Goal: Communication & Community: Share content

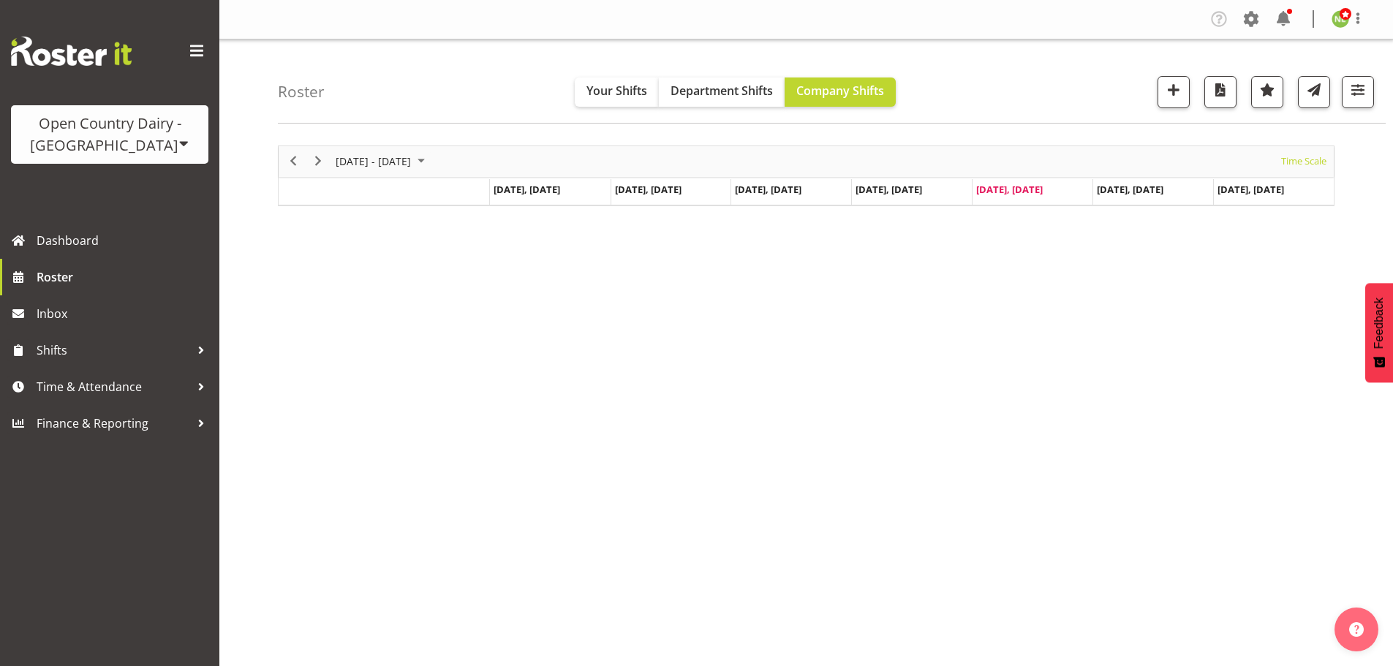
scroll to position [53, 0]
click at [96, 355] on span "Shifts" at bounding box center [114, 350] width 154 height 22
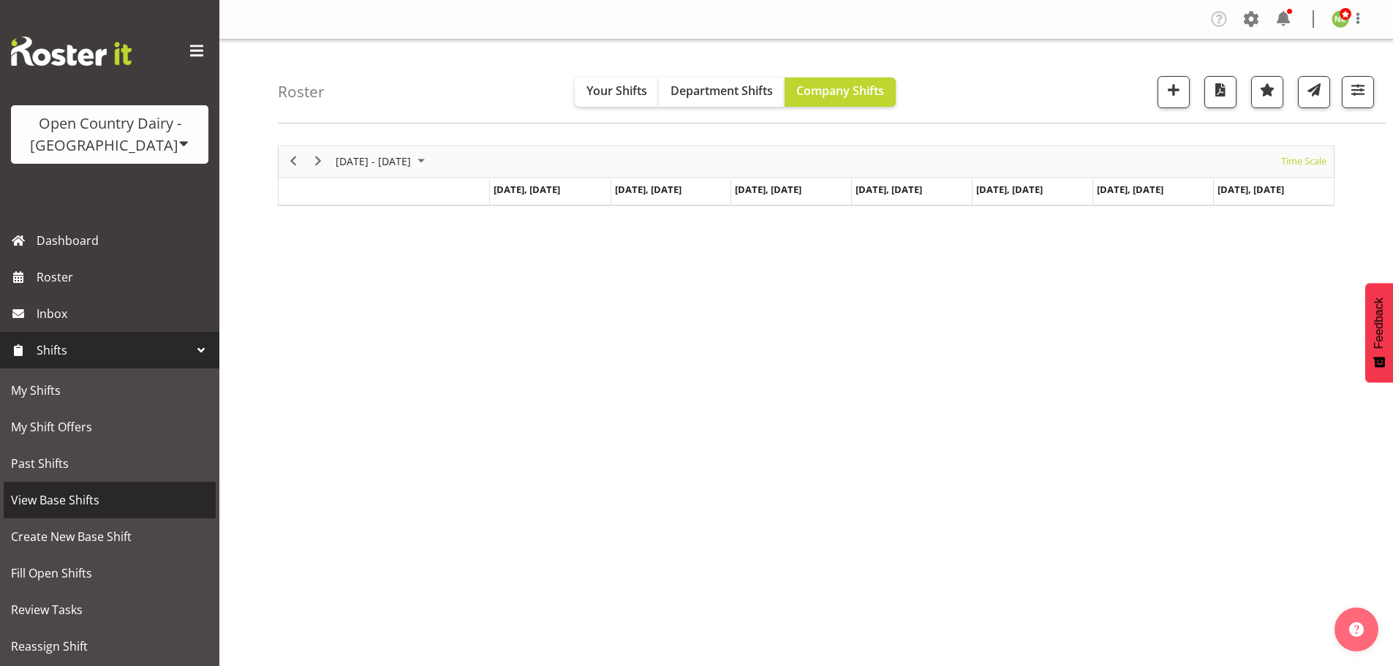
click at [73, 505] on span "View Base Shifts" at bounding box center [109, 500] width 197 height 22
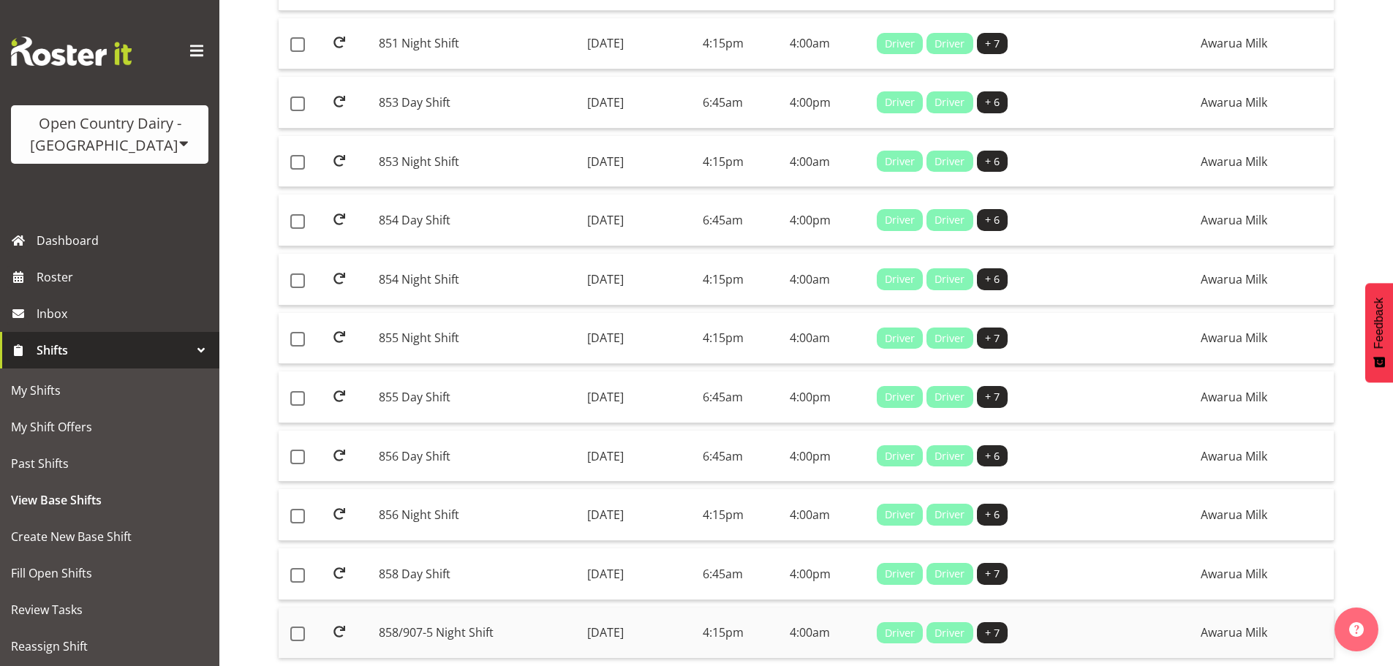
scroll to position [1055, 0]
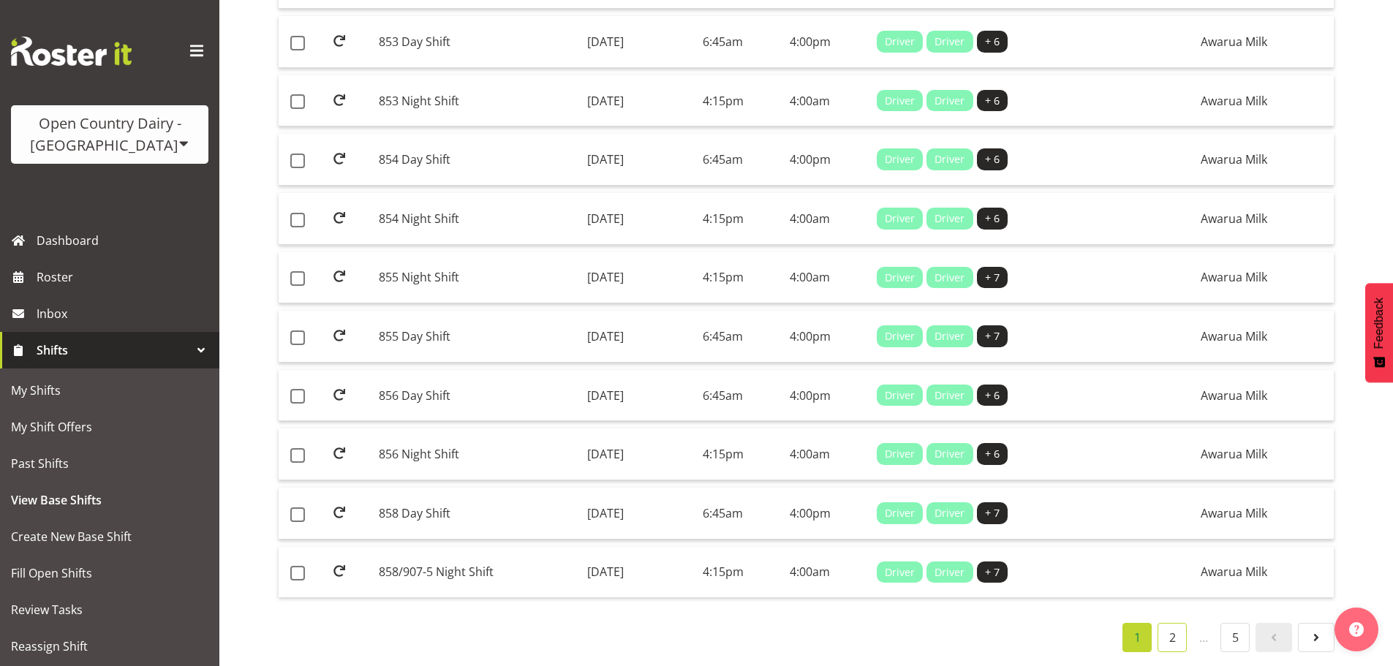
click at [1173, 625] on link "2" at bounding box center [1171, 637] width 29 height 29
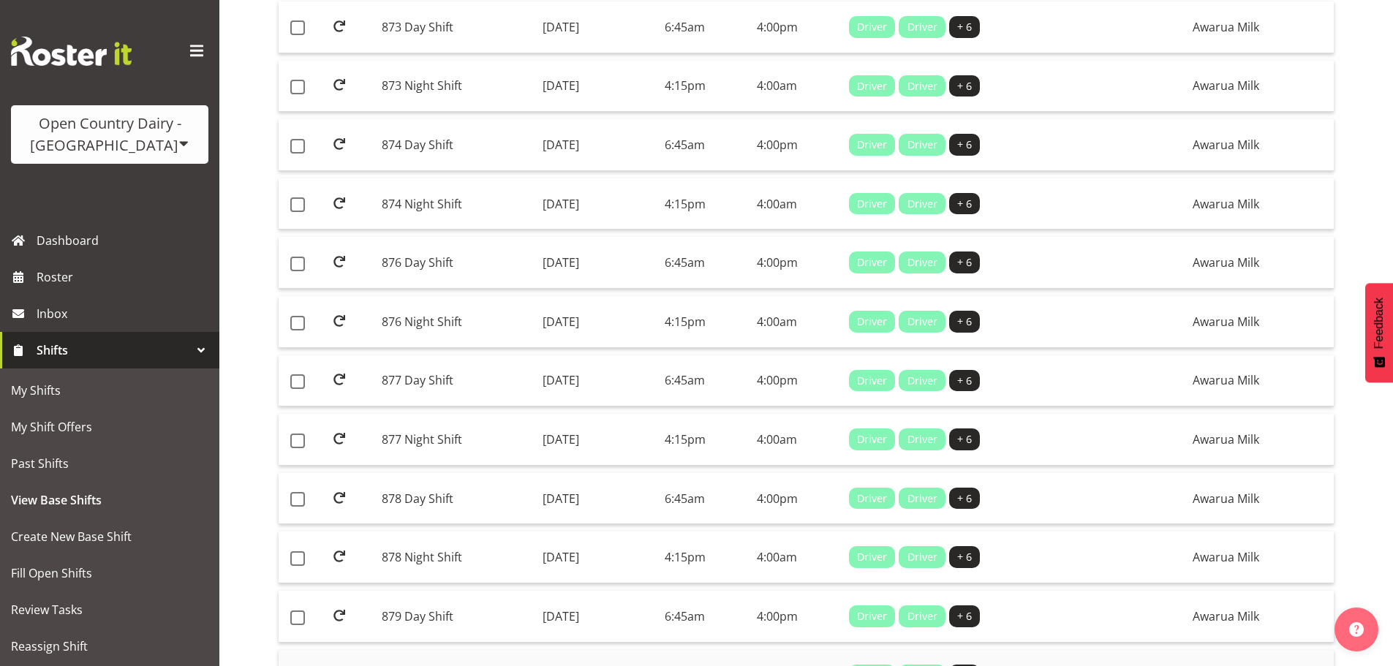
scroll to position [1055, 0]
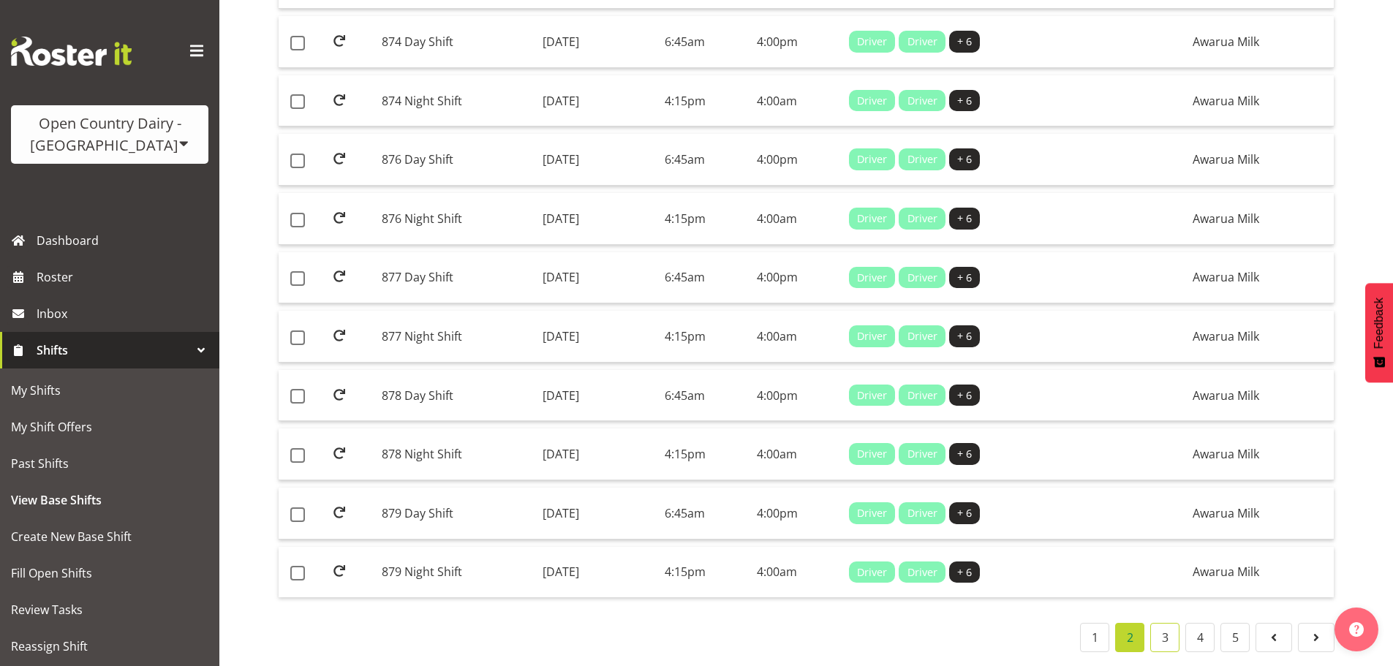
click at [1168, 630] on link "3" at bounding box center [1164, 637] width 29 height 29
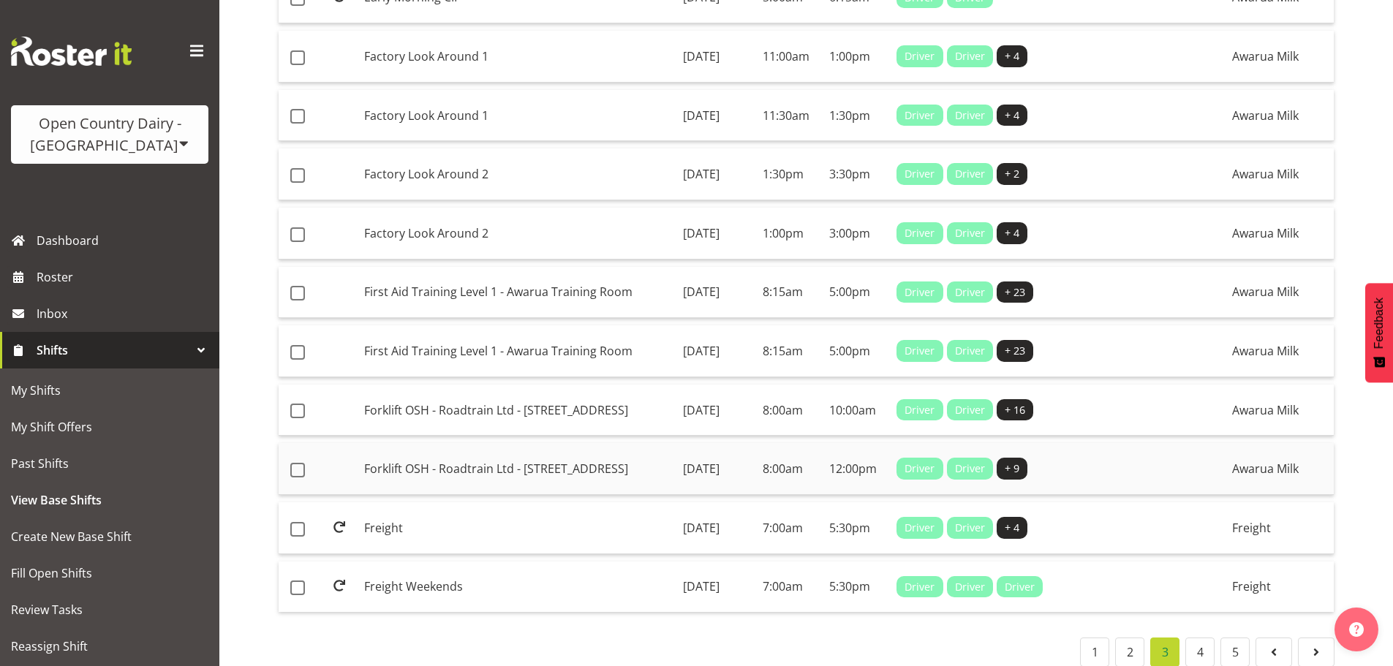
scroll to position [1055, 0]
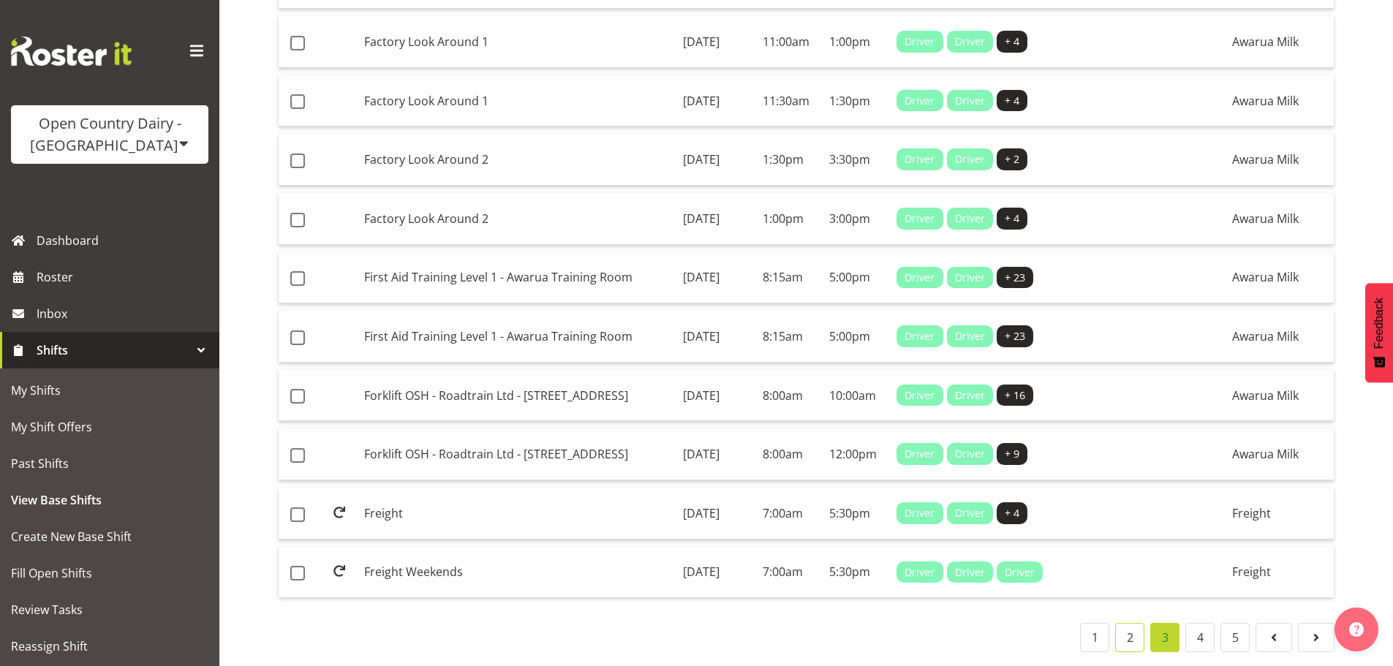
click at [1130, 627] on link "2" at bounding box center [1129, 637] width 29 height 29
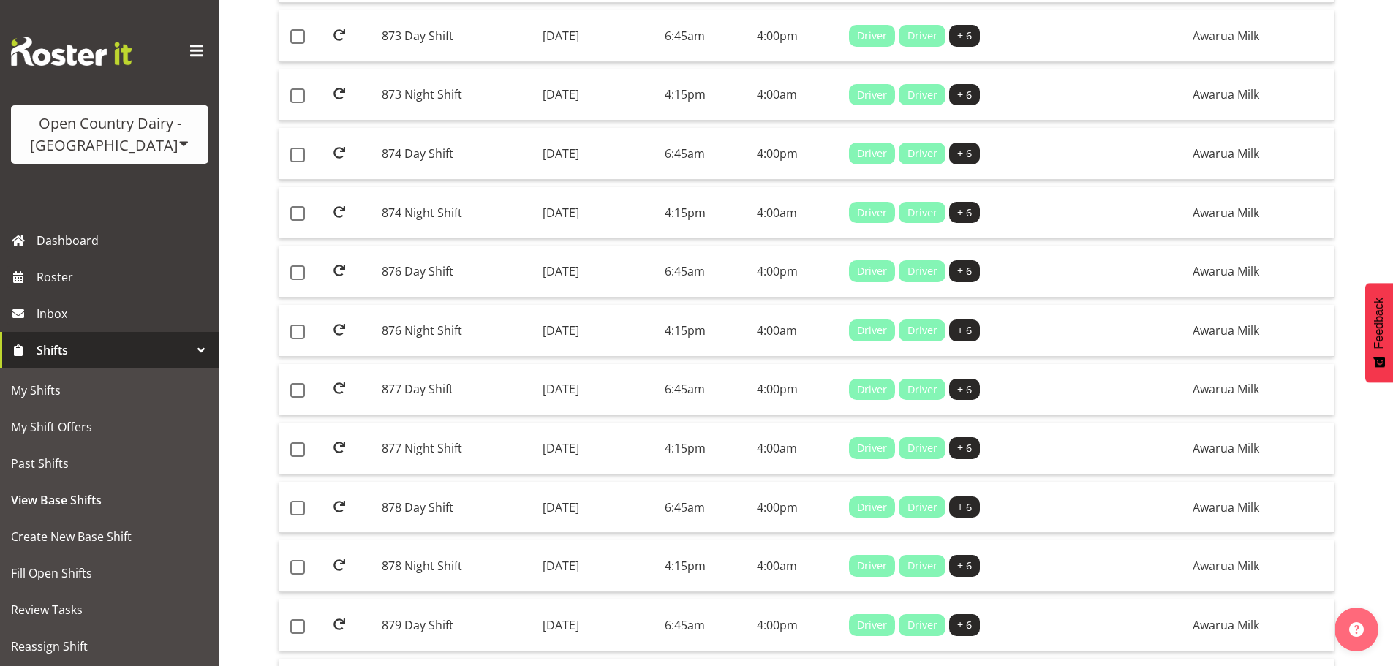
scroll to position [1055, 0]
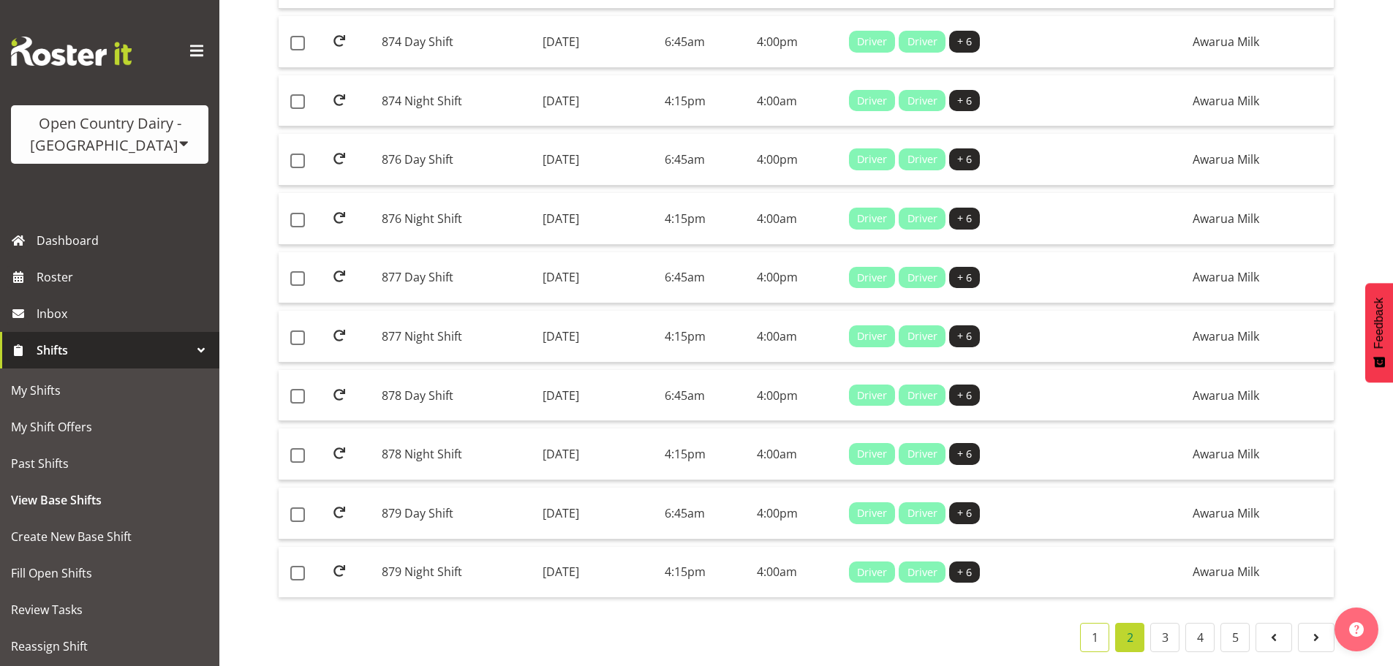
click at [1094, 626] on link "1" at bounding box center [1094, 637] width 29 height 29
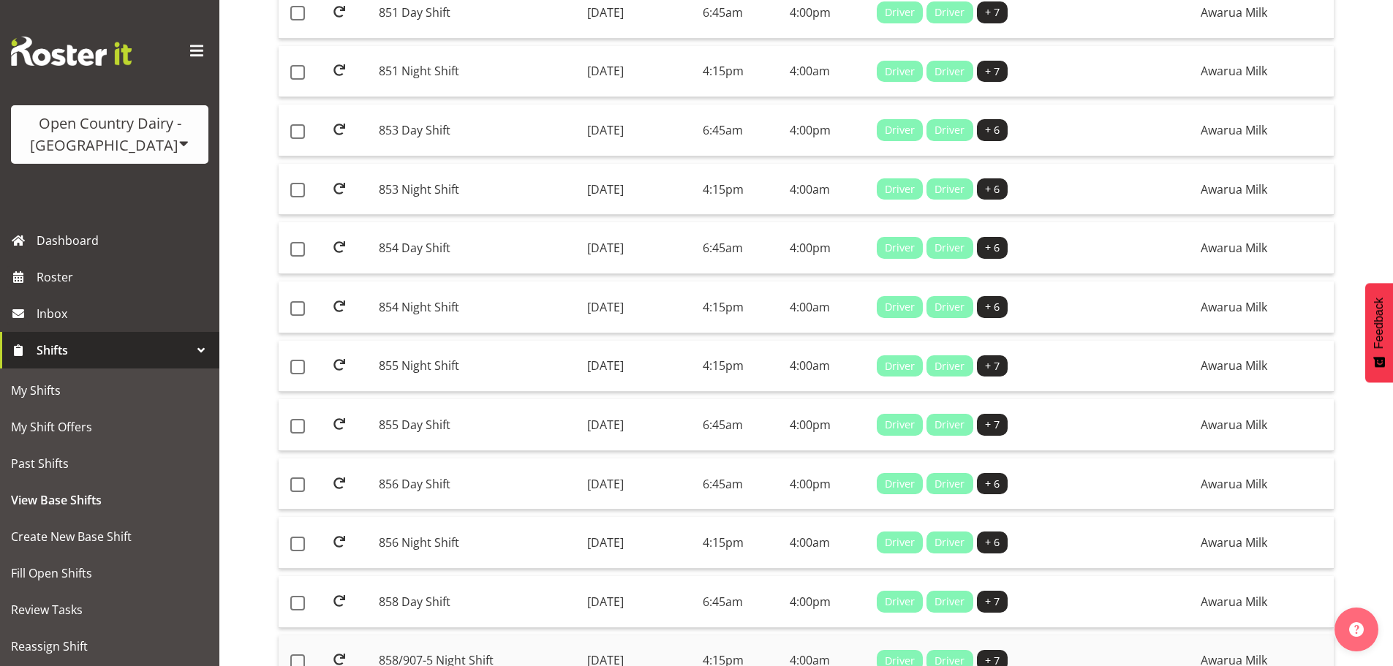
scroll to position [1055, 0]
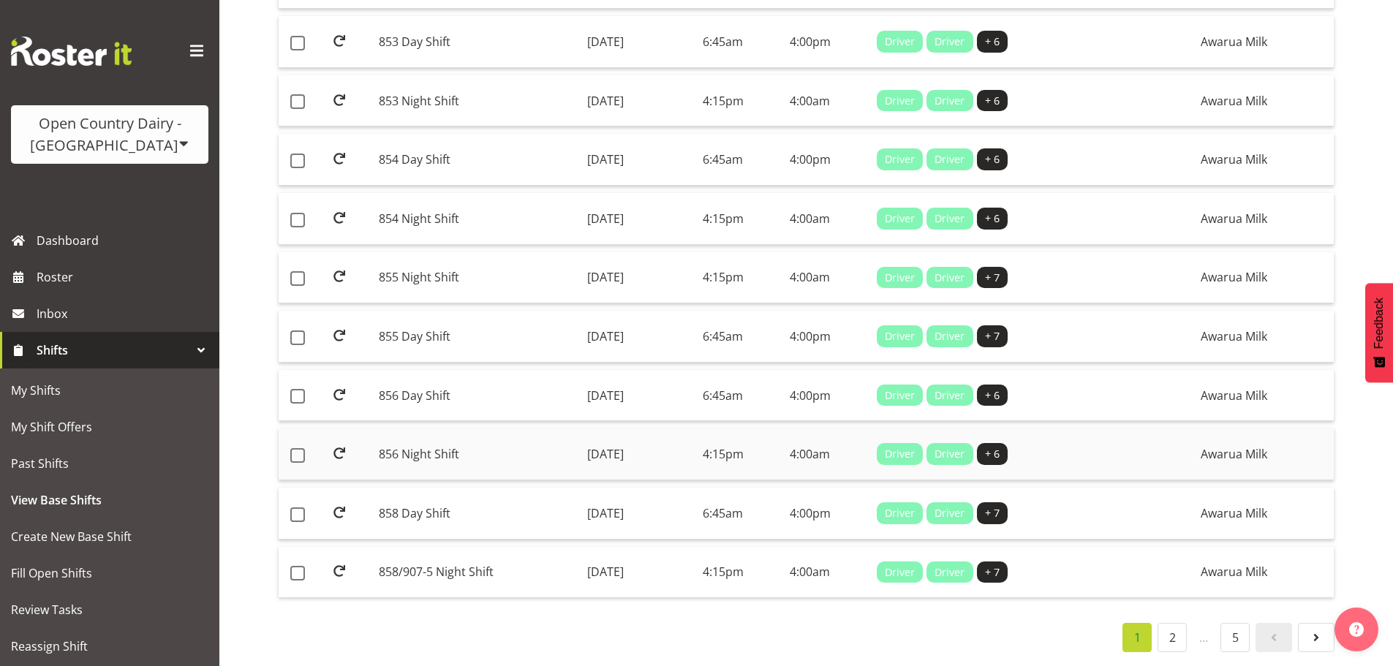
click at [611, 443] on td "Thursday, 14th Aug 2025" at bounding box center [639, 454] width 116 height 52
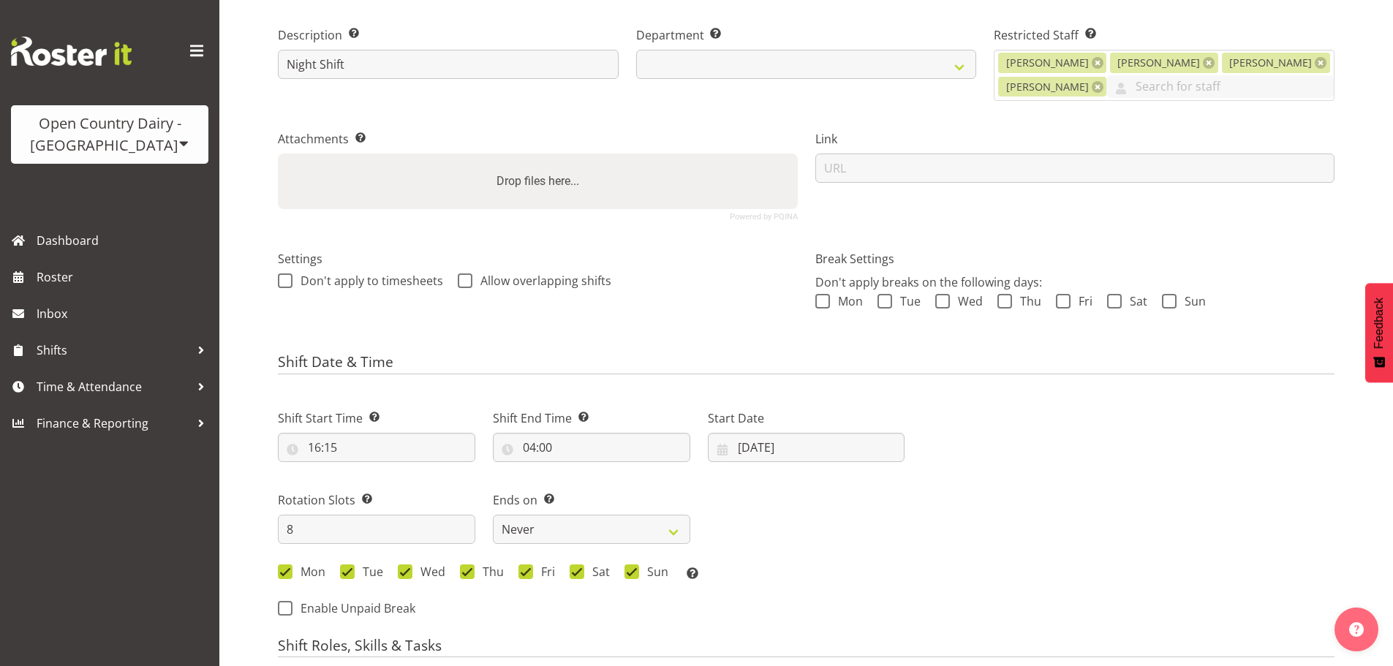
select select
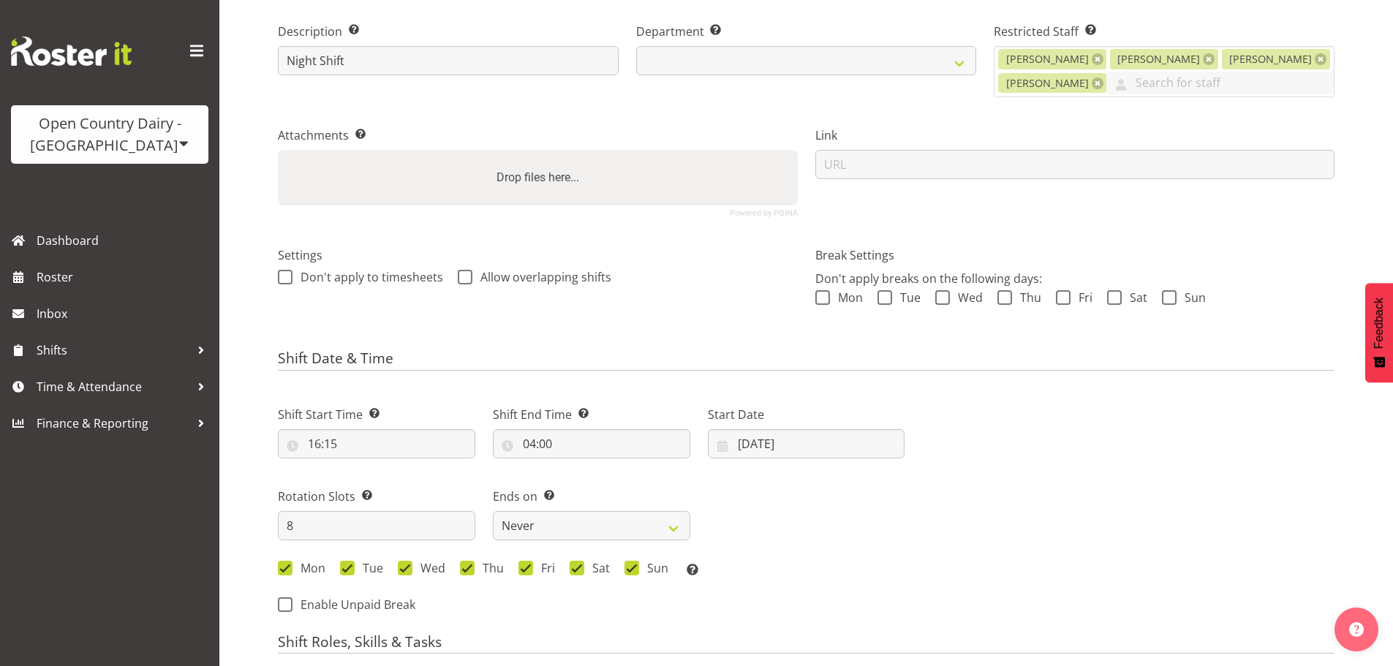
select select
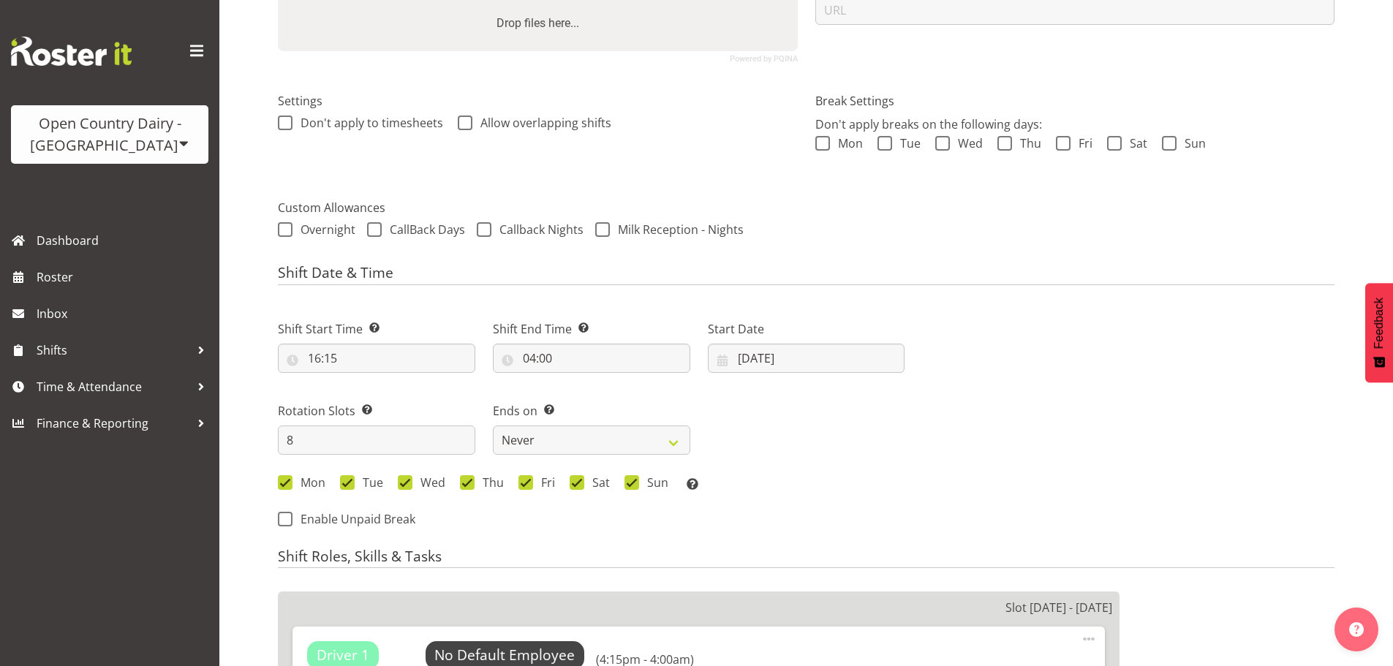
scroll to position [366, 0]
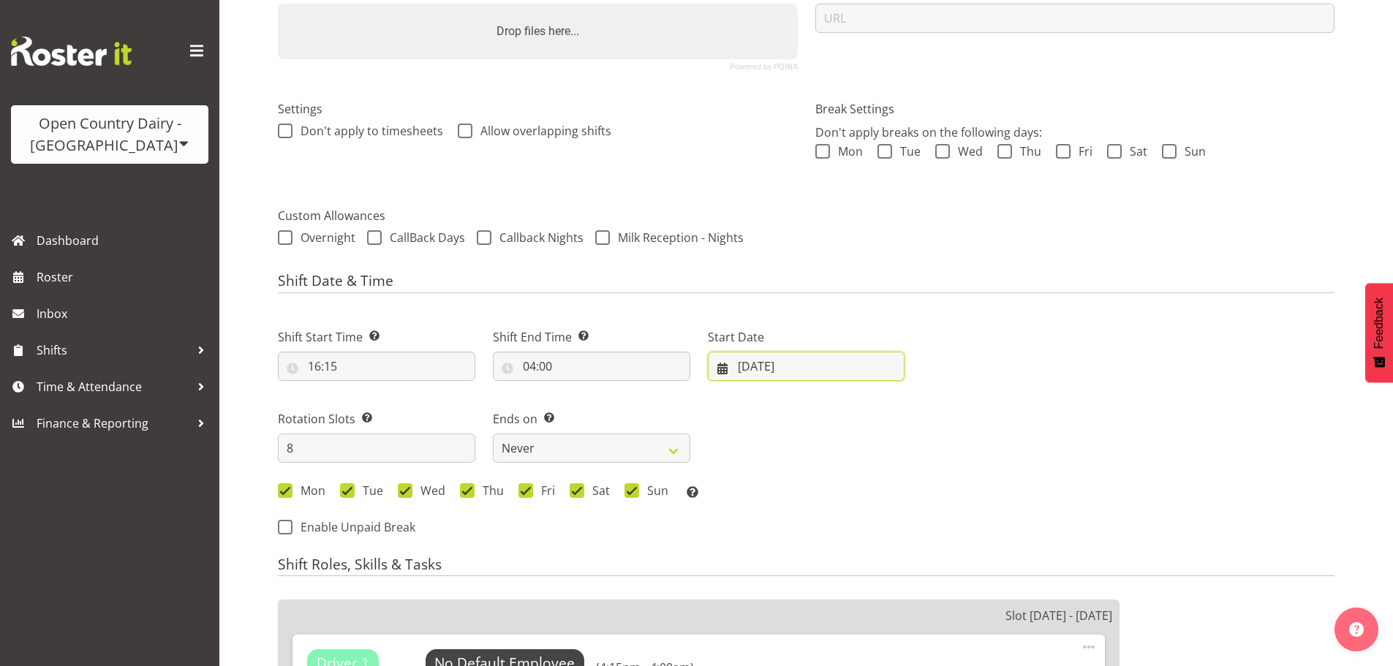
click at [763, 368] on input "14/08/2025" at bounding box center [806, 366] width 197 height 29
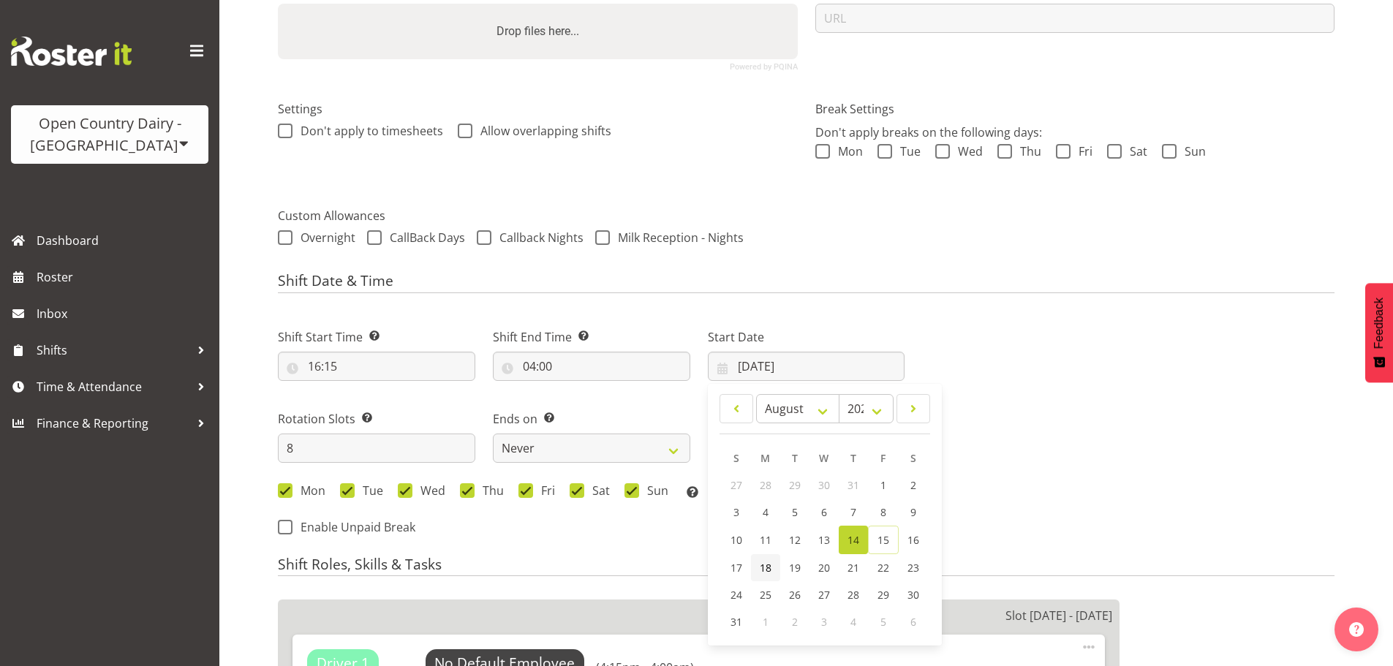
click at [763, 568] on span "18" at bounding box center [766, 568] width 12 height 14
select select
type input "18/08/2025"
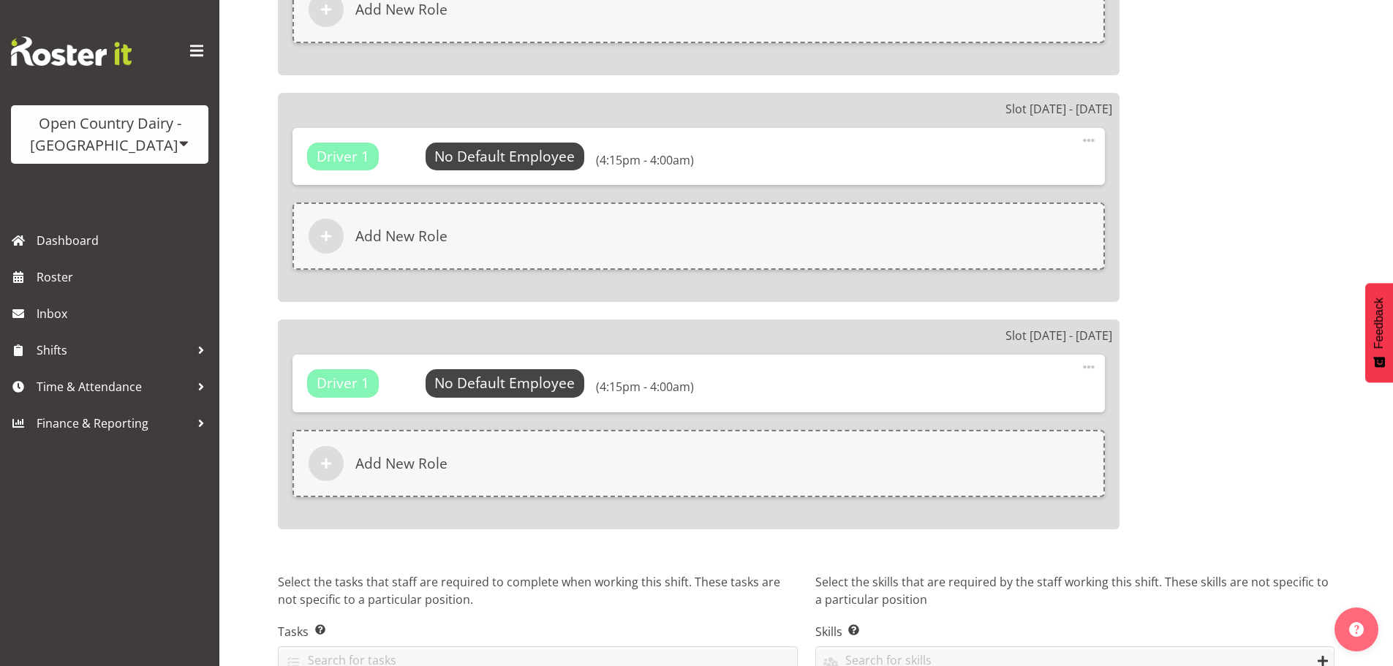
select select "671"
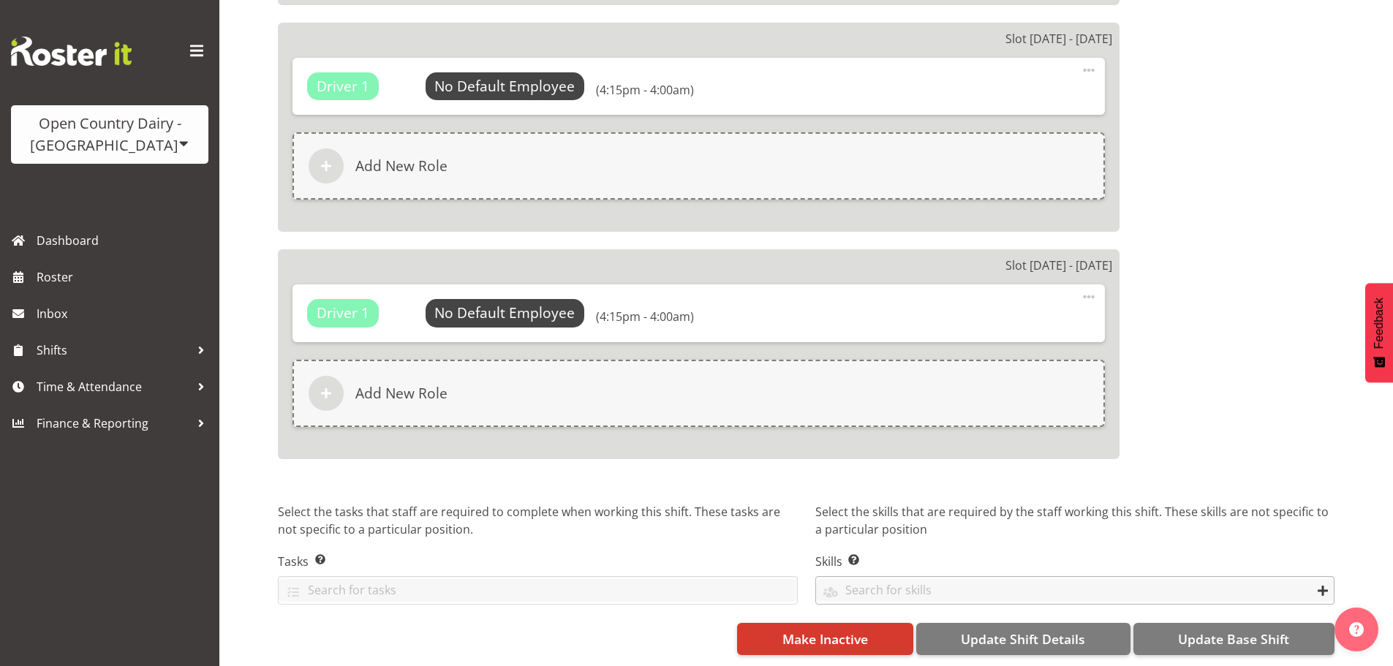
scroll to position [2348, 0]
click at [1086, 631] on button "Update Shift Details" at bounding box center [1023, 639] width 214 height 32
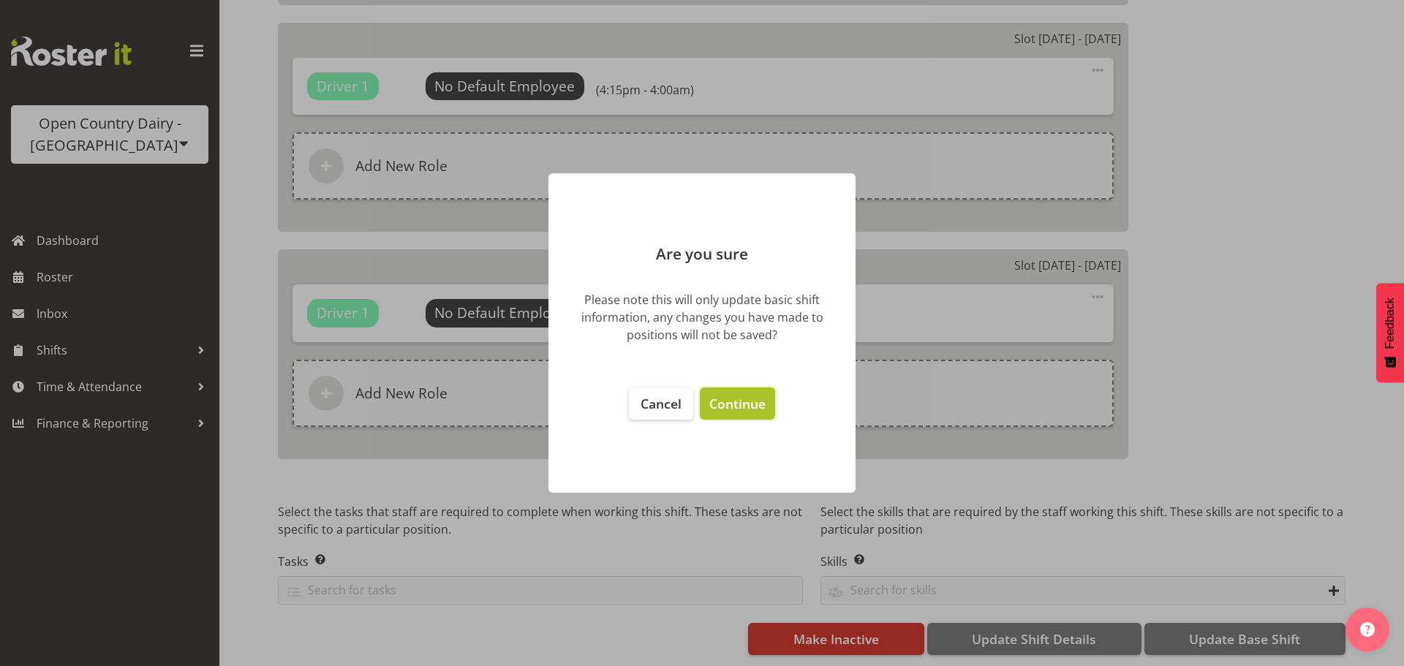
click at [752, 408] on span "Continue" at bounding box center [737, 404] width 56 height 18
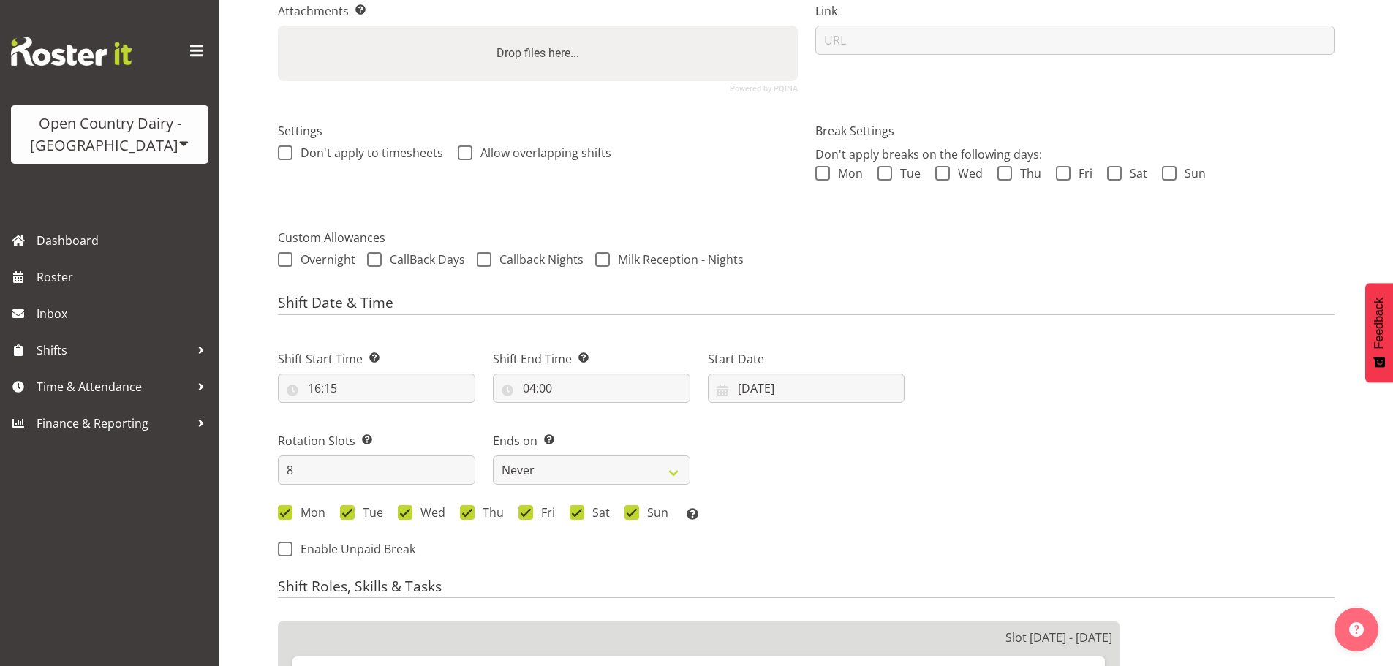
scroll to position [0, 0]
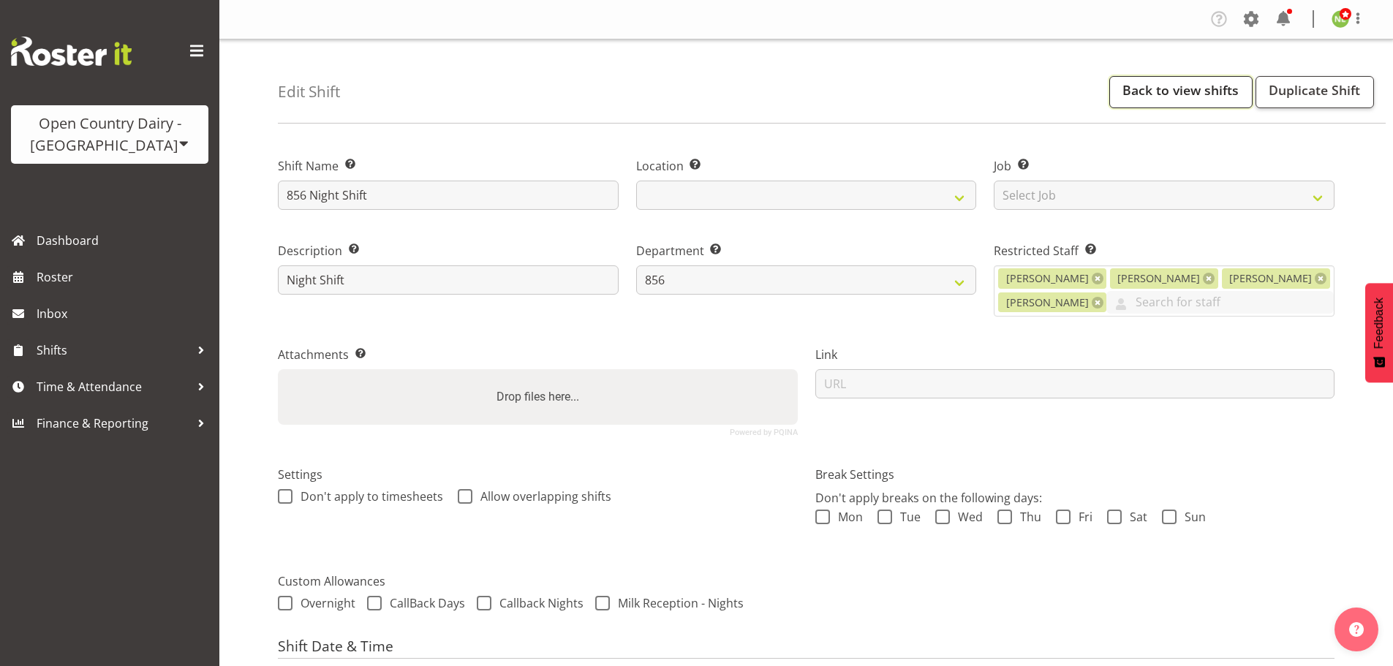
click at [1166, 93] on link "Back to view shifts" at bounding box center [1180, 92] width 143 height 32
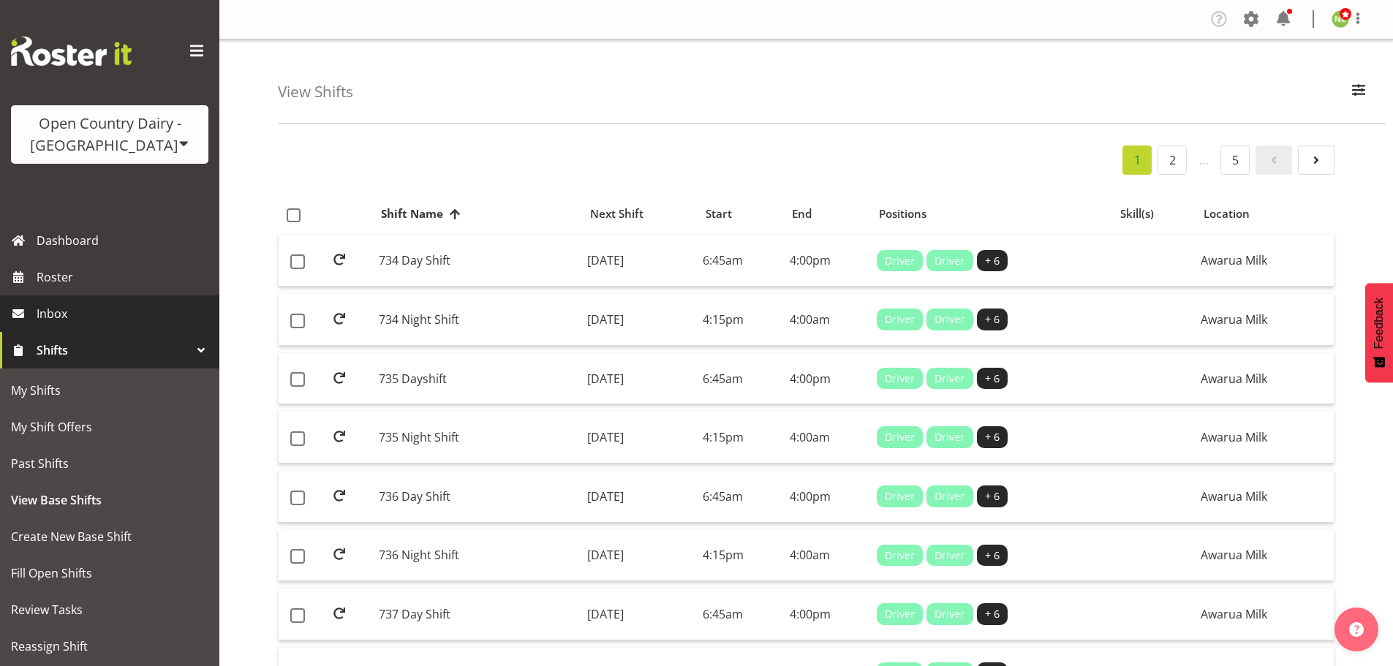
click at [64, 312] on span "Inbox" at bounding box center [124, 314] width 175 height 22
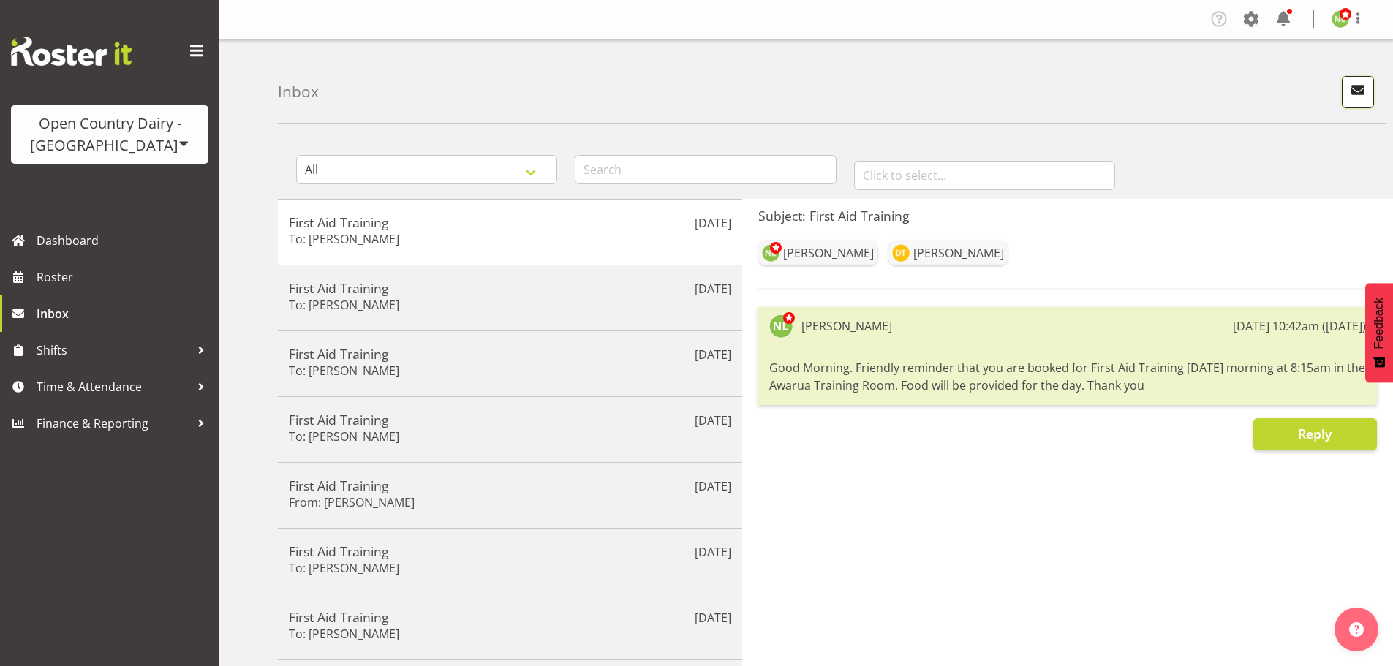
click at [1362, 93] on span "button" at bounding box center [1357, 89] width 19 height 19
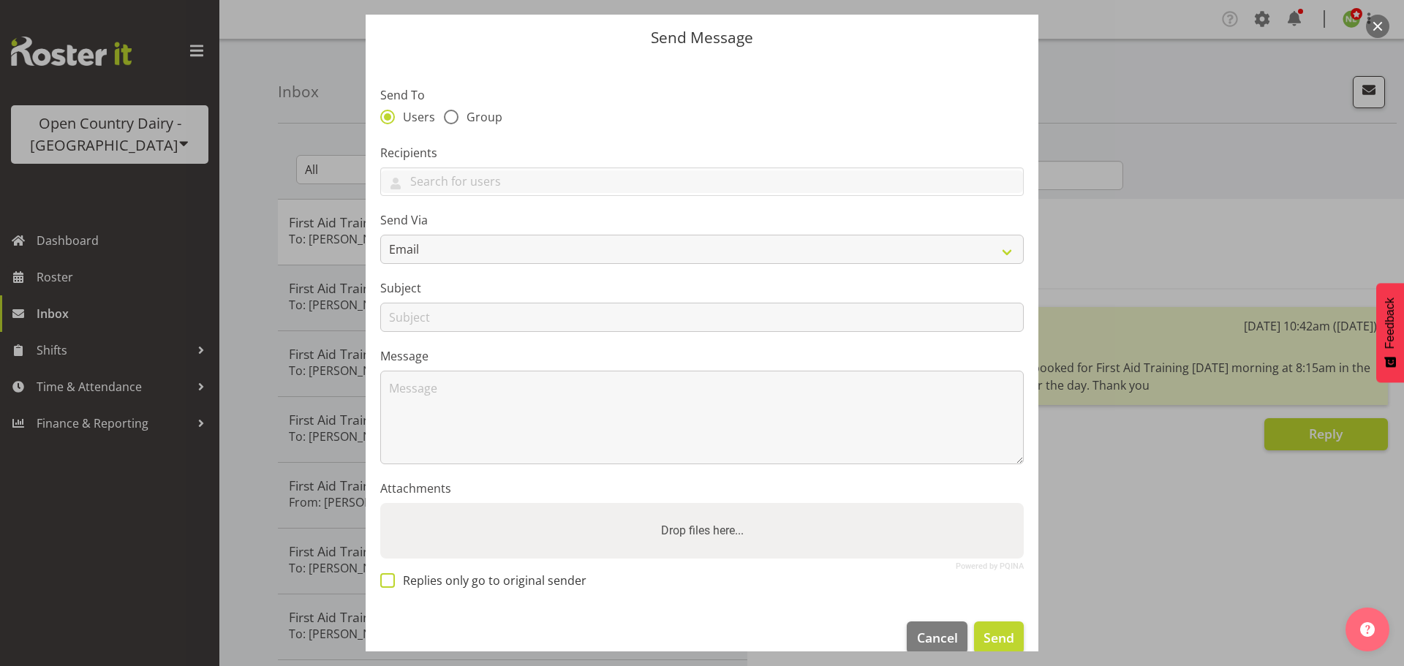
scroll to position [67, 0]
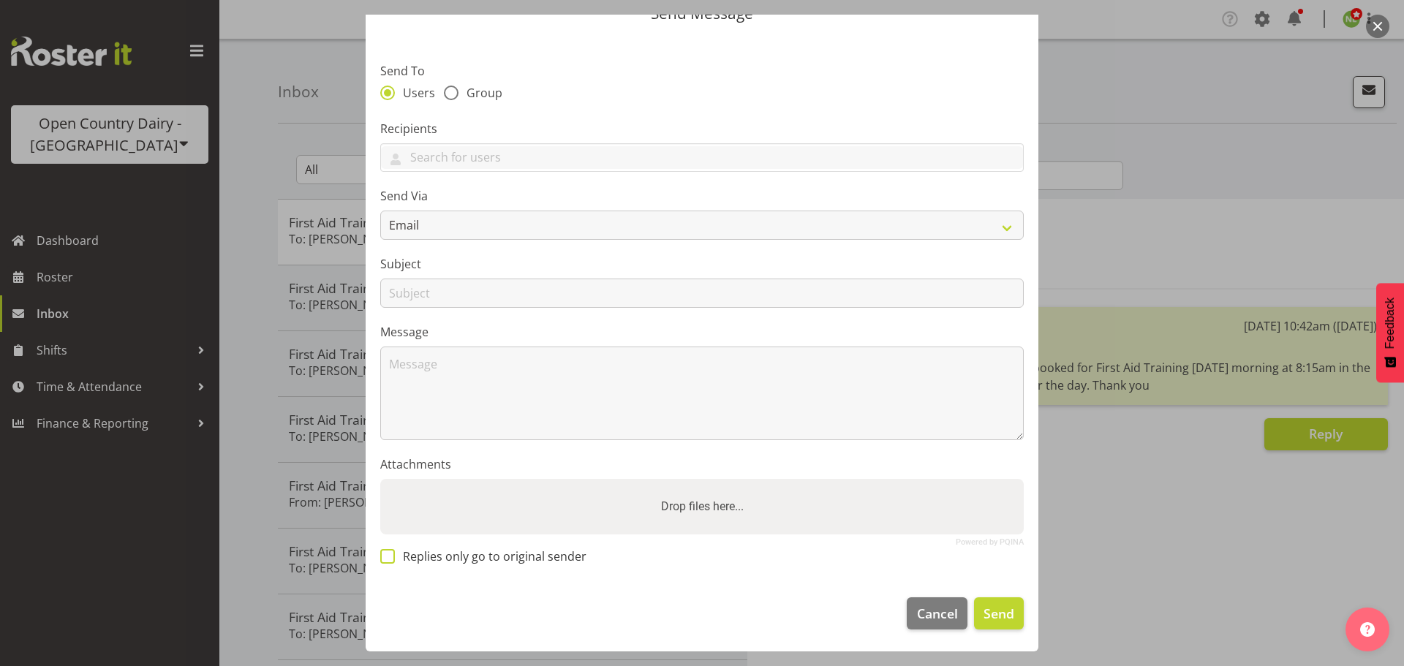
click at [393, 559] on span at bounding box center [387, 556] width 15 height 15
click at [390, 559] on input "Replies only go to original sender" at bounding box center [385, 557] width 10 height 10
checkbox input "true"
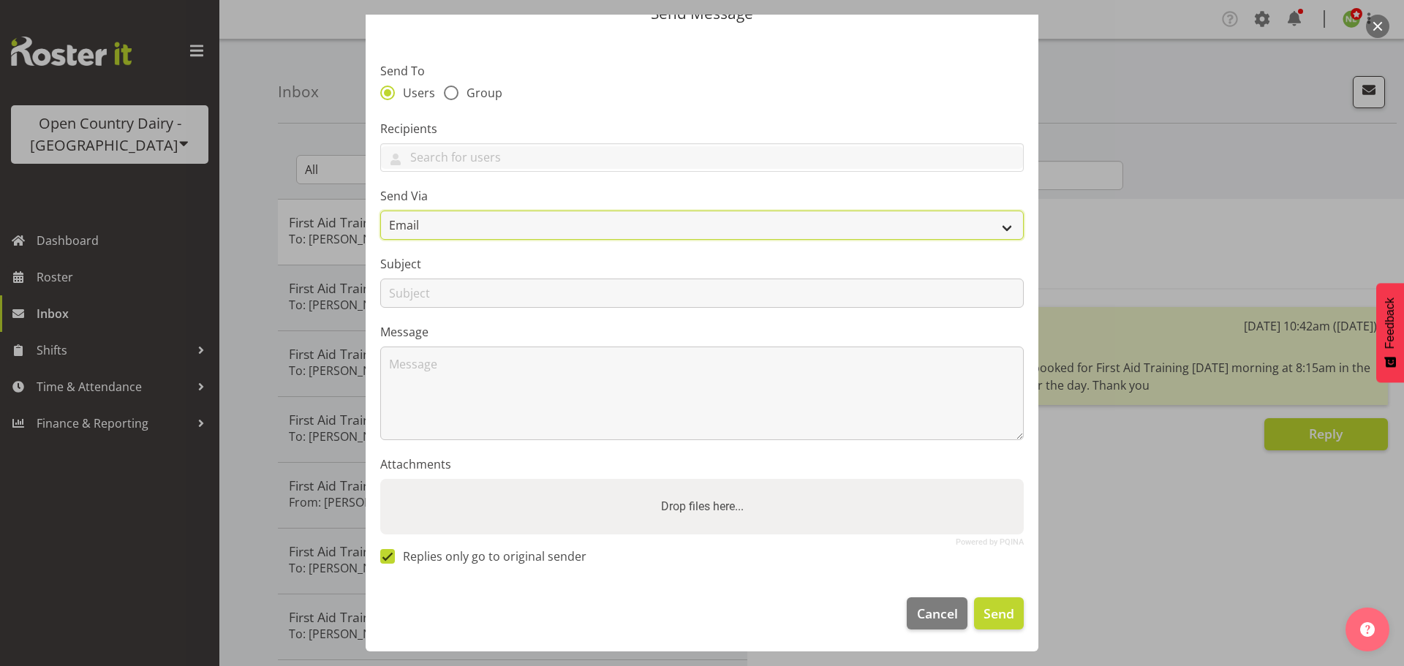
click at [448, 230] on select "Email SMS" at bounding box center [701, 225] width 643 height 29
select select "sms"
click at [380, 211] on select "Email SMS" at bounding box center [701, 225] width 643 height 29
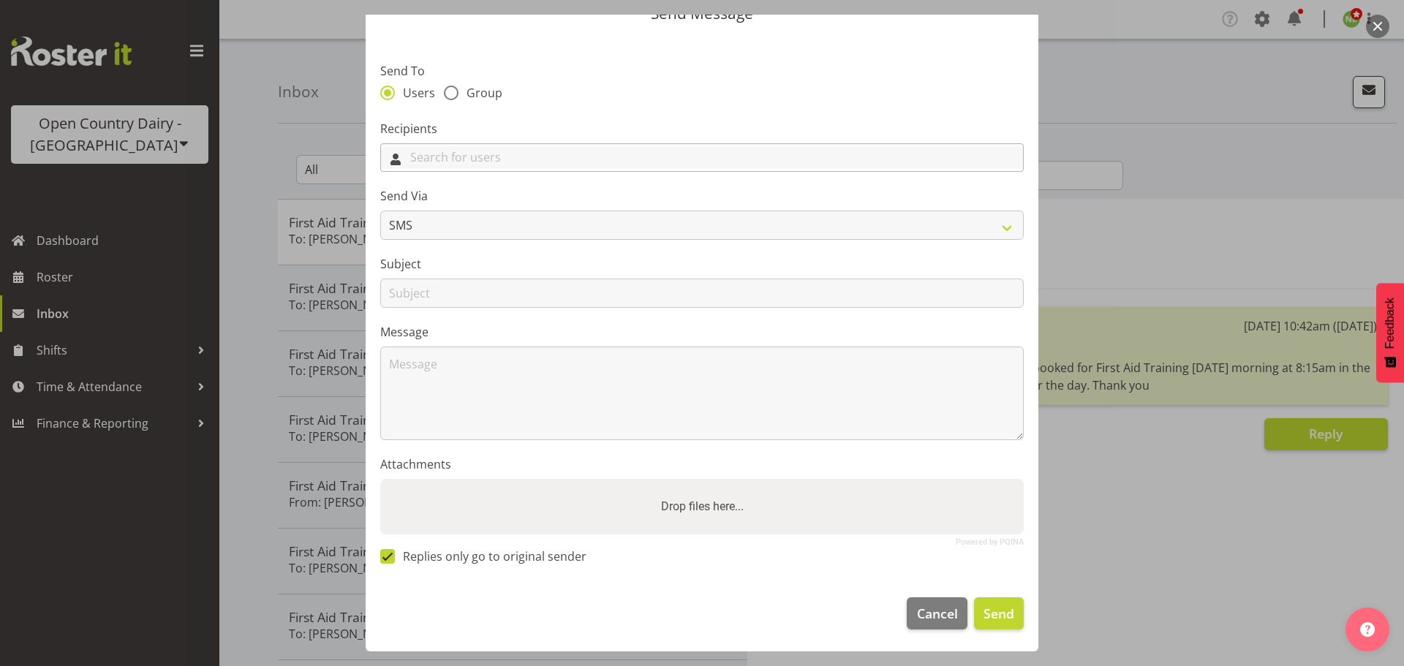
click at [431, 158] on input "text" at bounding box center [702, 157] width 642 height 23
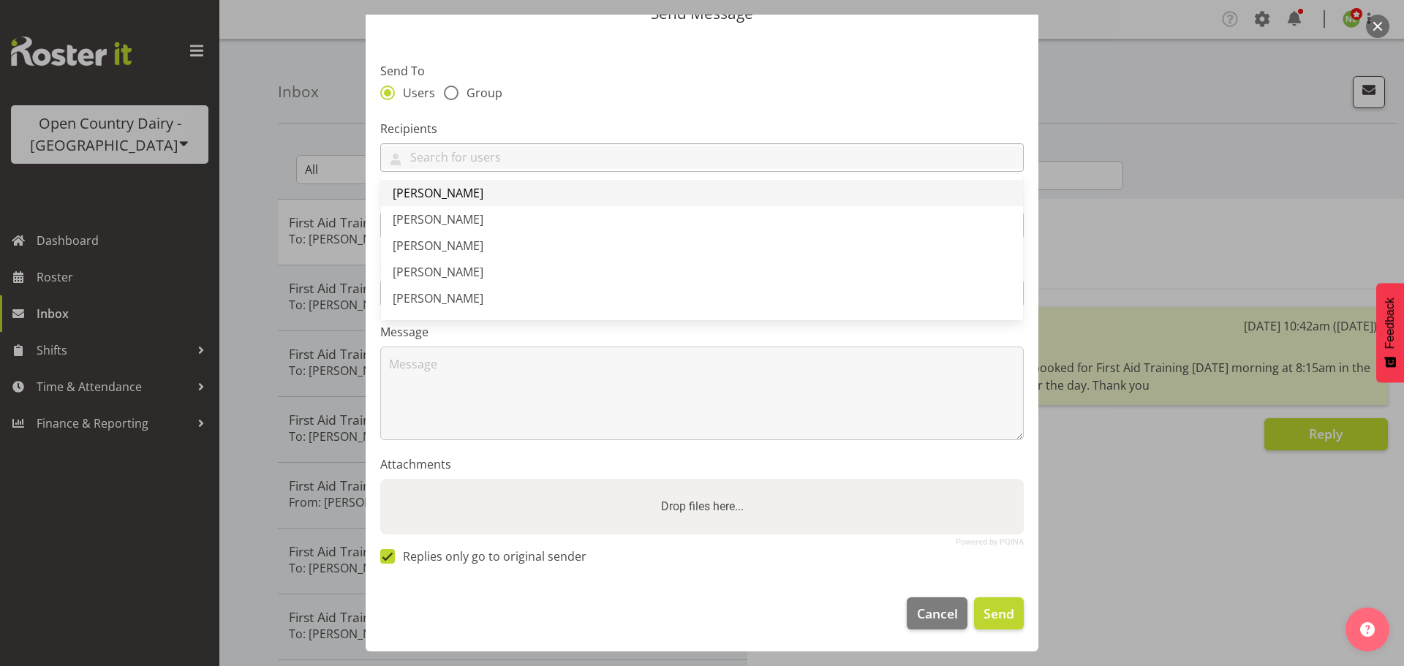
click at [454, 196] on span "[PERSON_NAME]" at bounding box center [438, 193] width 91 height 16
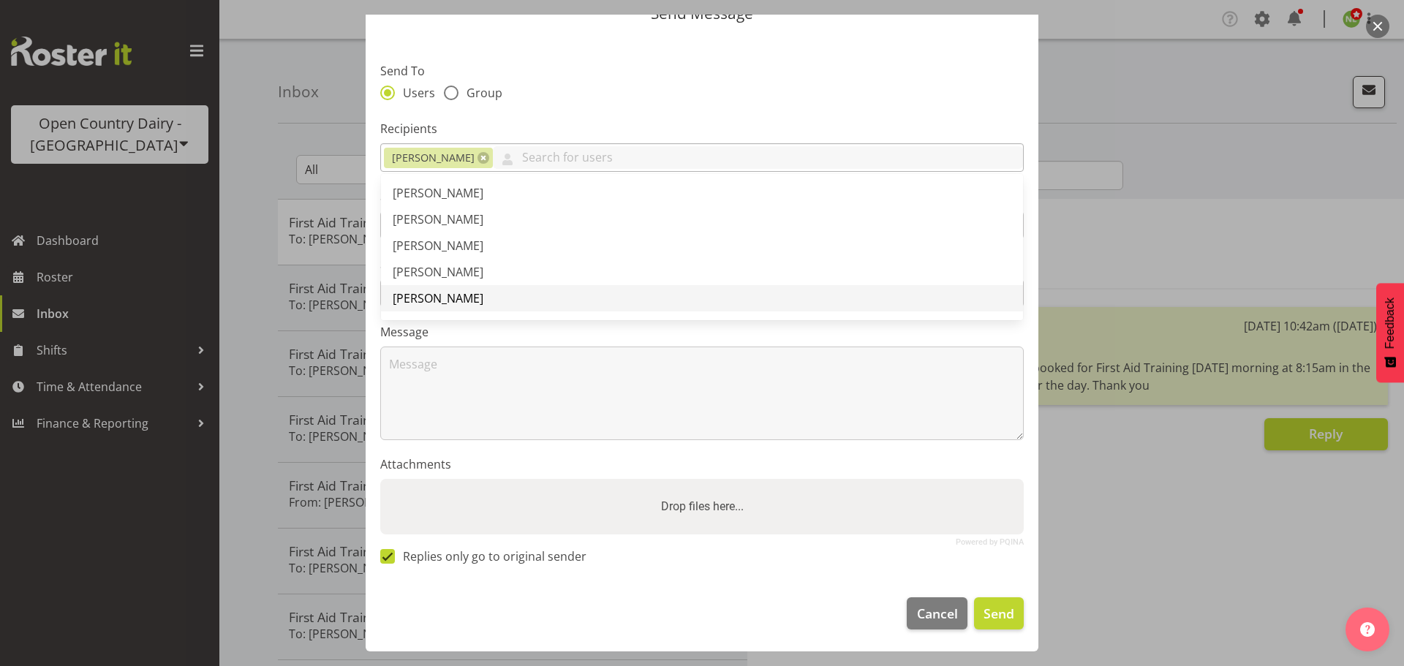
click at [436, 294] on span "[PERSON_NAME]" at bounding box center [438, 298] width 91 height 16
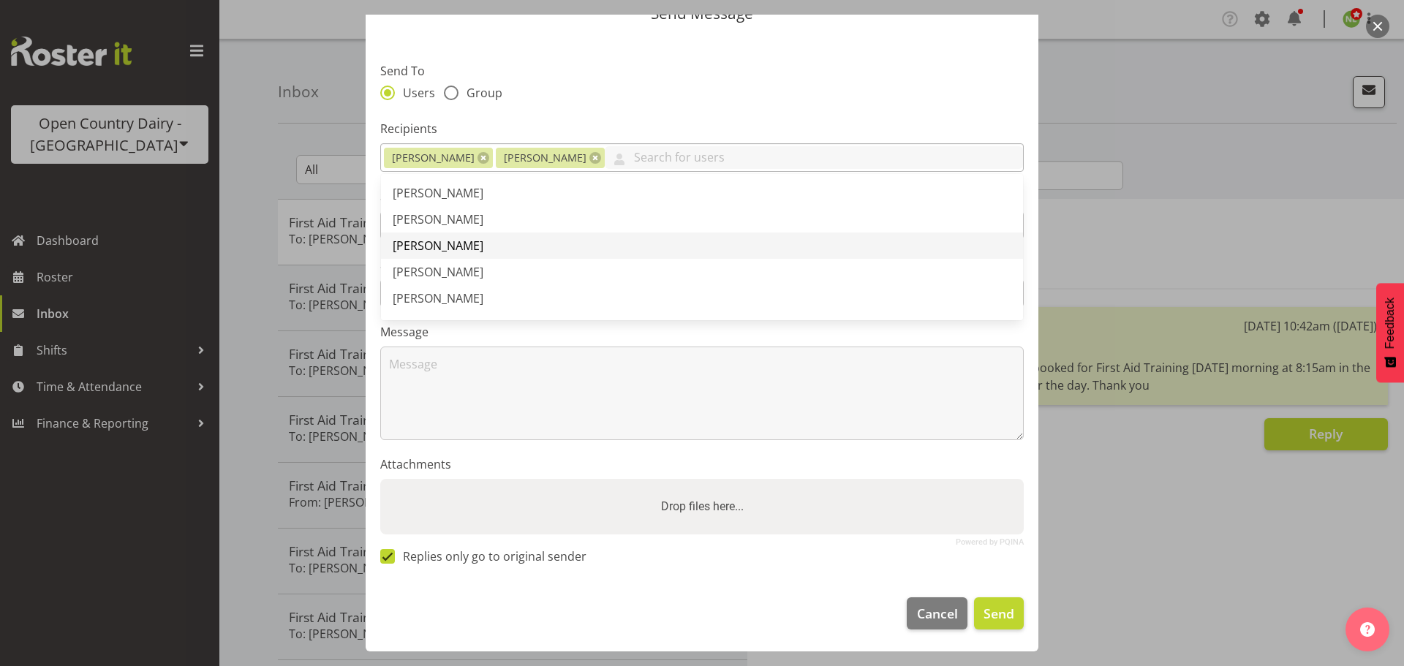
click at [483, 243] on span "[PERSON_NAME]" at bounding box center [438, 246] width 91 height 16
click at [439, 218] on span "[PERSON_NAME]" at bounding box center [438, 219] width 91 height 16
drag, startPoint x: 465, startPoint y: 252, endPoint x: 489, endPoint y: 249, distance: 24.2
click at [466, 252] on span "[PERSON_NAME]" at bounding box center [438, 251] width 91 height 16
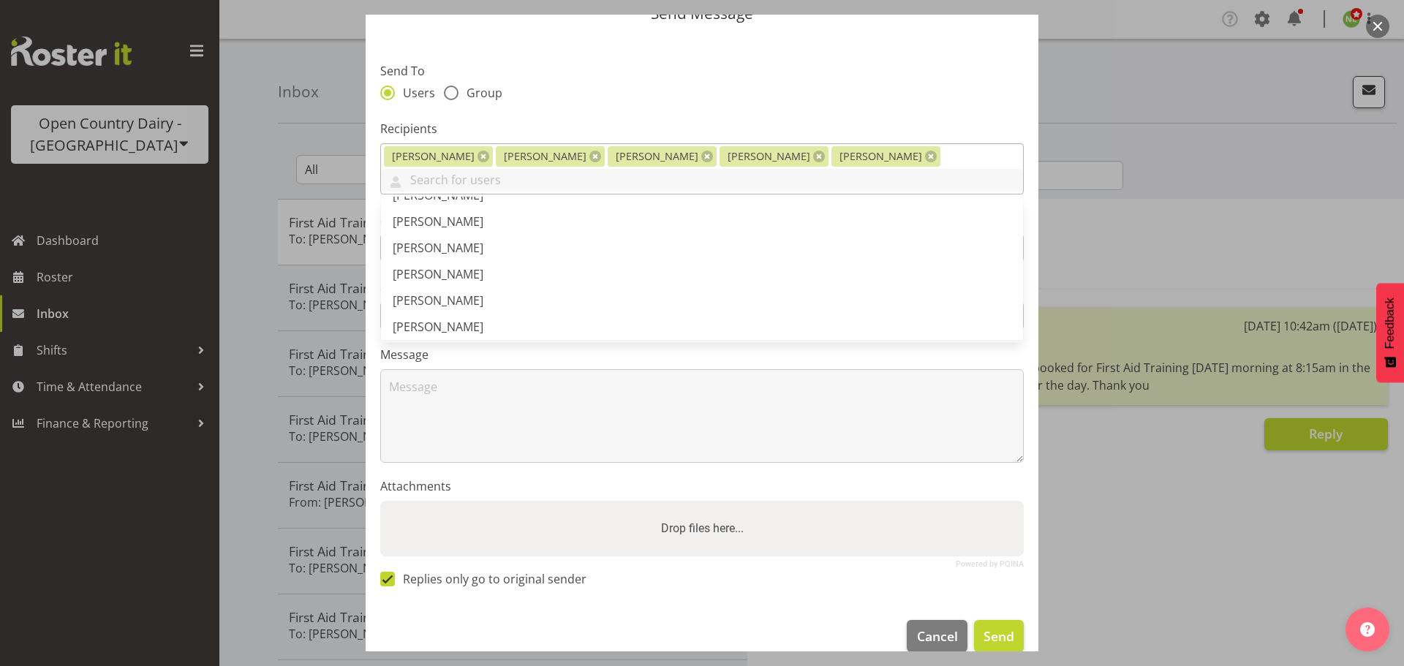
scroll to position [146, 0]
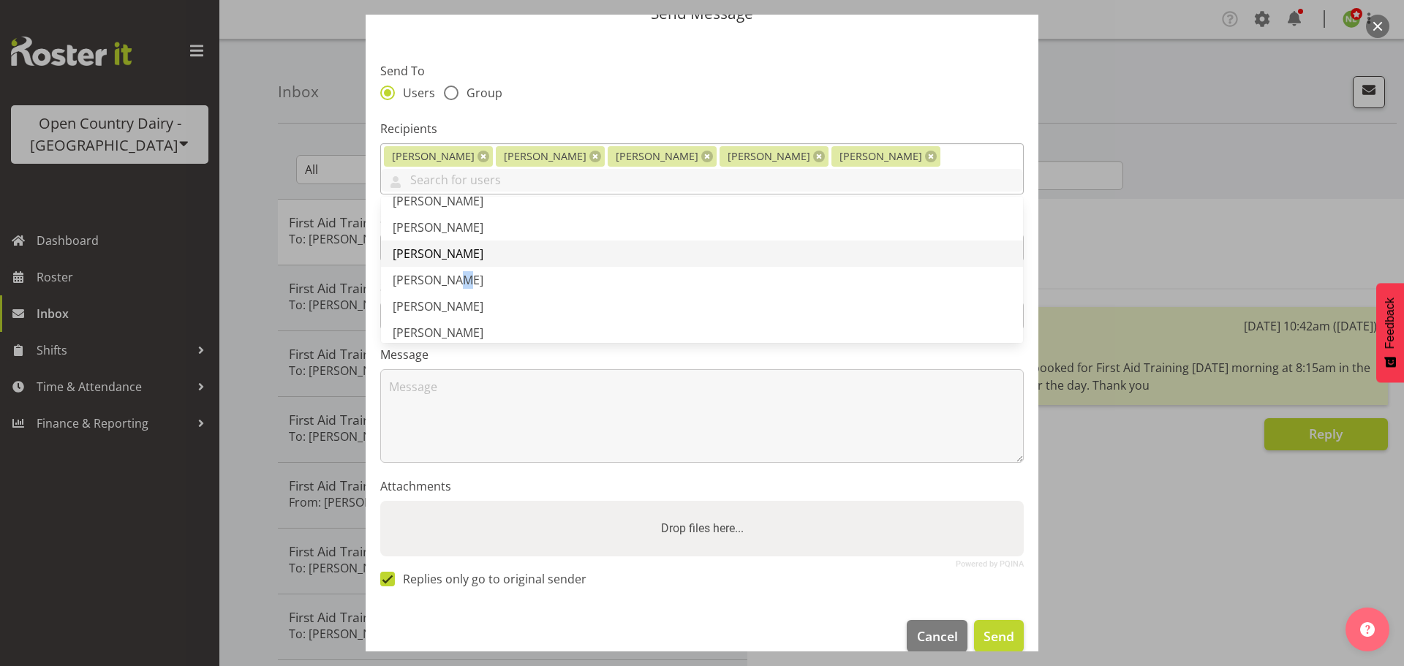
click at [450, 272] on span "[PERSON_NAME]" at bounding box center [438, 280] width 91 height 16
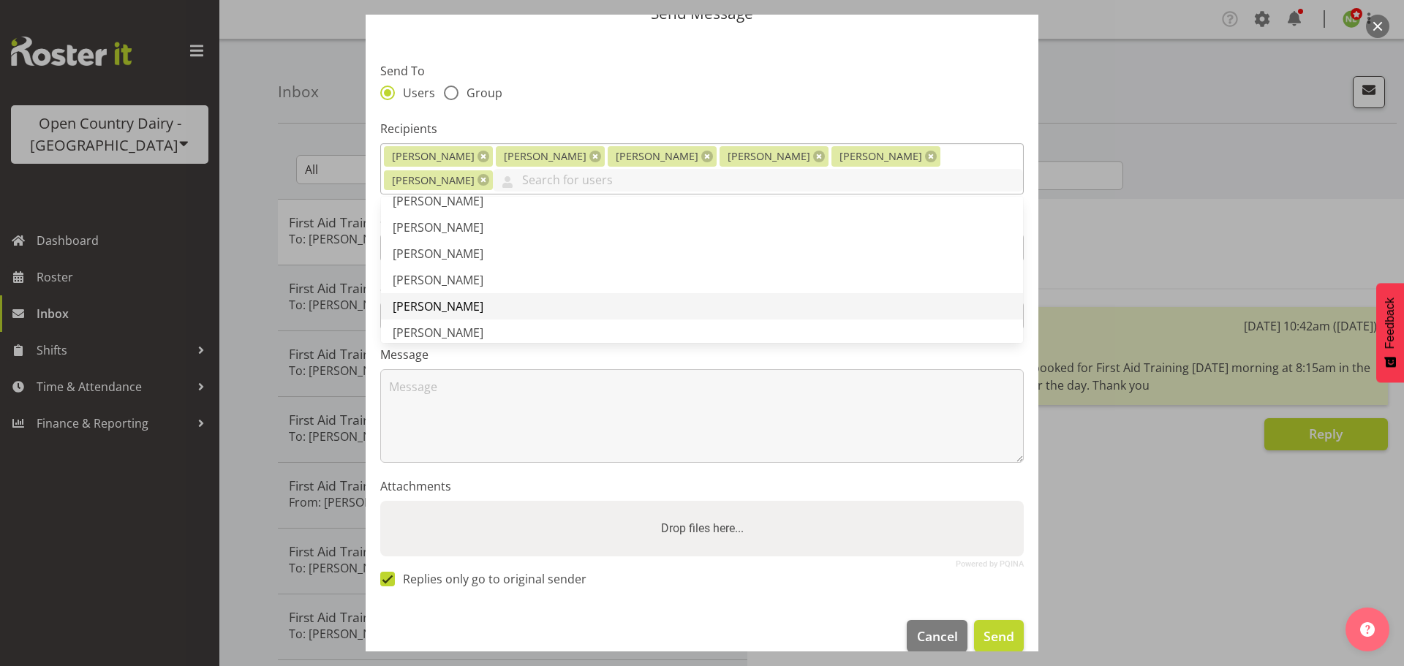
click at [439, 305] on span "[PERSON_NAME]" at bounding box center [438, 306] width 91 height 16
drag, startPoint x: 432, startPoint y: 333, endPoint x: 461, endPoint y: 311, distance: 37.0
click at [432, 333] on span "[PERSON_NAME]" at bounding box center [438, 333] width 91 height 16
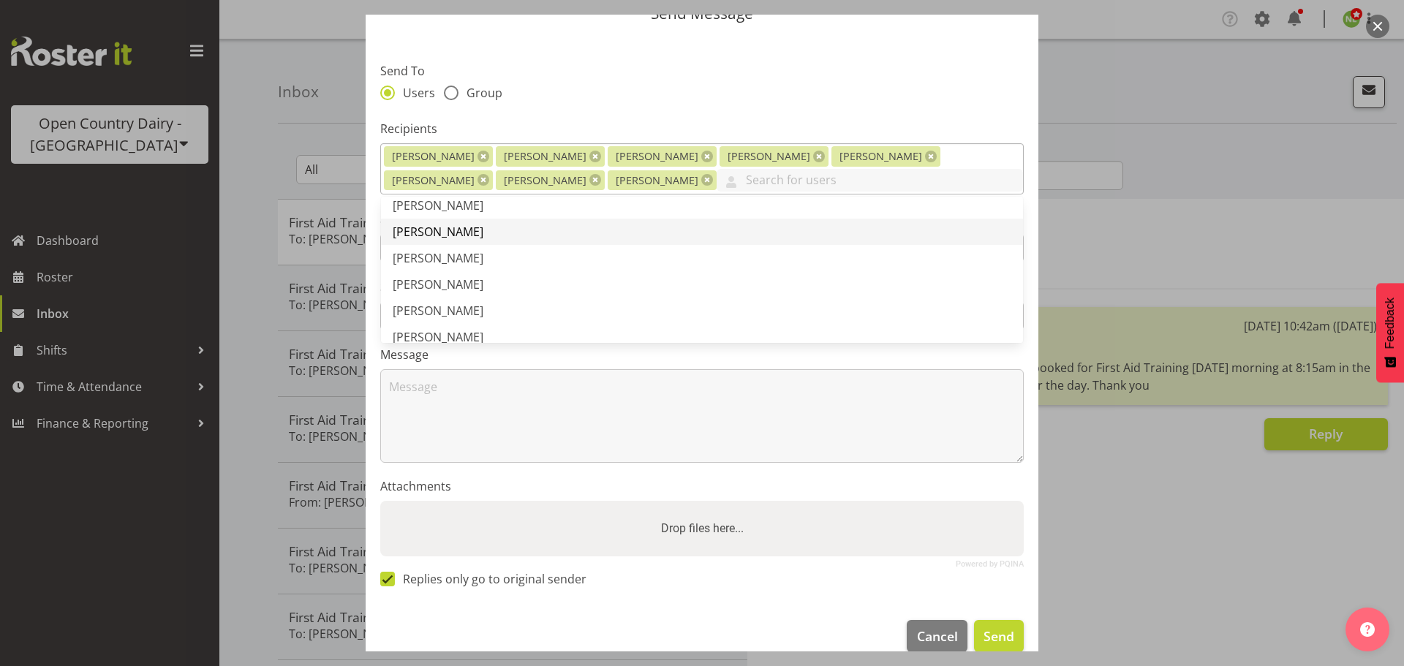
scroll to position [219, 0]
click at [440, 276] on link "[PERSON_NAME]" at bounding box center [702, 286] width 642 height 26
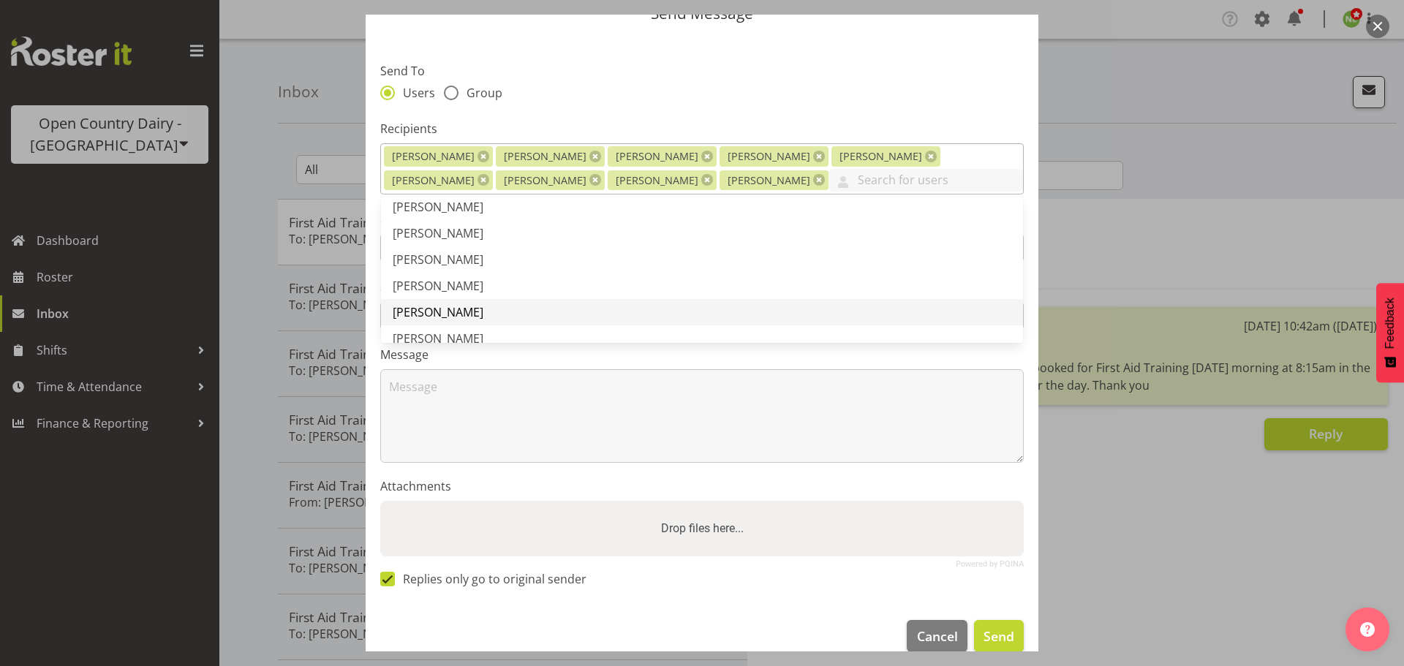
click at [456, 304] on span "[PERSON_NAME]" at bounding box center [438, 312] width 91 height 16
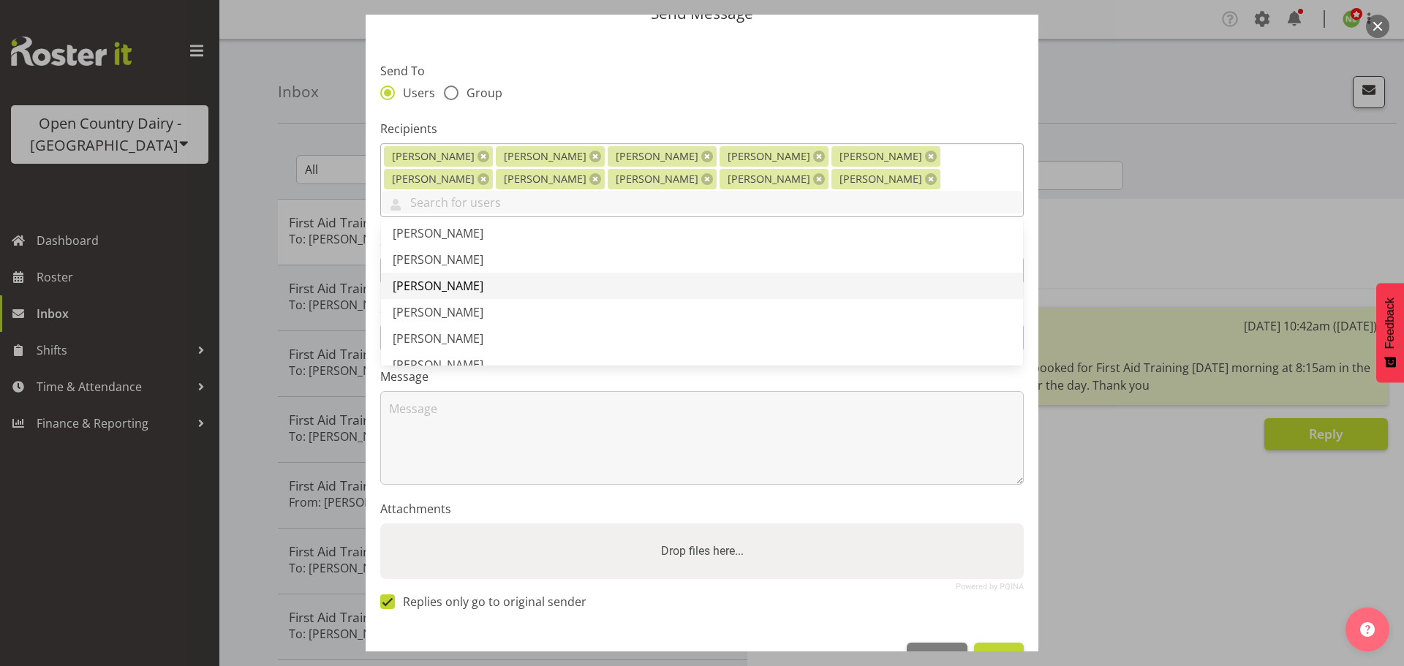
scroll to position [292, 0]
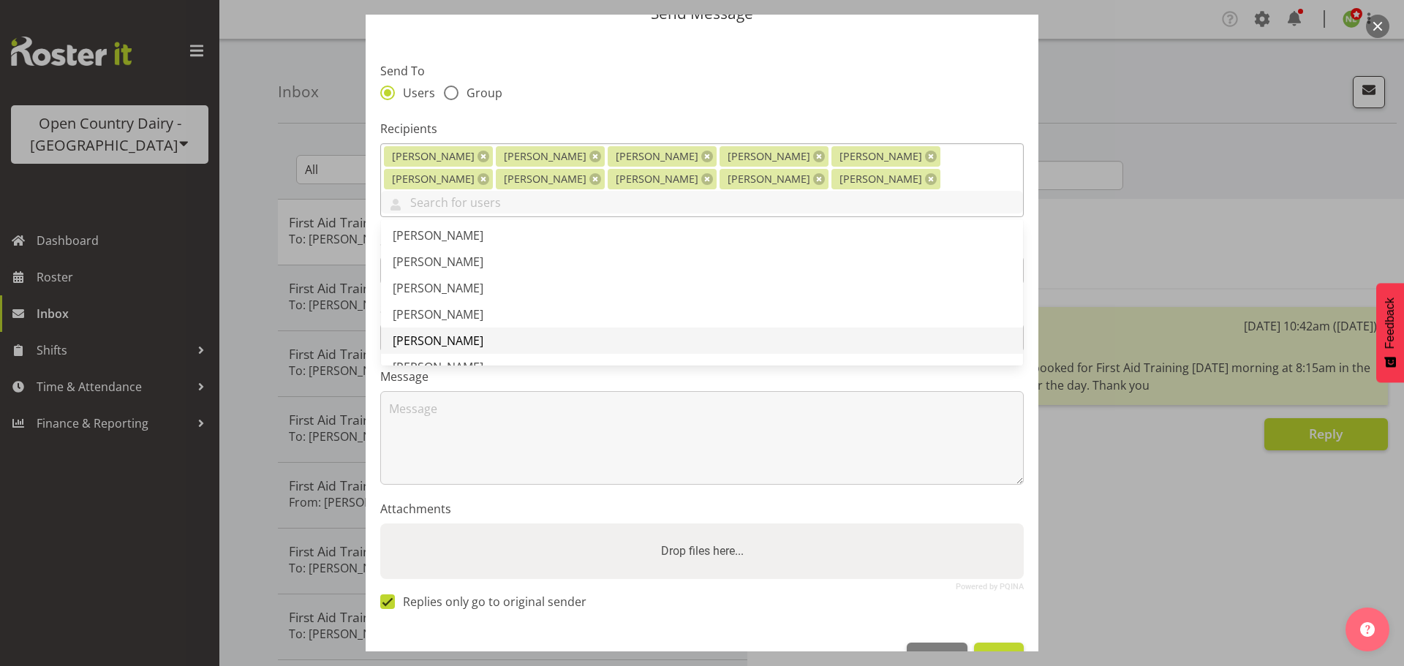
click at [451, 333] on span "[PERSON_NAME]" at bounding box center [438, 341] width 91 height 16
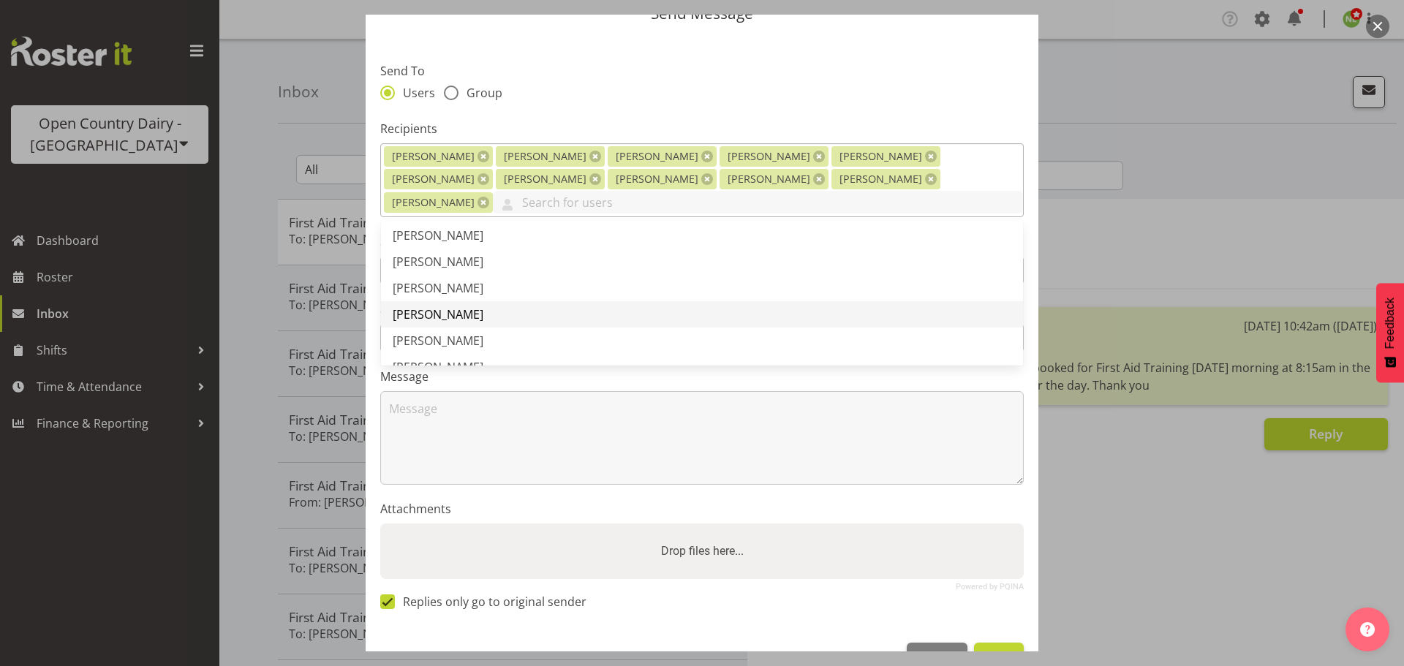
scroll to position [366, 0]
click at [456, 286] on span "[PERSON_NAME]" at bounding box center [438, 294] width 91 height 16
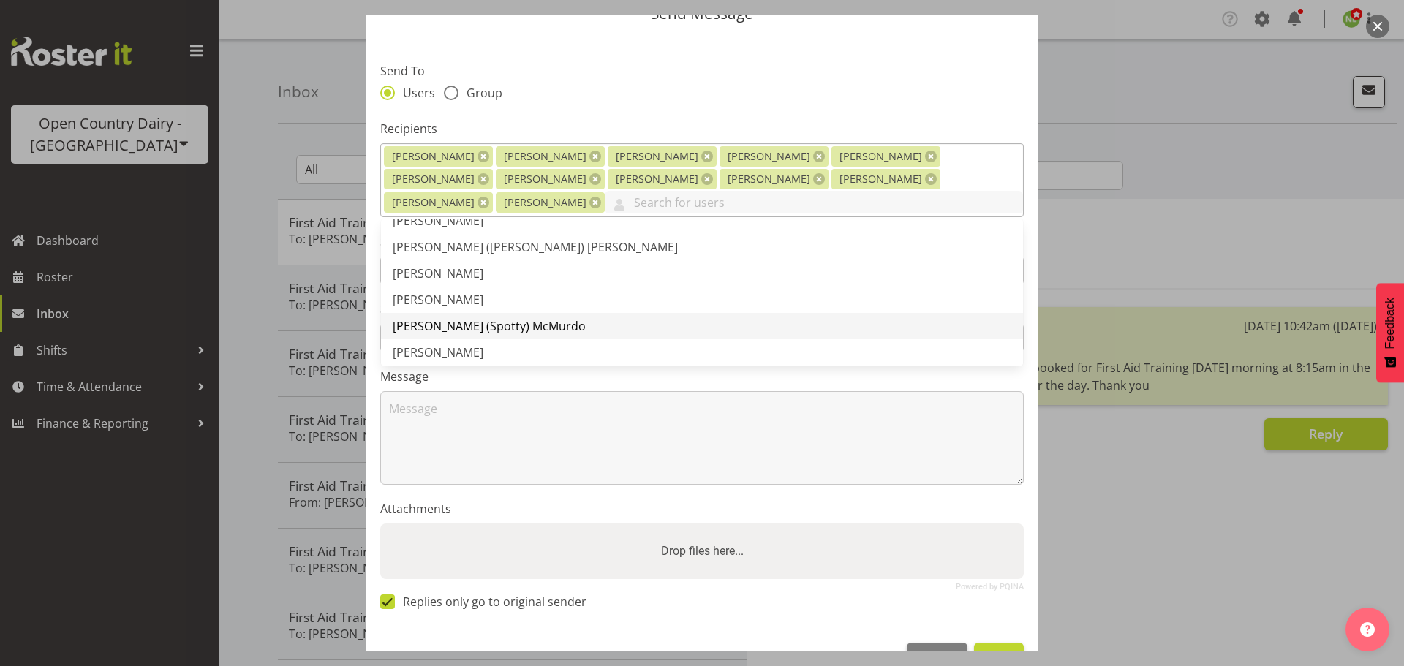
click at [440, 319] on span "[PERSON_NAME] (Spotty) McMurdo" at bounding box center [489, 326] width 193 height 16
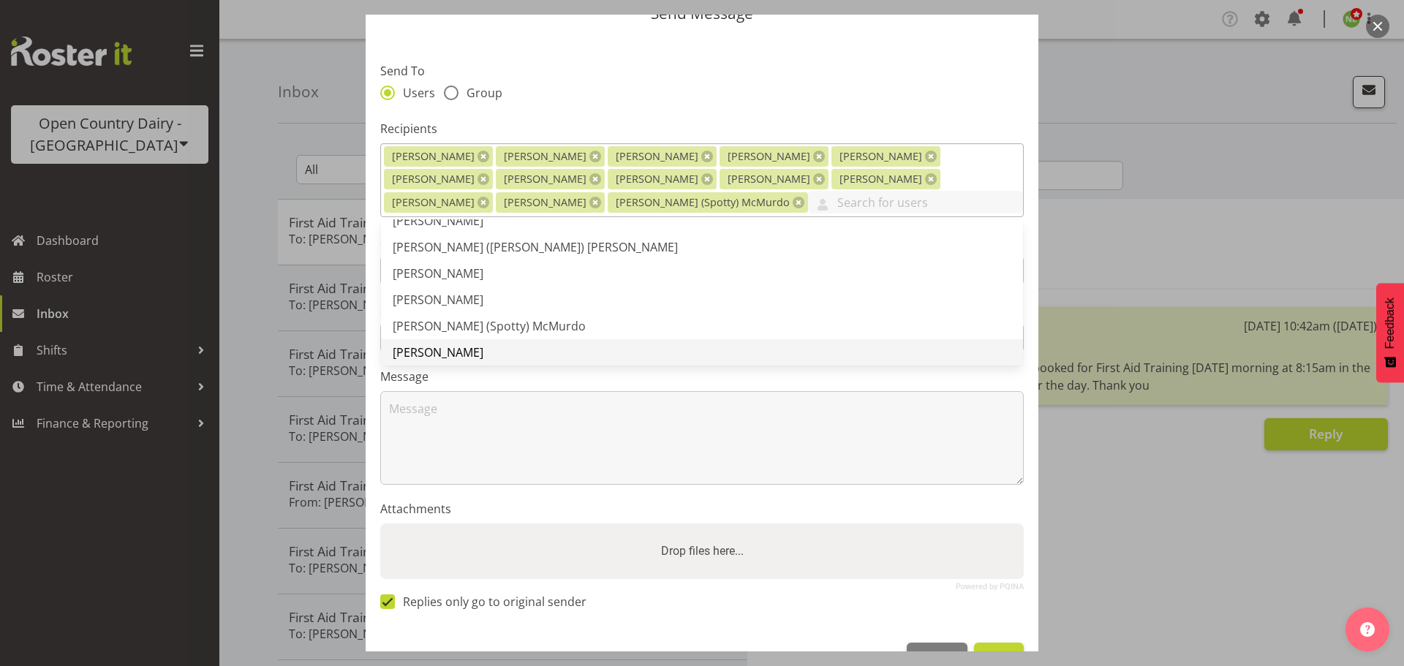
click at [436, 349] on span "[PERSON_NAME]" at bounding box center [438, 352] width 91 height 16
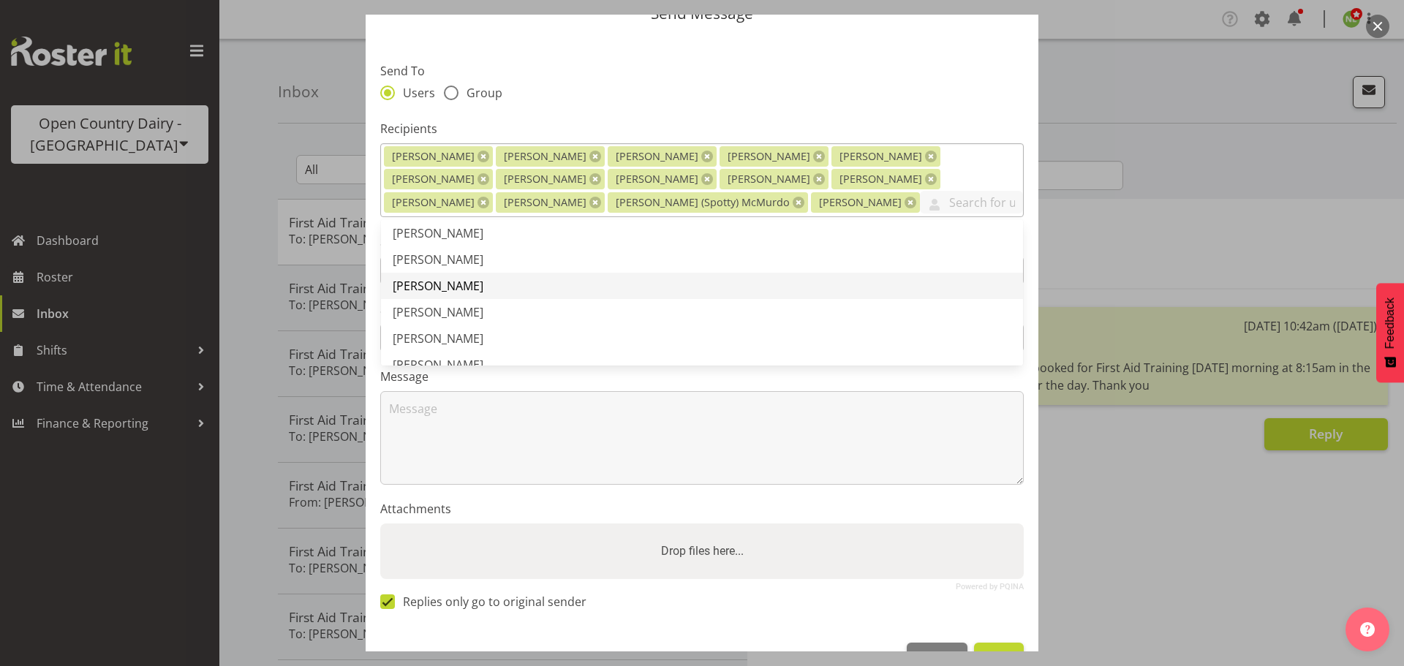
scroll to position [585, 0]
click at [441, 284] on span "[PERSON_NAME]" at bounding box center [438, 285] width 91 height 16
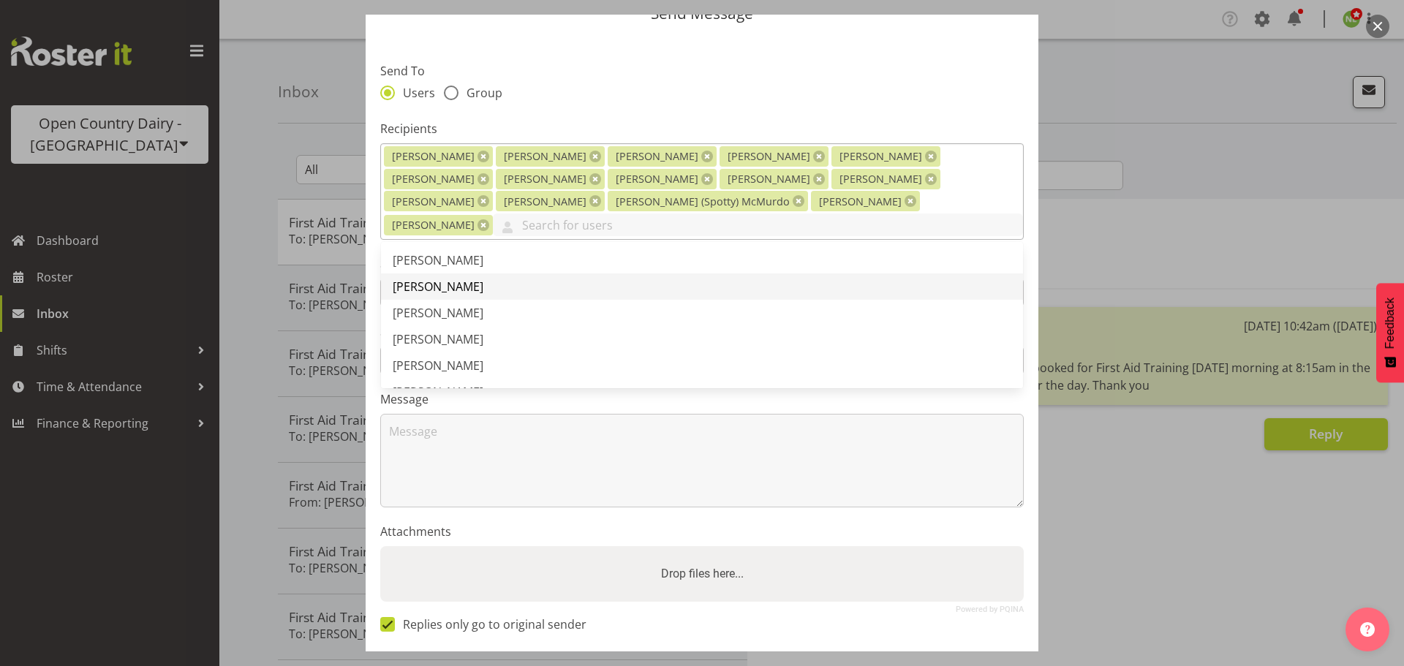
scroll to position [658, 0]
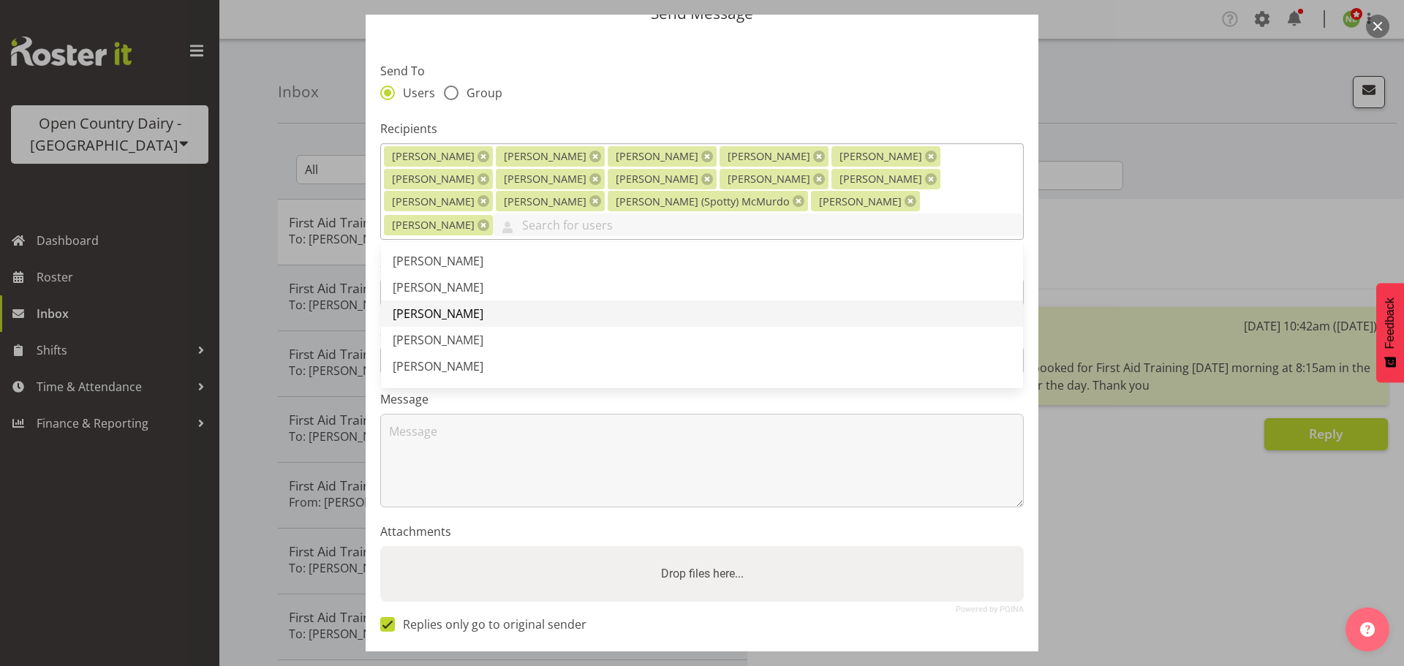
click at [439, 306] on span "[PERSON_NAME]" at bounding box center [438, 314] width 91 height 16
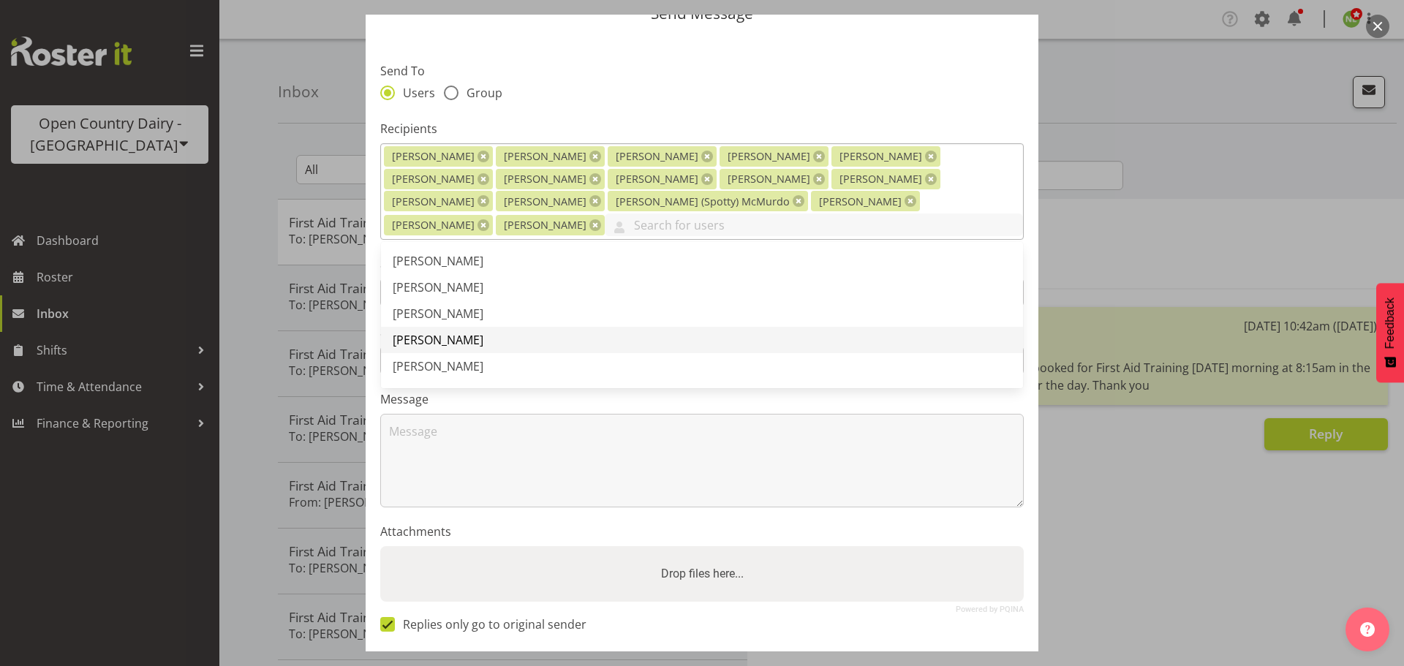
click at [429, 332] on span "[PERSON_NAME]" at bounding box center [438, 340] width 91 height 16
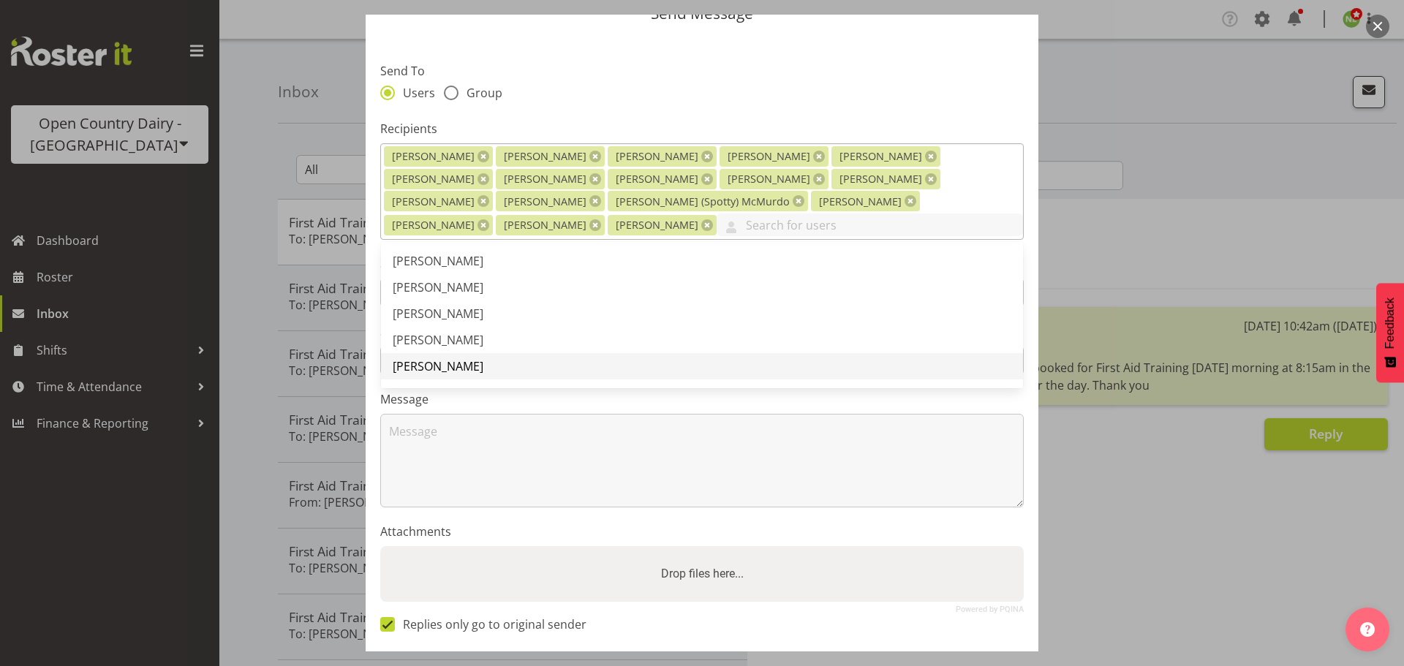
click at [432, 353] on link "[PERSON_NAME]" at bounding box center [702, 366] width 642 height 26
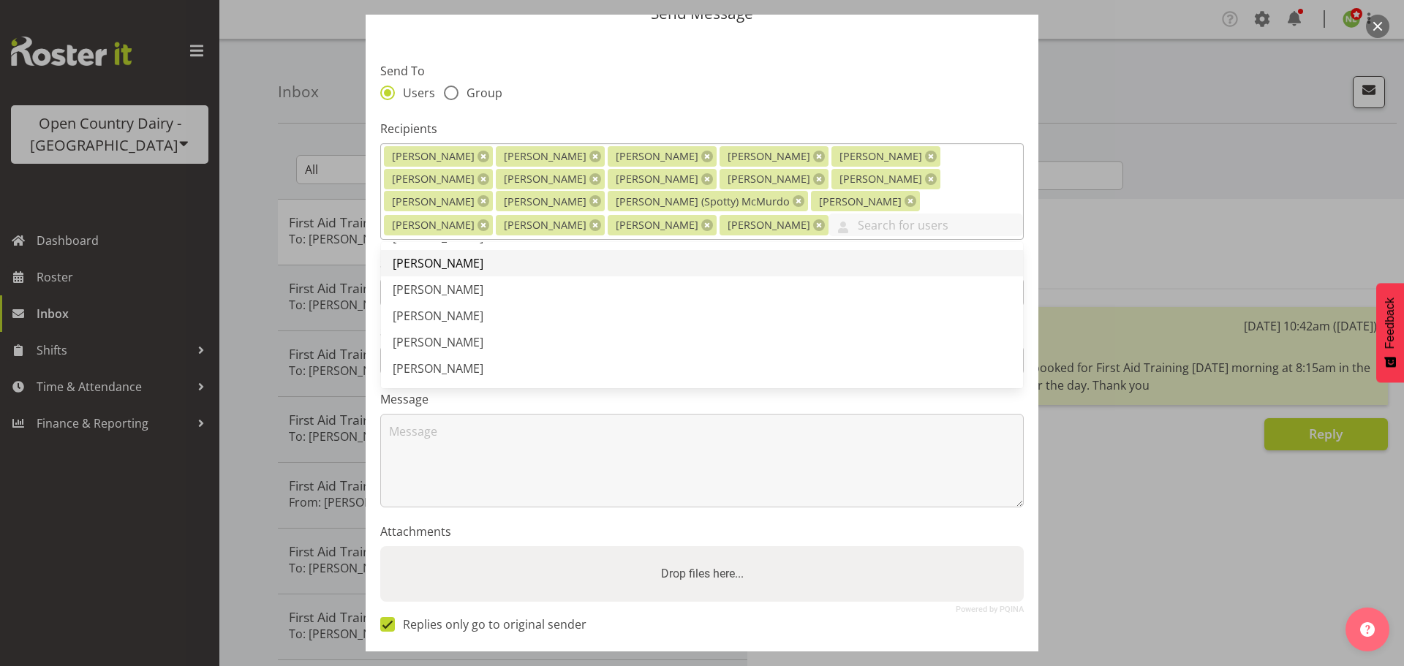
scroll to position [731, 0]
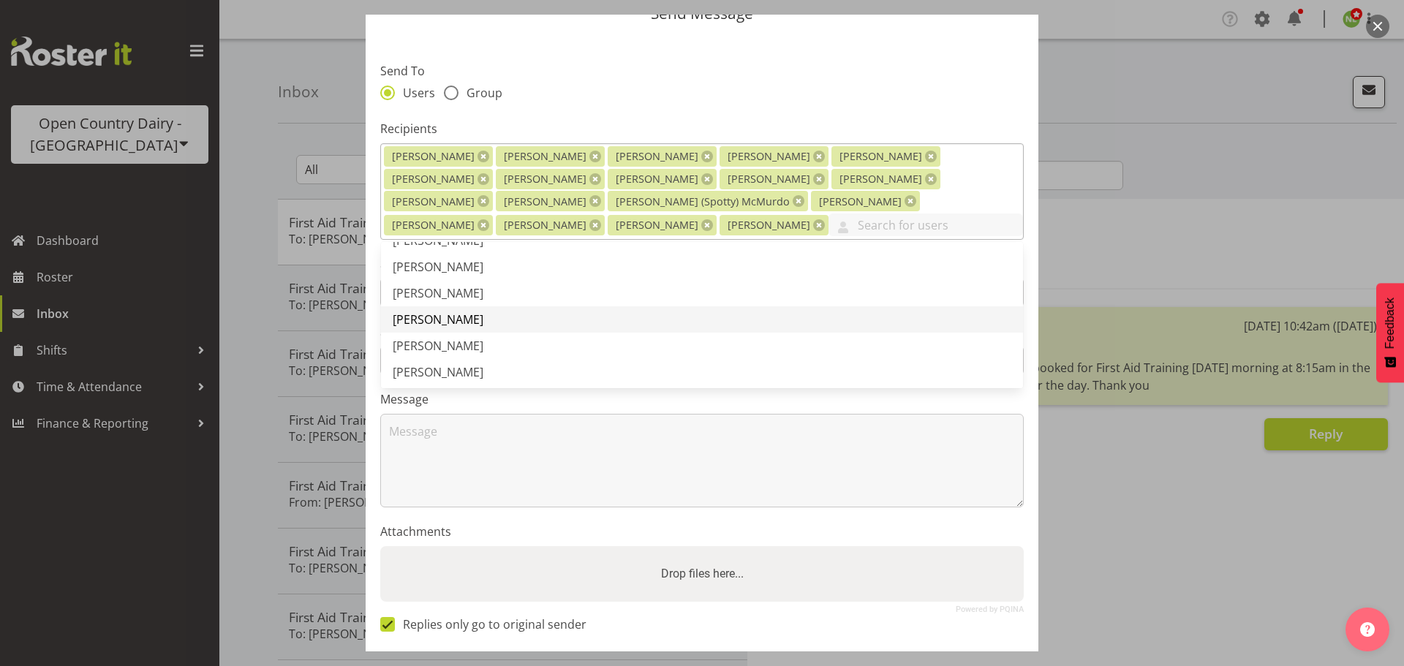
click at [445, 315] on span "[PERSON_NAME]" at bounding box center [438, 319] width 91 height 16
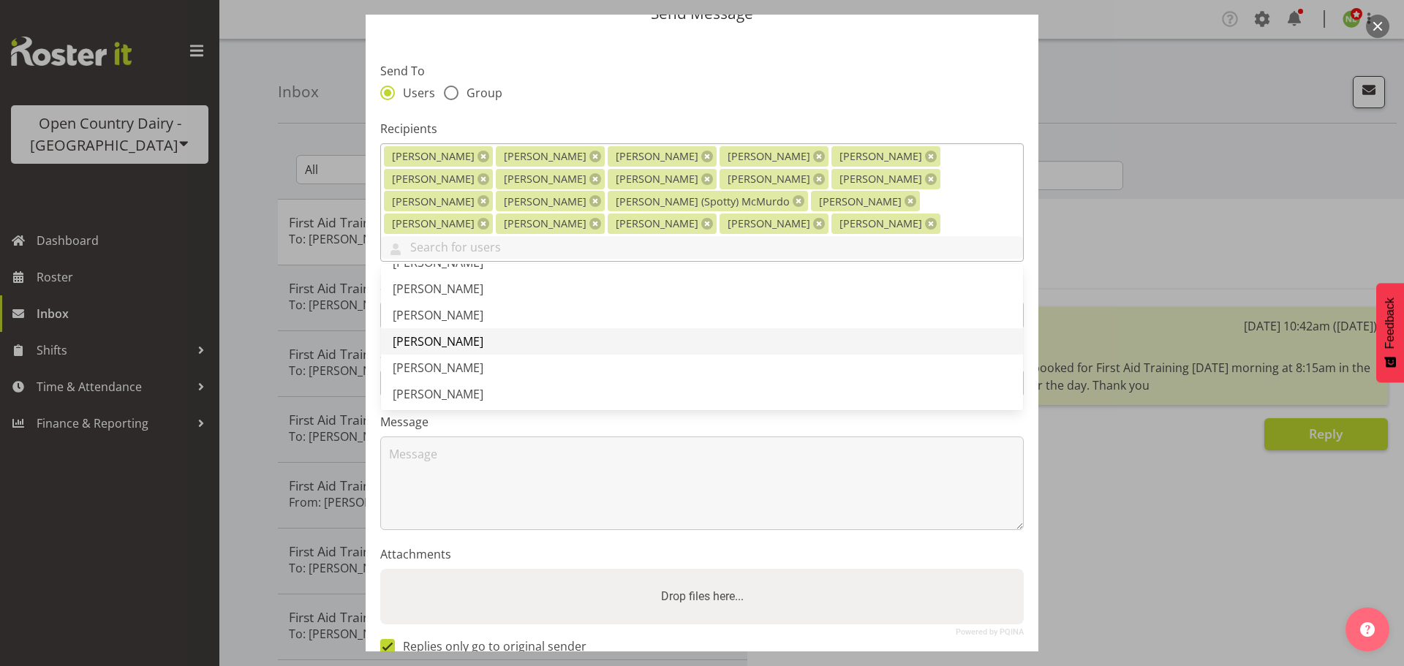
scroll to position [804, 0]
click at [453, 339] on span "[PERSON_NAME]" at bounding box center [438, 347] width 91 height 16
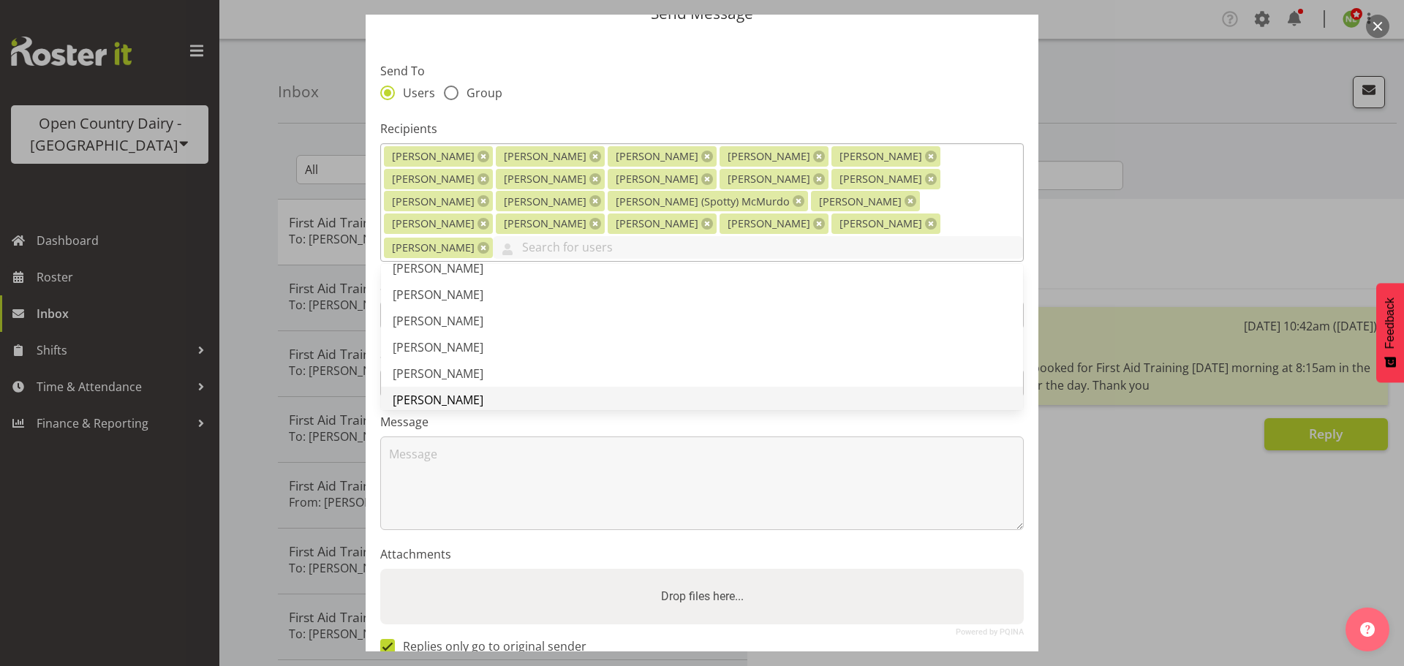
click at [439, 392] on span "[PERSON_NAME]" at bounding box center [438, 400] width 91 height 16
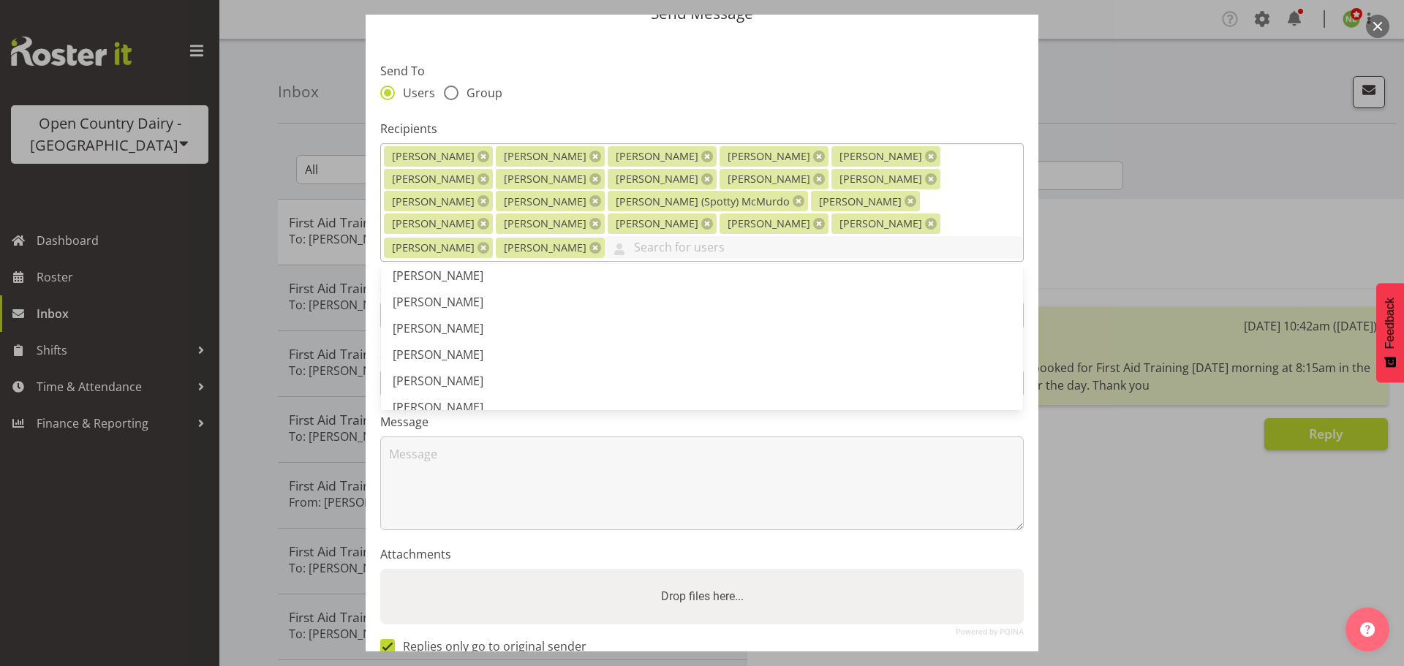
scroll to position [950, 0]
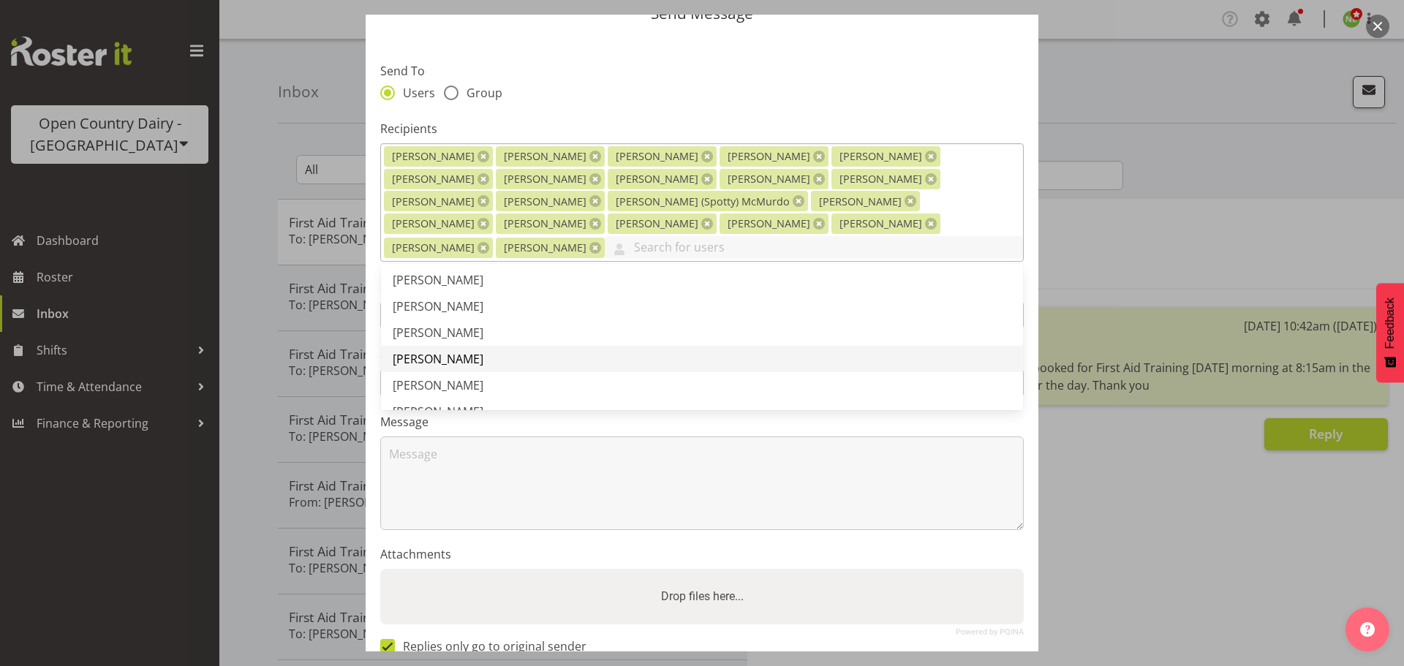
click at [444, 351] on span "[PERSON_NAME]" at bounding box center [438, 359] width 91 height 16
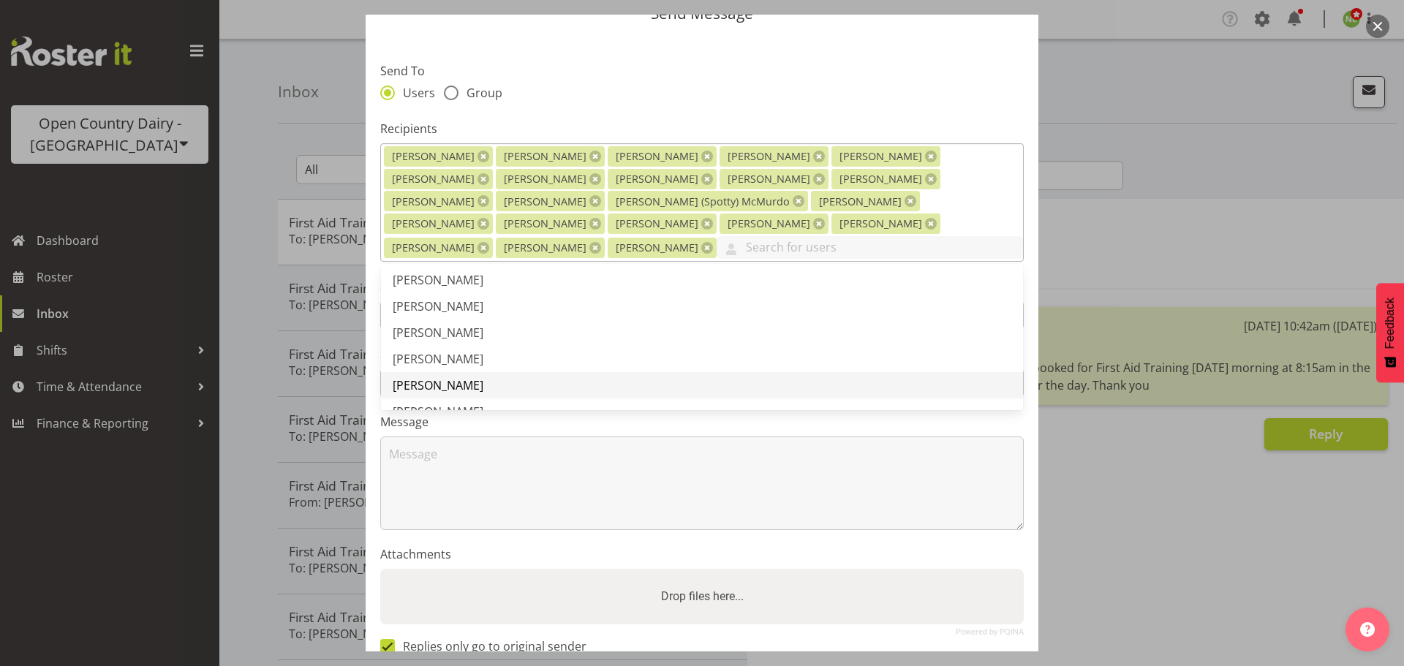
click at [434, 379] on span "[PERSON_NAME]" at bounding box center [438, 385] width 91 height 16
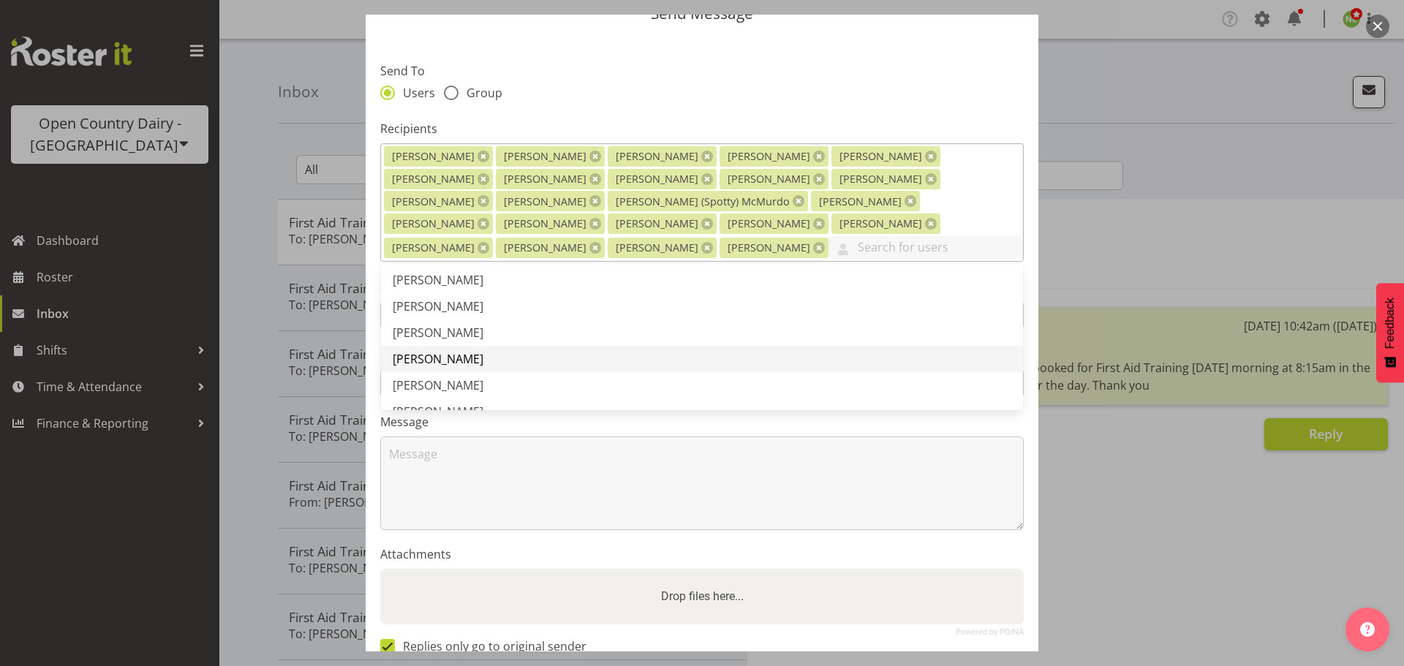
scroll to position [1024, 0]
click at [445, 346] on span "[PERSON_NAME]" at bounding box center [438, 338] width 91 height 16
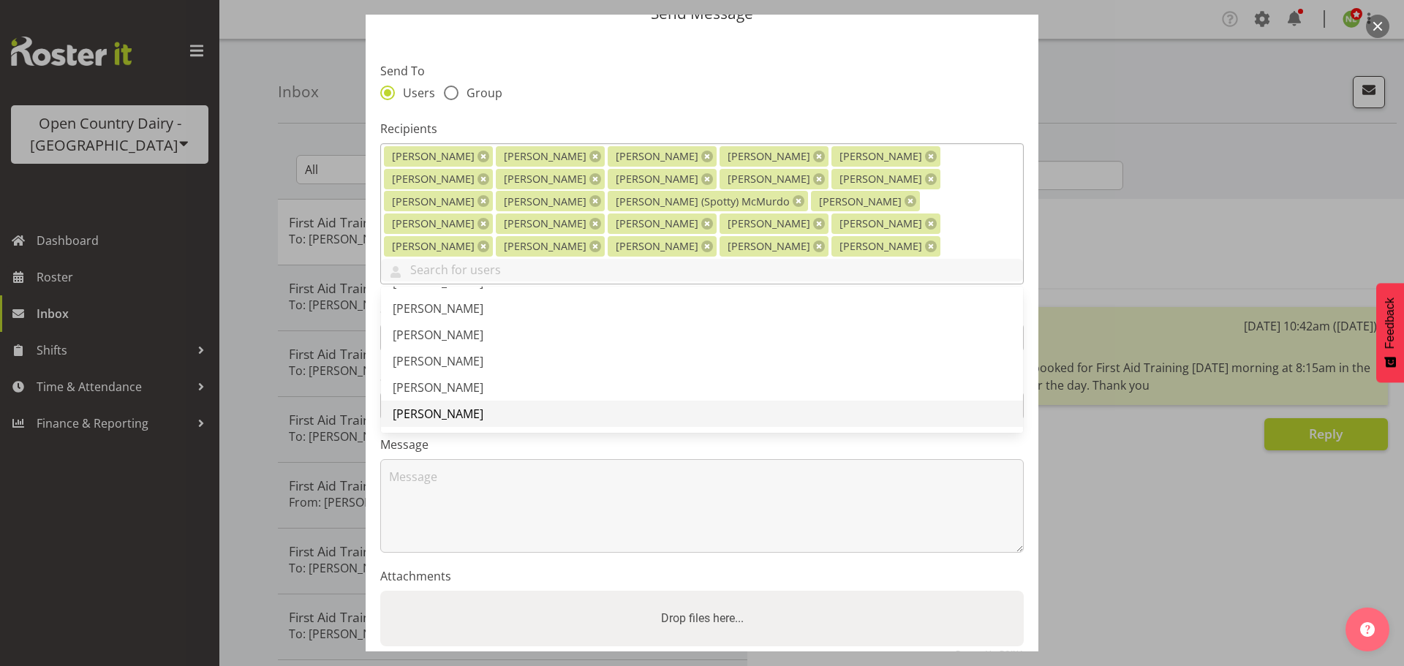
click at [426, 406] on span "[PERSON_NAME]" at bounding box center [438, 414] width 91 height 16
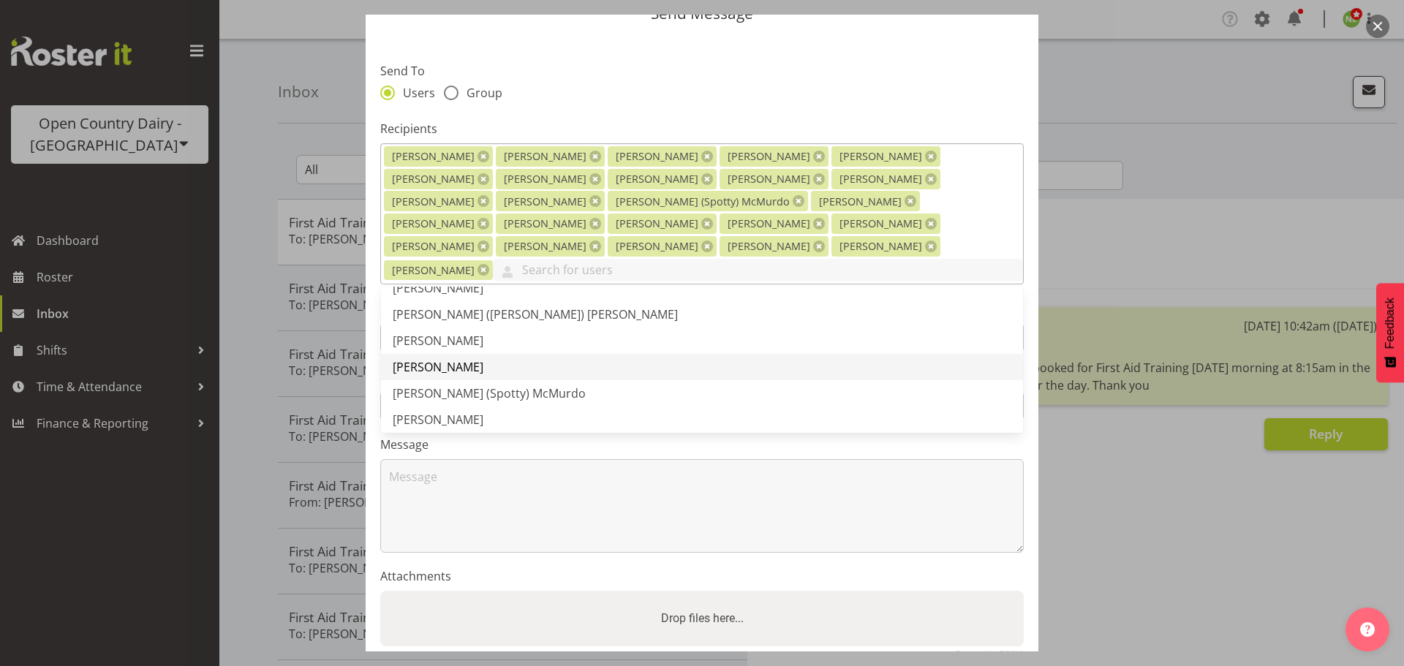
scroll to position [366, 0]
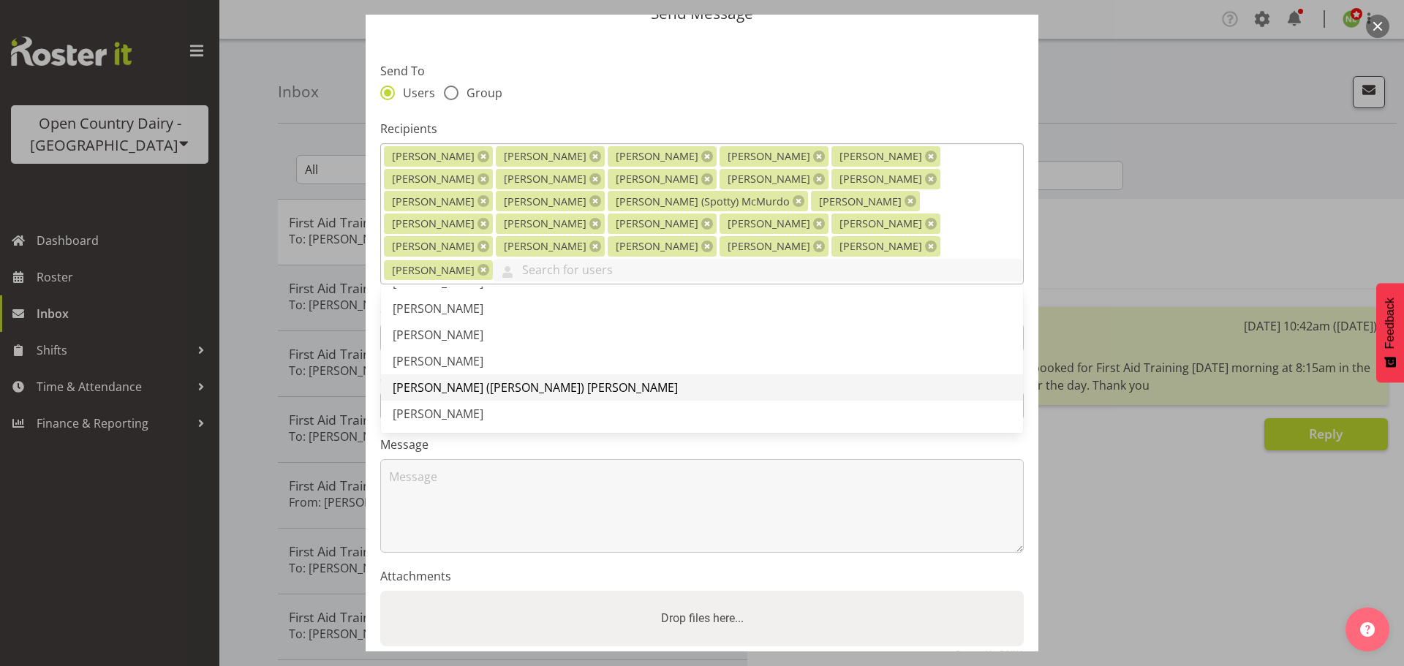
click at [447, 379] on span "[PERSON_NAME] ([PERSON_NAME]) [PERSON_NAME]" at bounding box center [535, 387] width 285 height 16
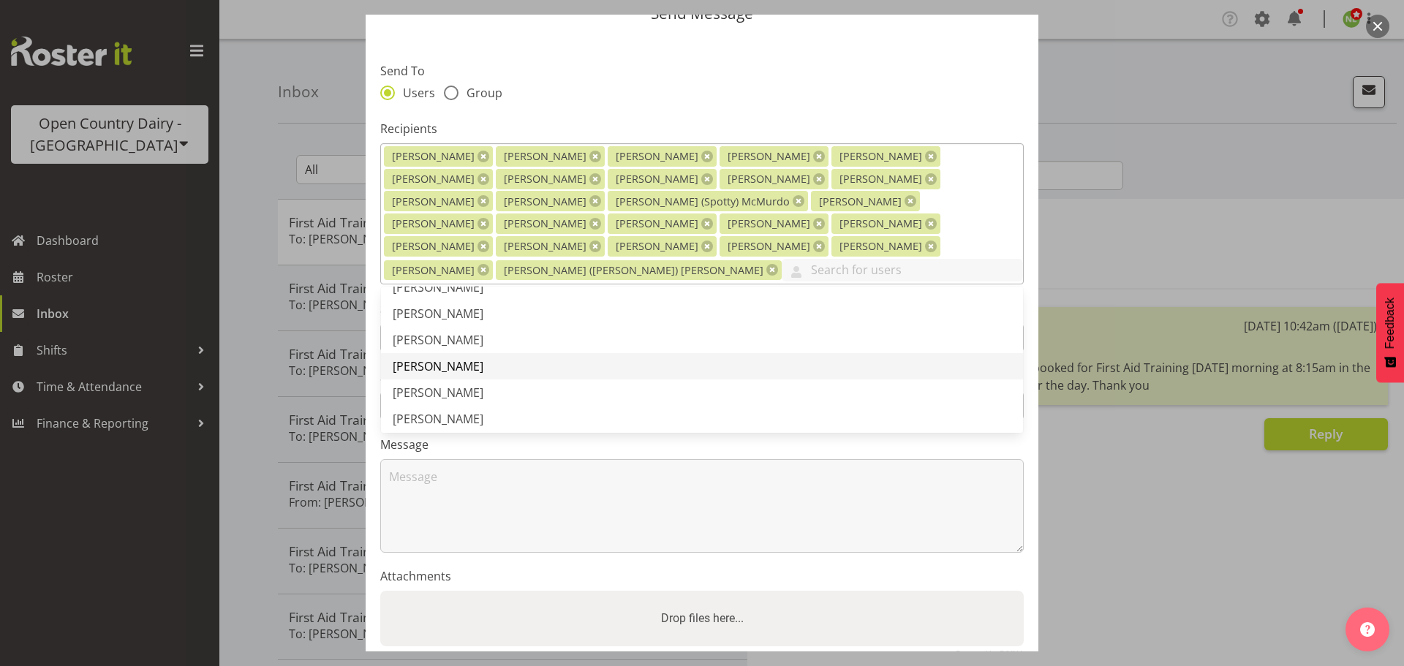
scroll to position [1097, 0]
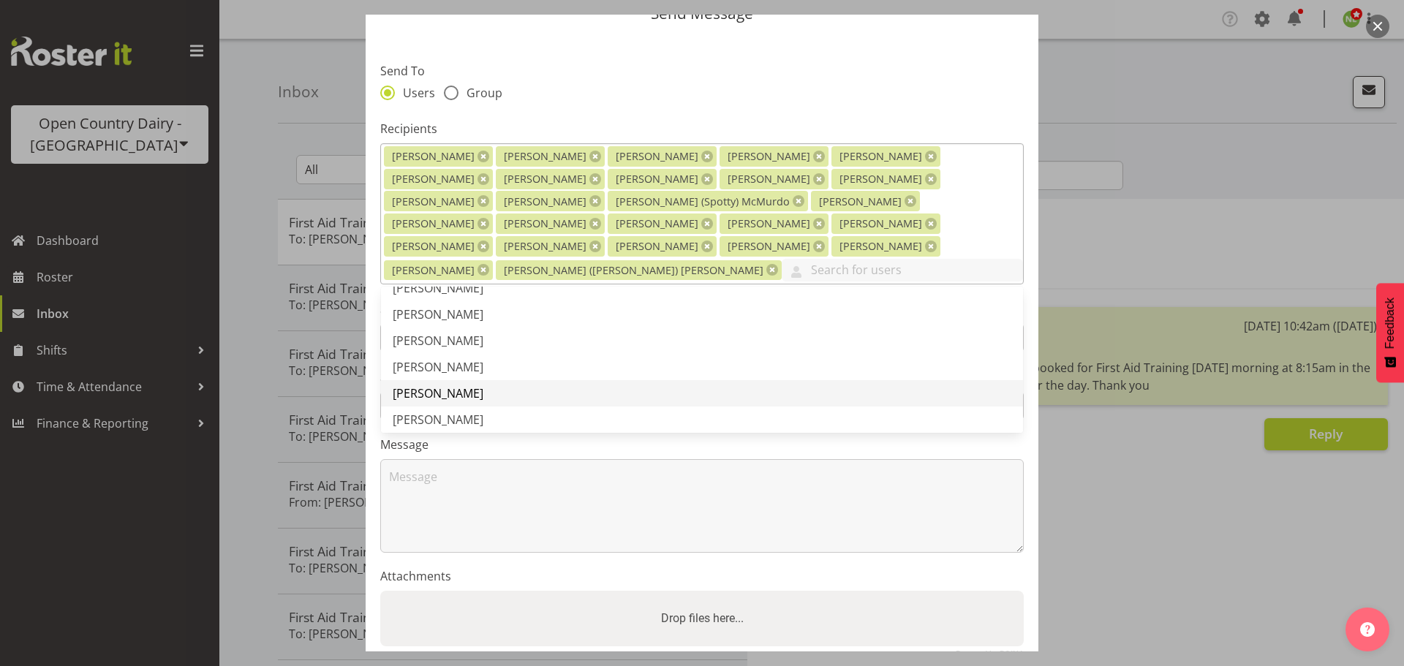
click at [445, 385] on span "[PERSON_NAME]" at bounding box center [438, 393] width 91 height 16
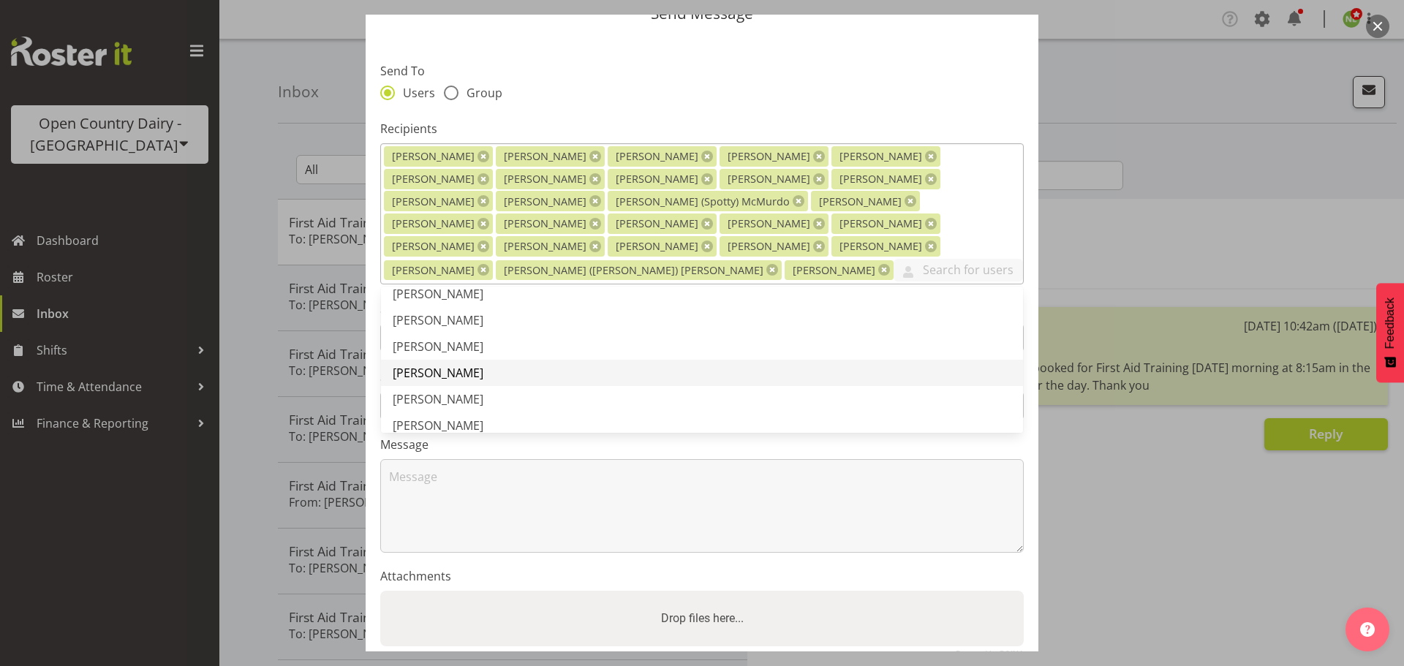
click at [447, 365] on span "[PERSON_NAME]" at bounding box center [438, 373] width 91 height 16
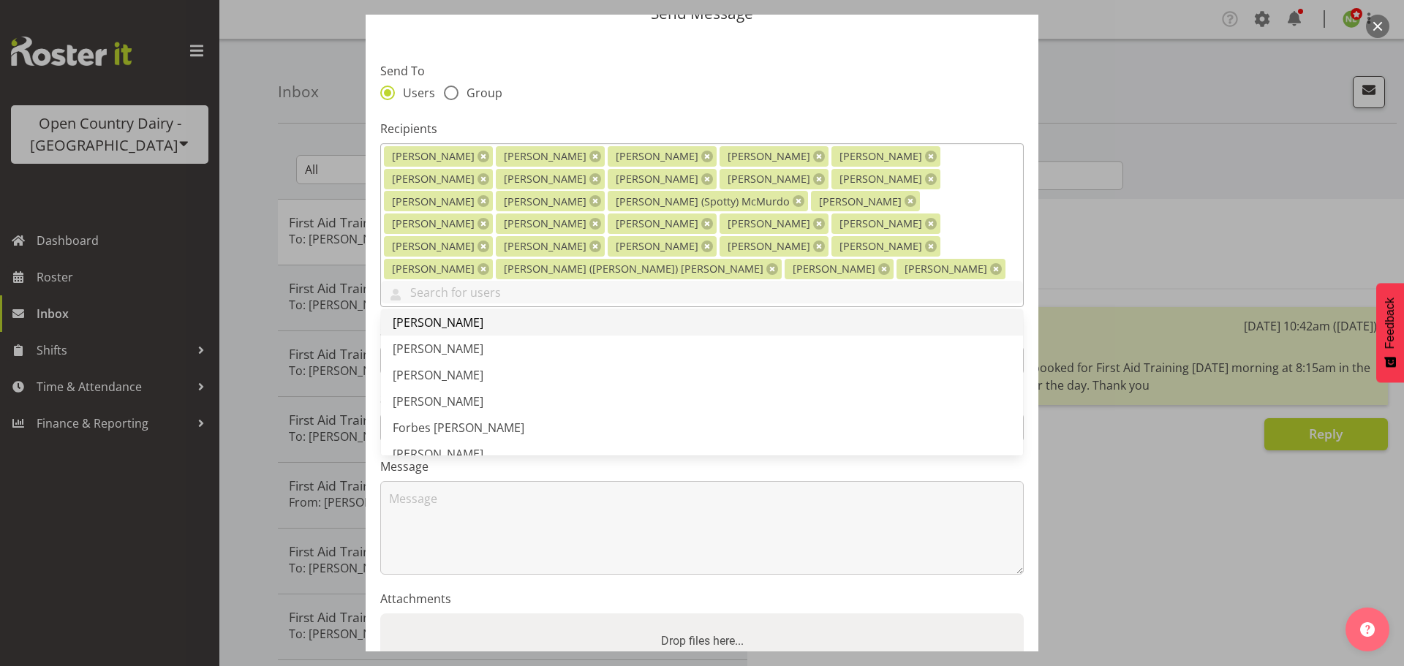
scroll to position [1316, 0]
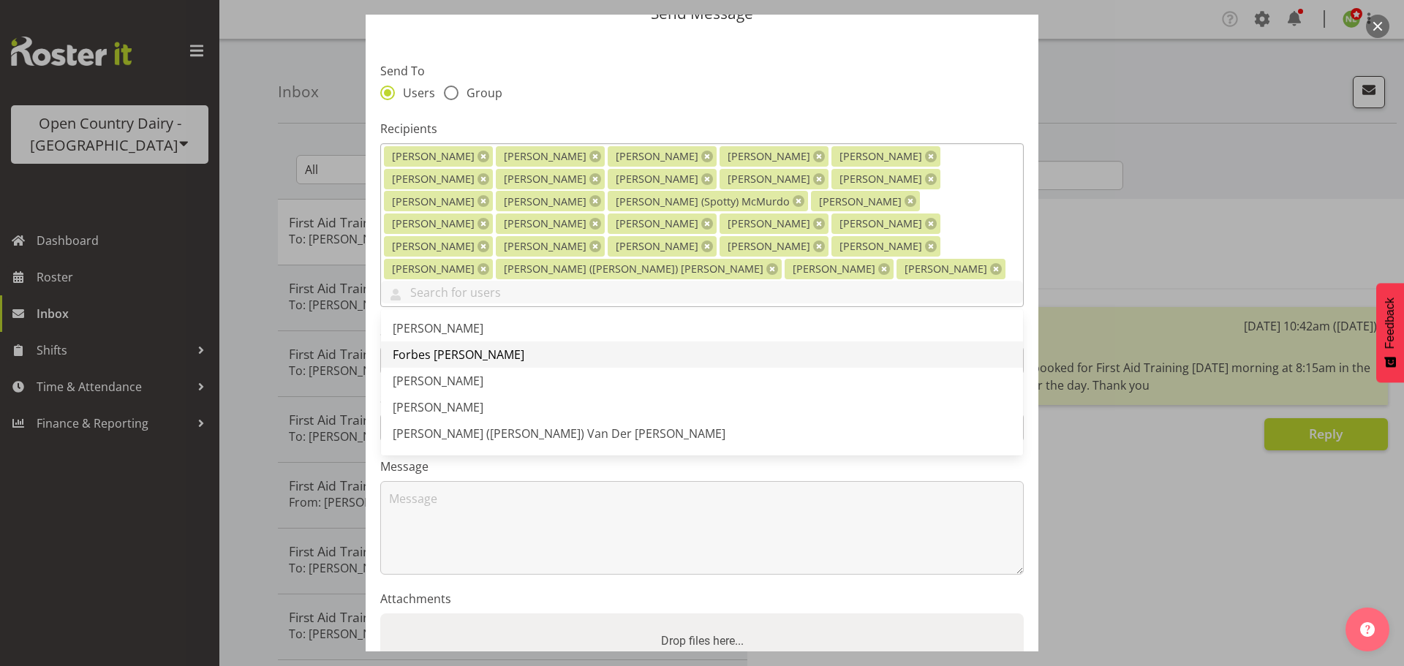
click at [445, 347] on span "Forbes [PERSON_NAME]" at bounding box center [459, 355] width 132 height 16
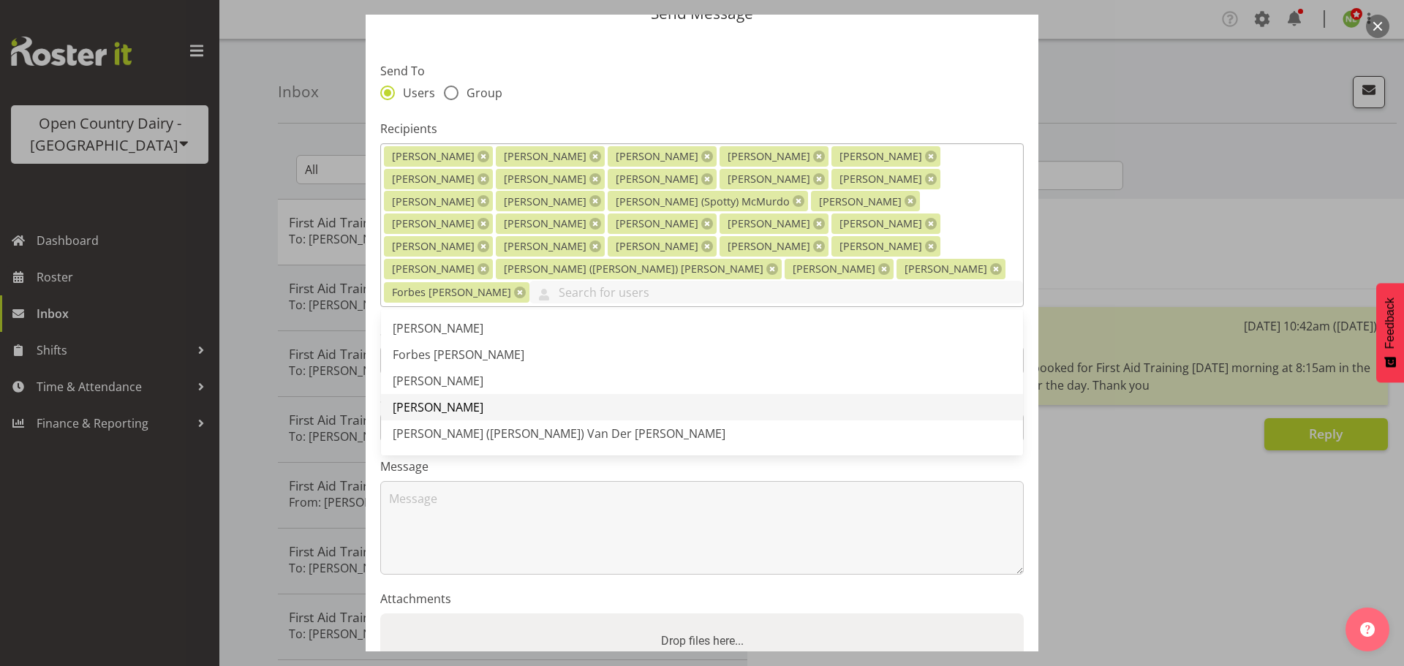
click at [439, 399] on span "[PERSON_NAME]" at bounding box center [438, 407] width 91 height 16
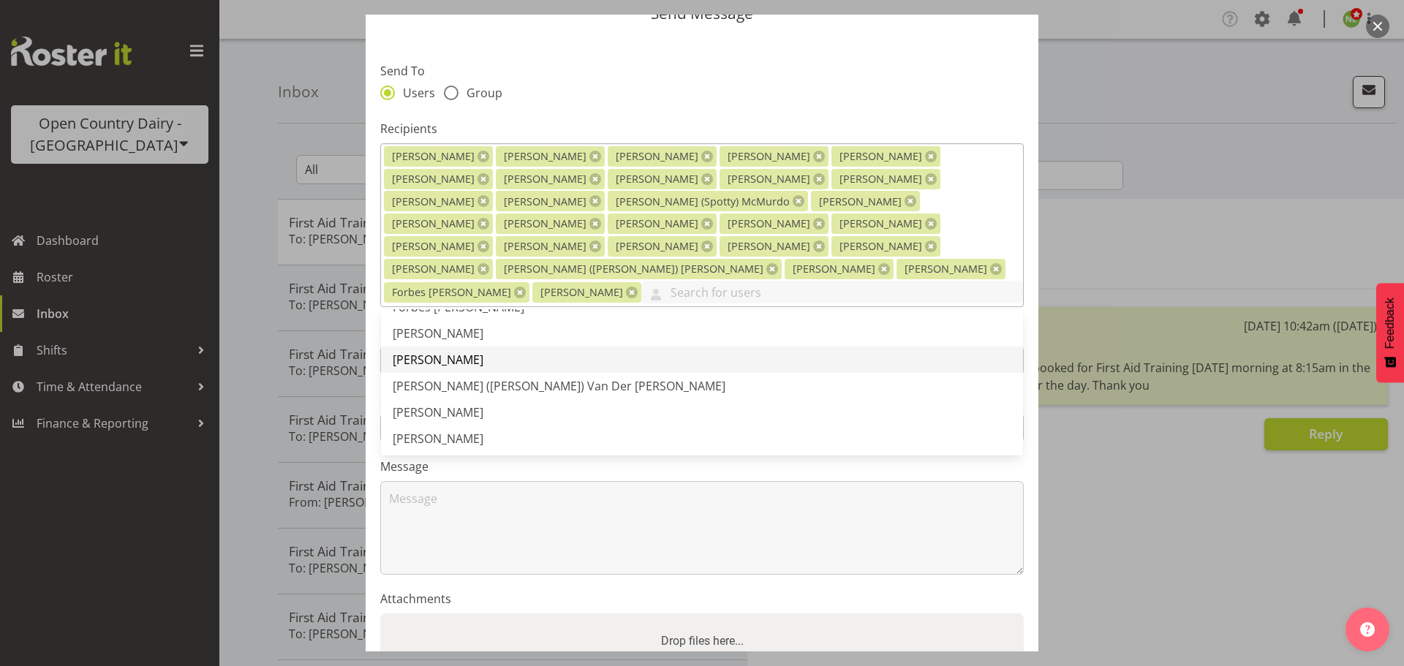
scroll to position [1389, 0]
click at [465, 352] on span "[PERSON_NAME] ([PERSON_NAME]) Van Der [PERSON_NAME]" at bounding box center [559, 360] width 333 height 16
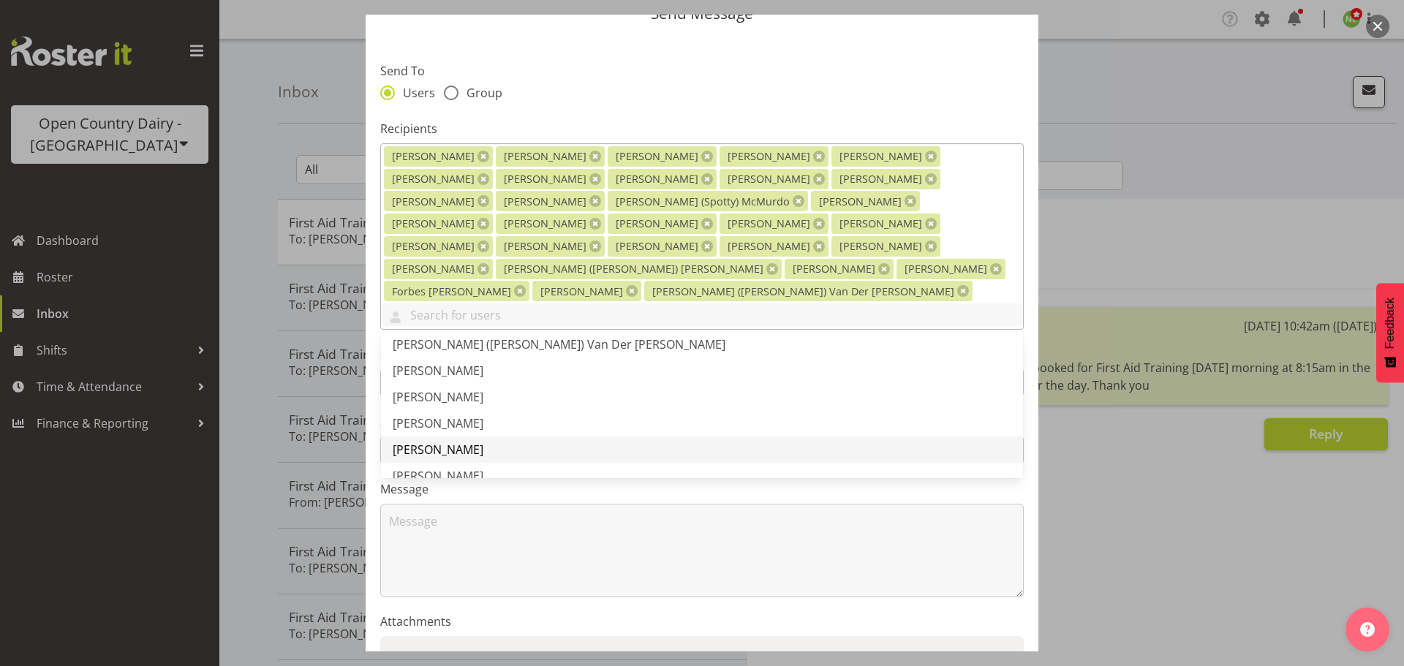
scroll to position [1462, 0]
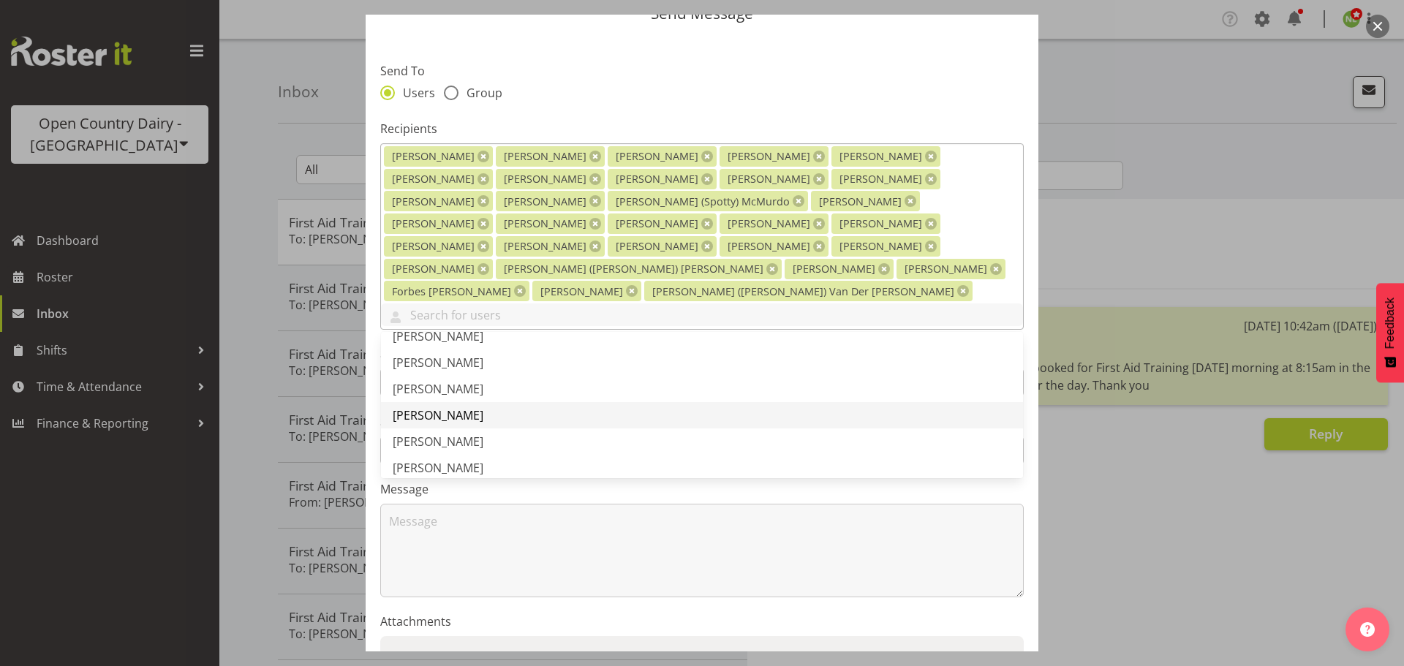
click at [441, 407] on span "[PERSON_NAME]" at bounding box center [438, 415] width 91 height 16
click at [437, 413] on span "[PERSON_NAME]" at bounding box center [438, 421] width 91 height 16
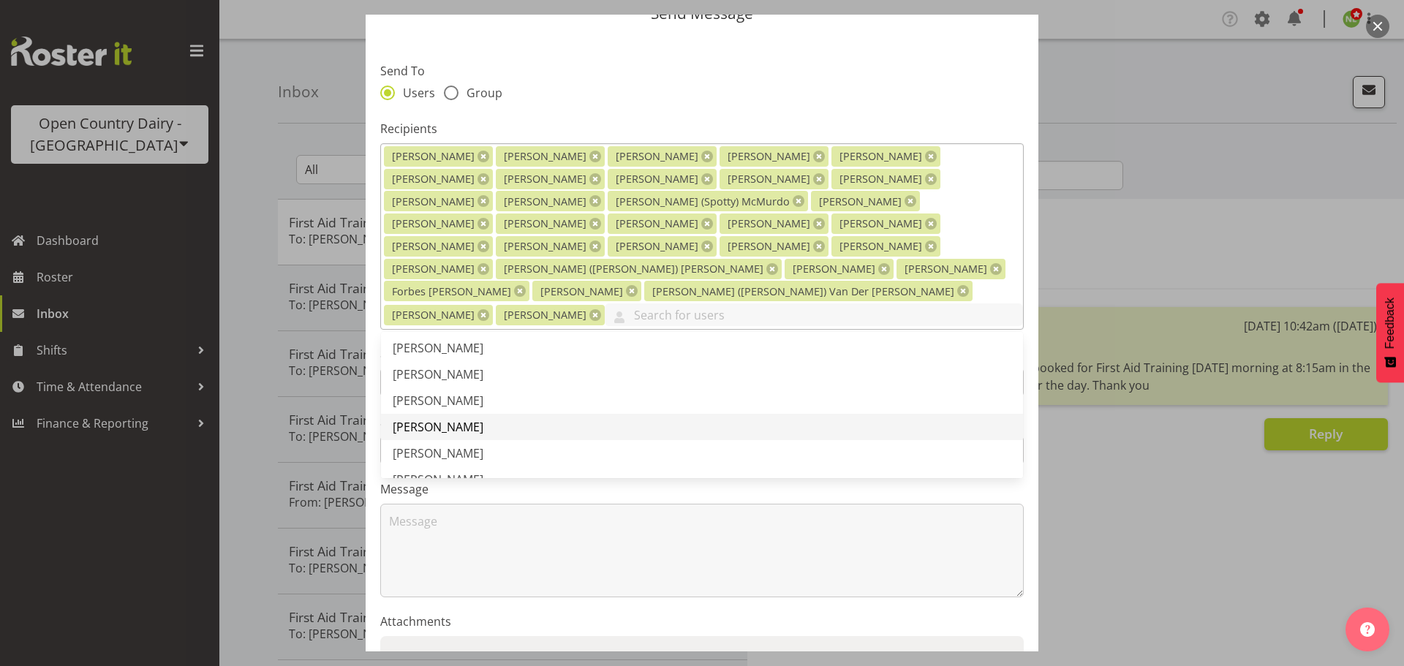
click at [438, 419] on span "[PERSON_NAME]" at bounding box center [438, 427] width 91 height 16
click at [438, 425] on span "[PERSON_NAME]" at bounding box center [438, 433] width 91 height 16
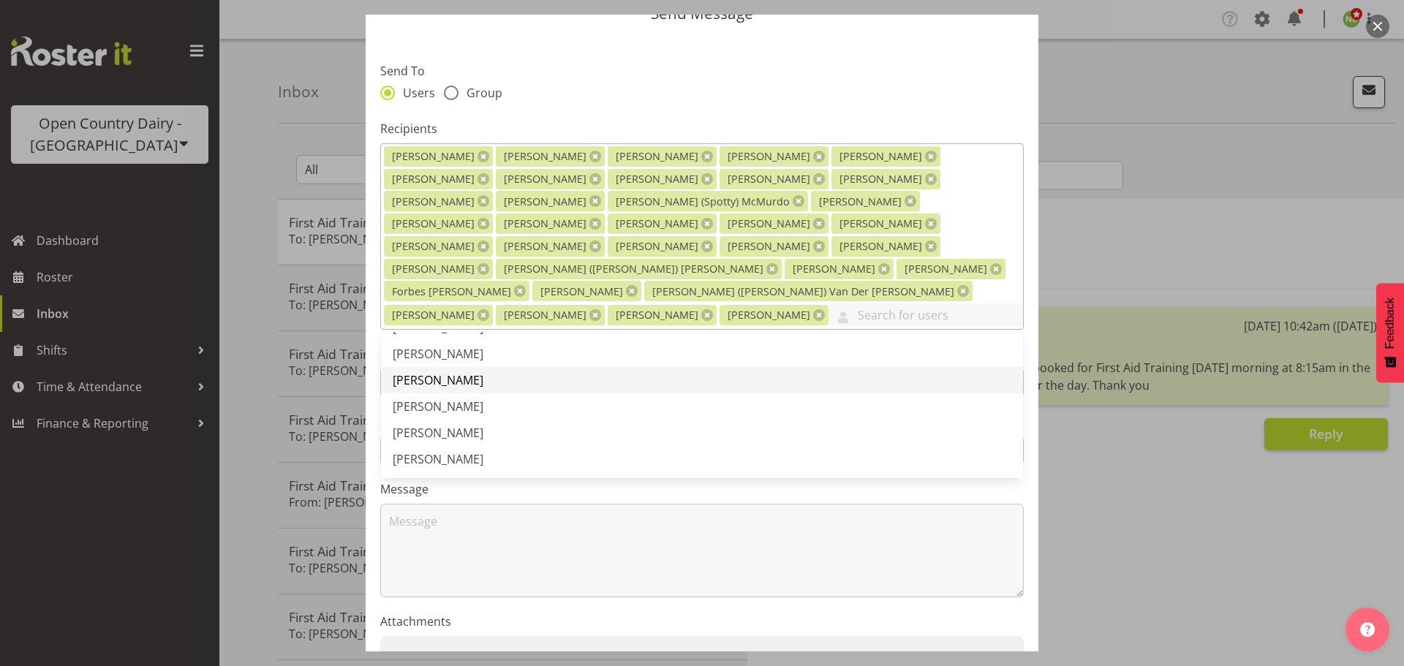
click at [447, 372] on span "[PERSON_NAME]" at bounding box center [438, 380] width 91 height 16
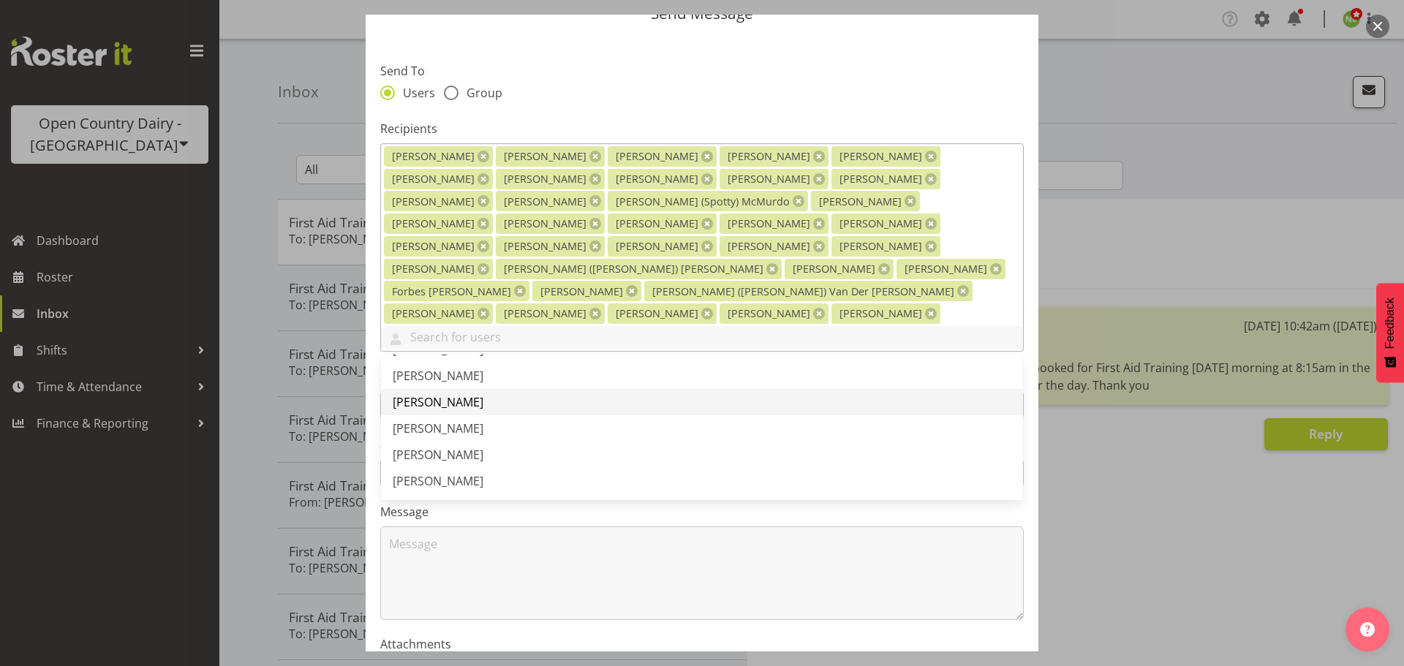
scroll to position [1755, 0]
click at [442, 400] on span "[PERSON_NAME]" at bounding box center [438, 408] width 91 height 16
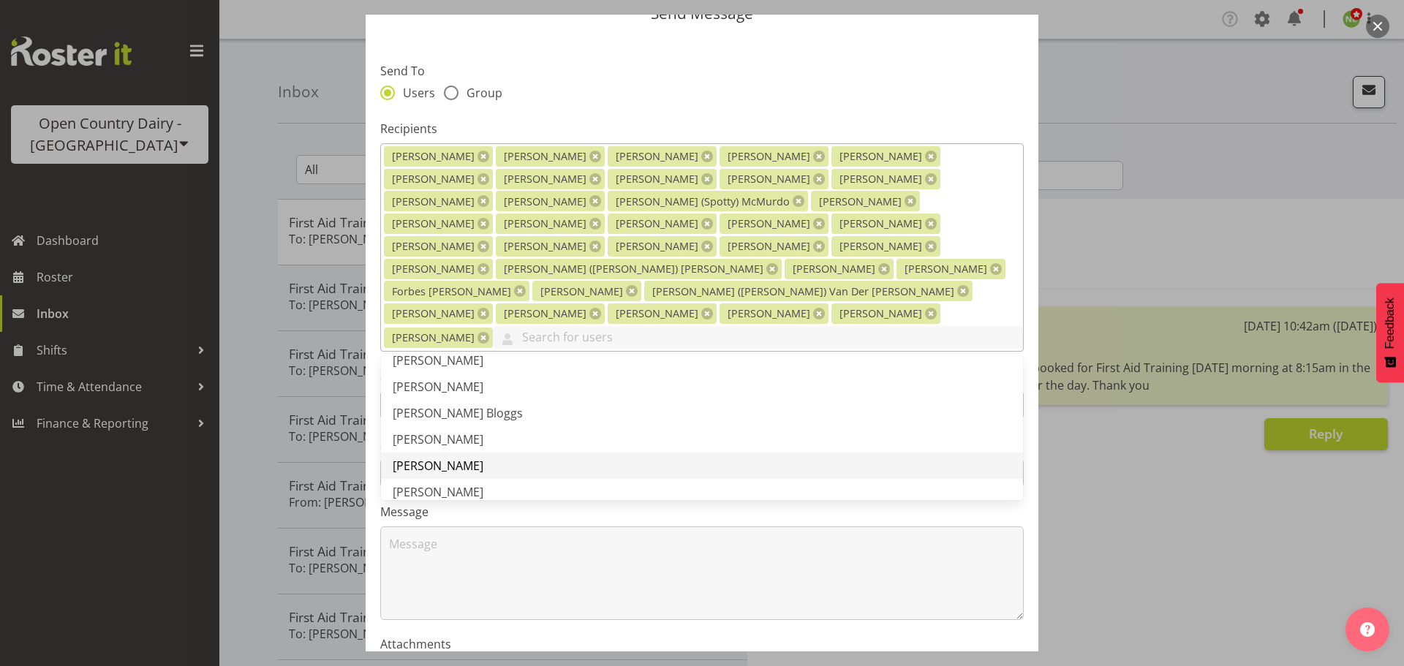
scroll to position [1828, 0]
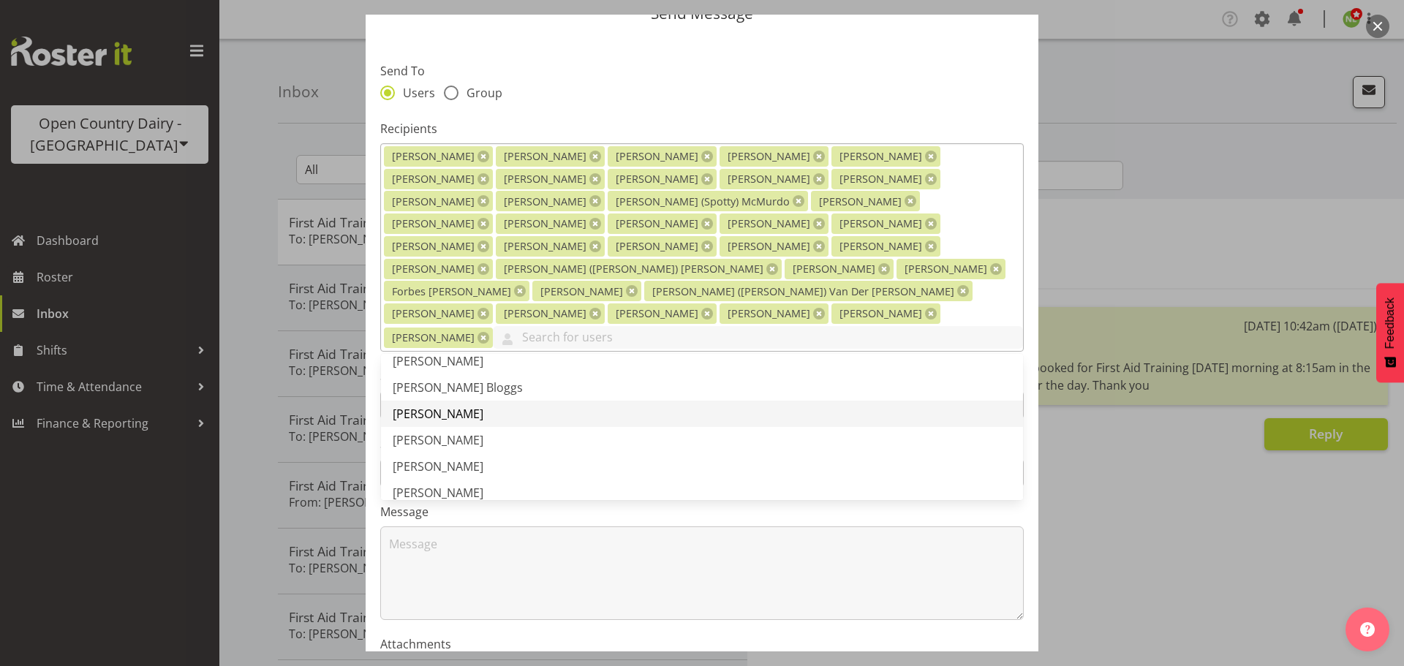
click at [440, 406] on span "[PERSON_NAME]" at bounding box center [438, 414] width 91 height 16
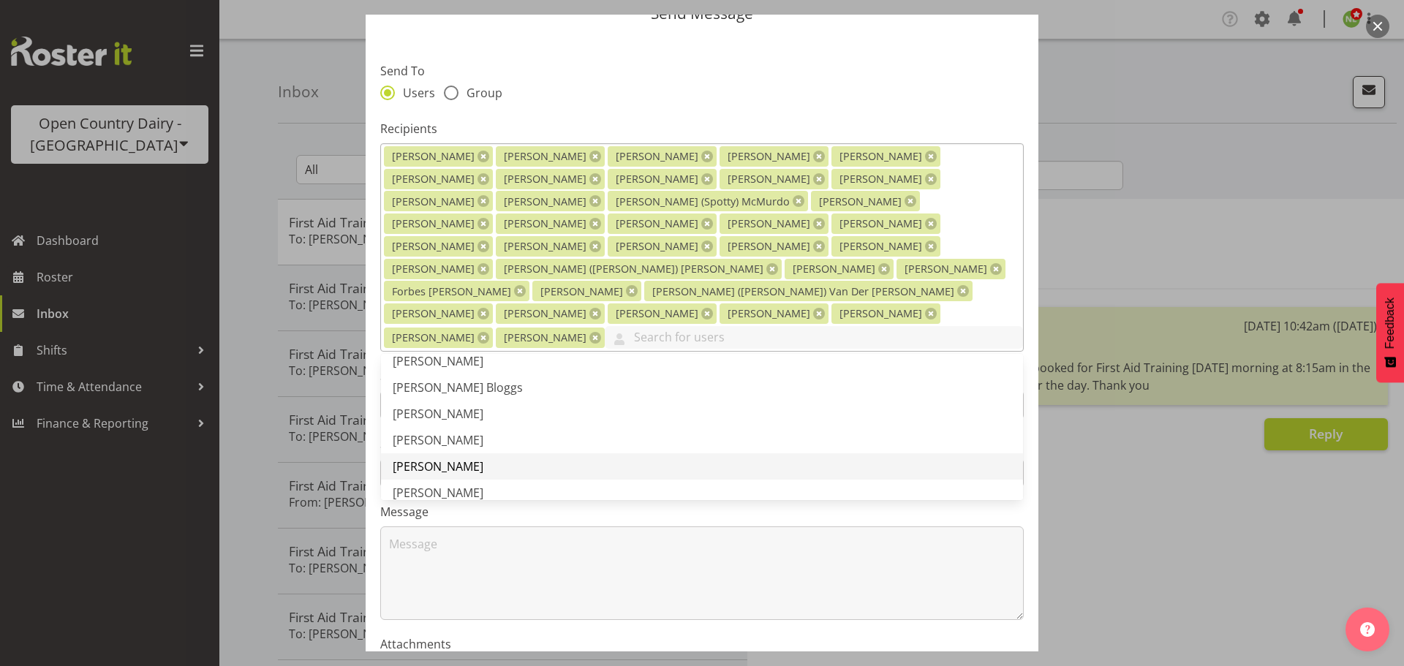
click at [426, 458] on span "[PERSON_NAME]" at bounding box center [438, 466] width 91 height 16
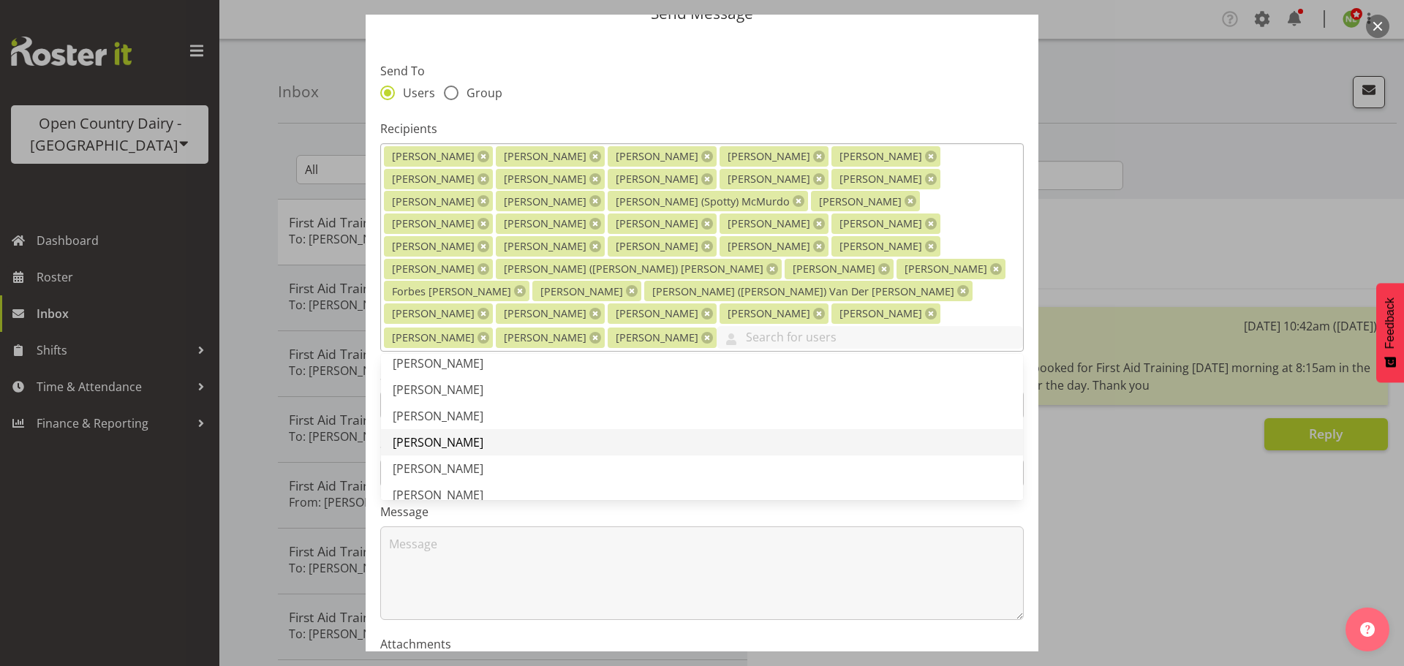
scroll to position [1901, 0]
click at [444, 412] on span "[PERSON_NAME]" at bounding box center [438, 420] width 91 height 16
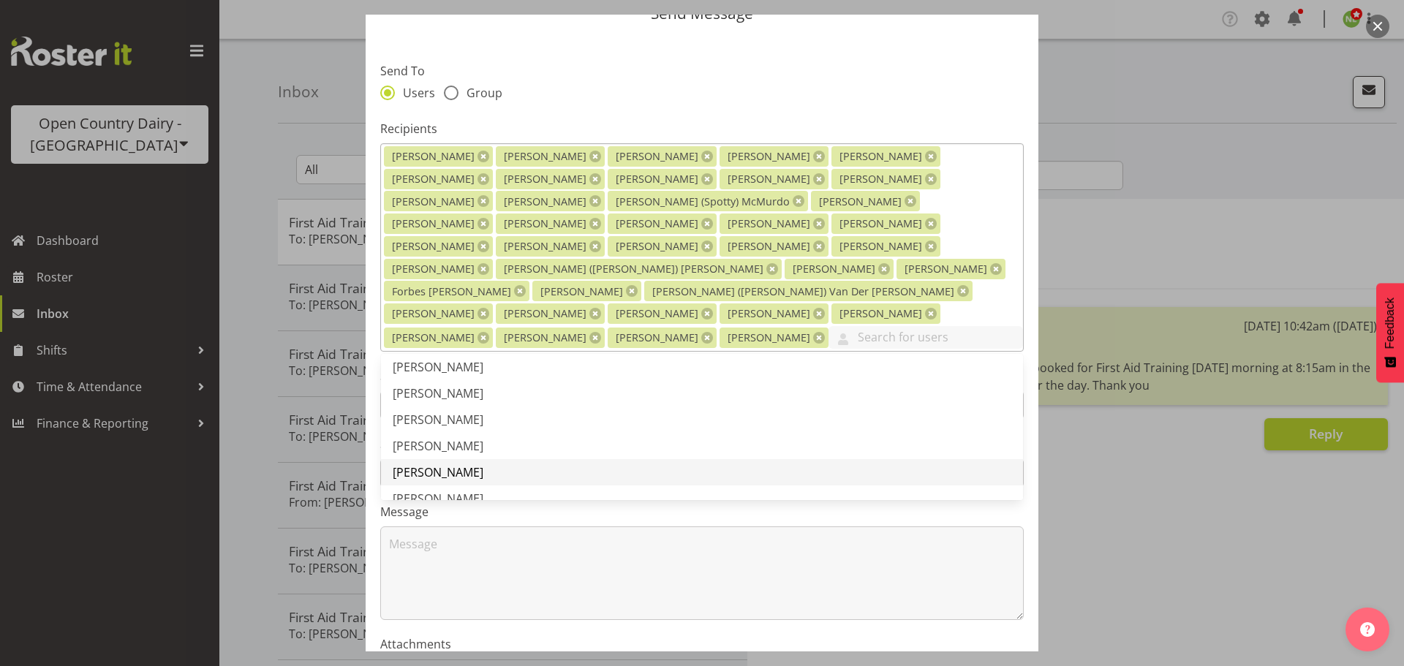
click at [445, 464] on span "[PERSON_NAME]" at bounding box center [438, 472] width 91 height 16
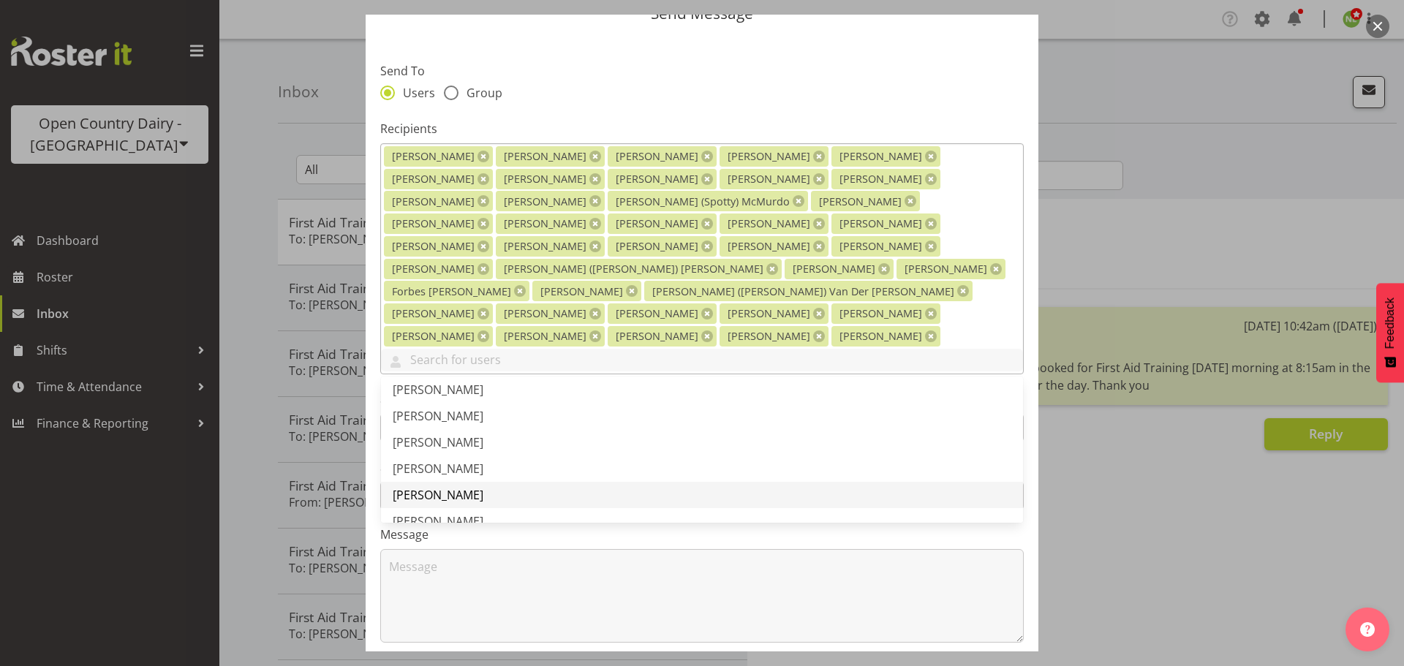
scroll to position [1974, 0]
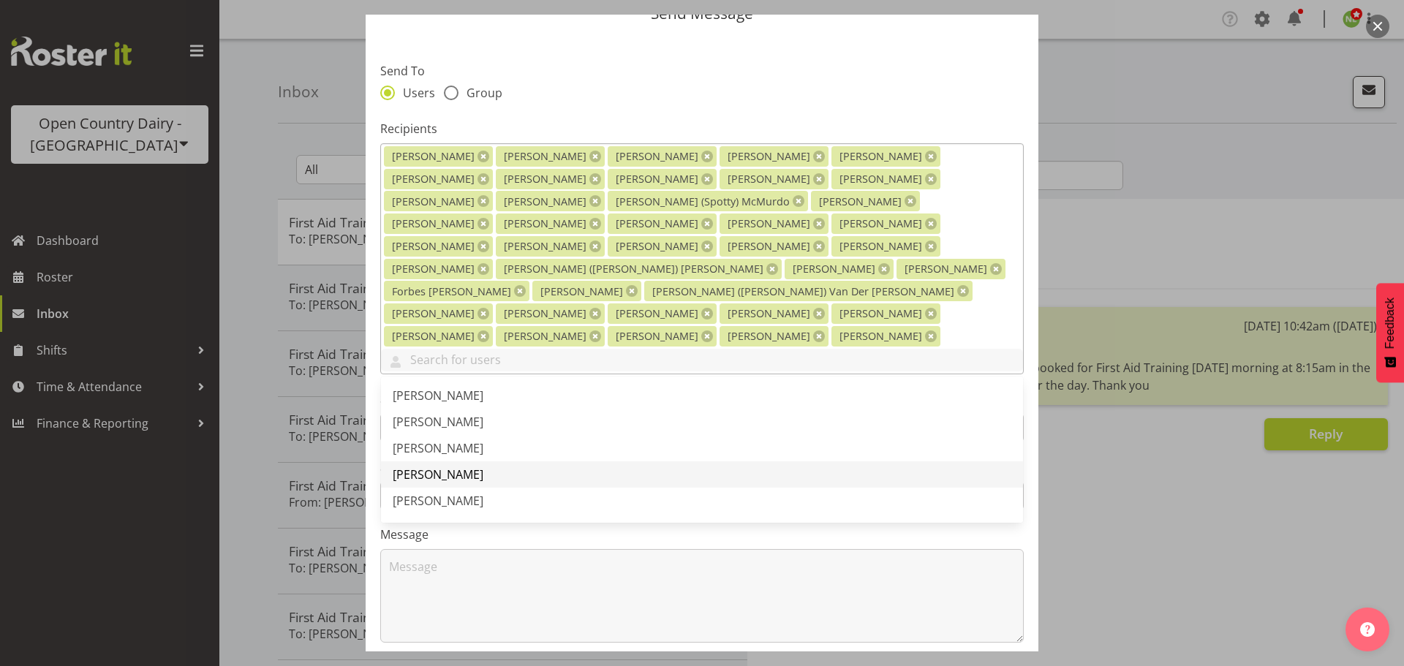
click at [442, 466] on span "[PERSON_NAME]" at bounding box center [438, 474] width 91 height 16
click at [442, 472] on span "[PERSON_NAME]" at bounding box center [438, 480] width 91 height 16
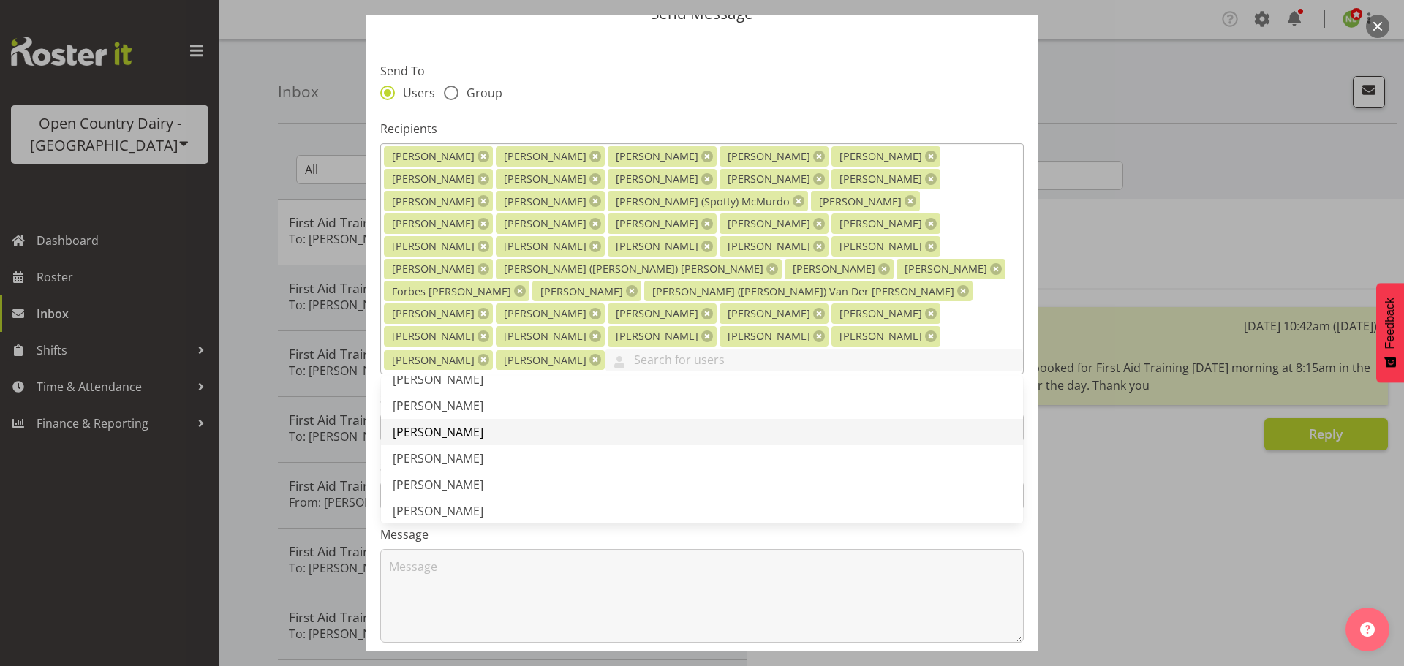
scroll to position [2120, 0]
click at [441, 452] on span "[PERSON_NAME]" at bounding box center [438, 460] width 91 height 16
click at [448, 431] on span "[PERSON_NAME]" at bounding box center [438, 439] width 91 height 16
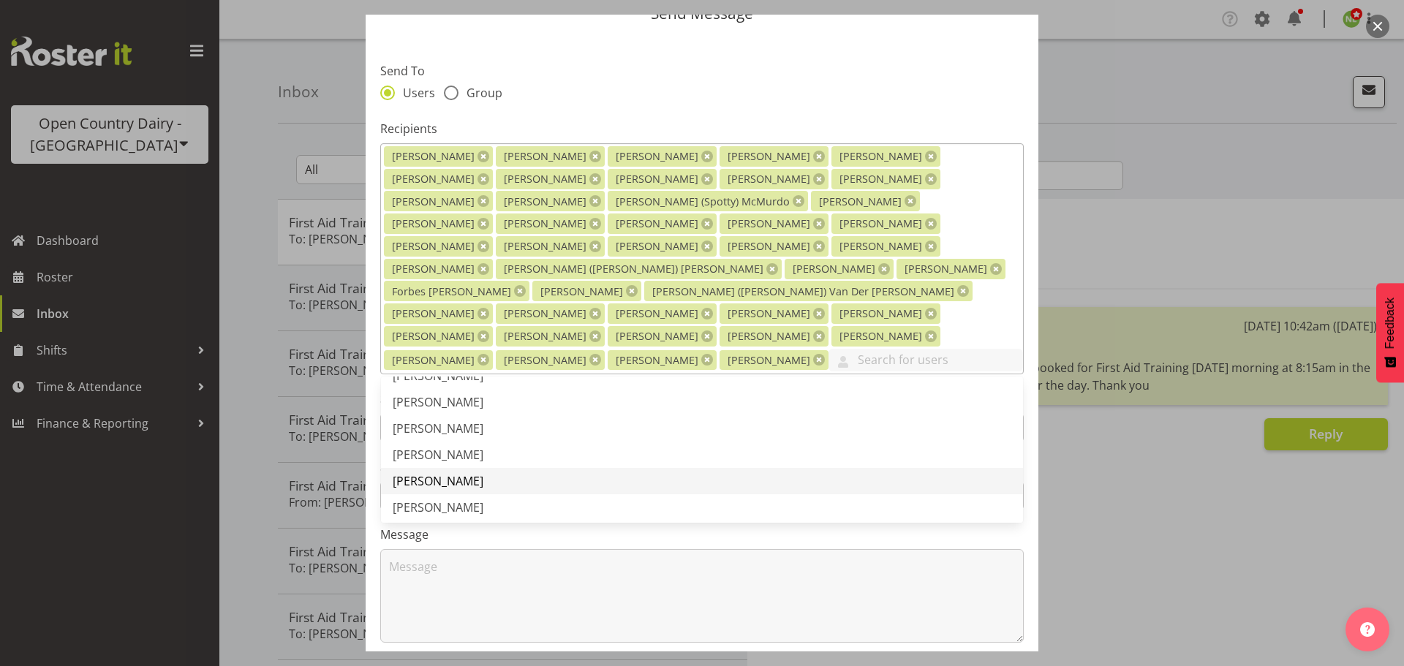
scroll to position [2267, 0]
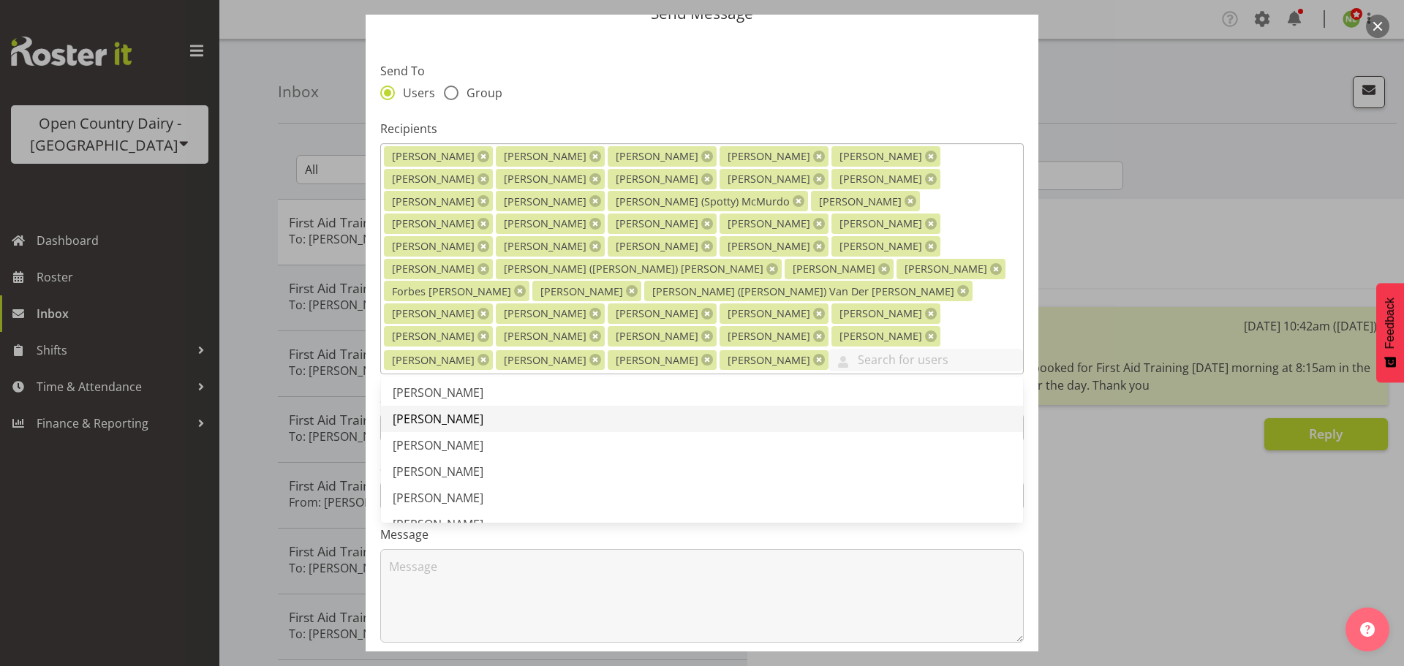
click at [431, 411] on span "[PERSON_NAME]" at bounding box center [438, 419] width 91 height 16
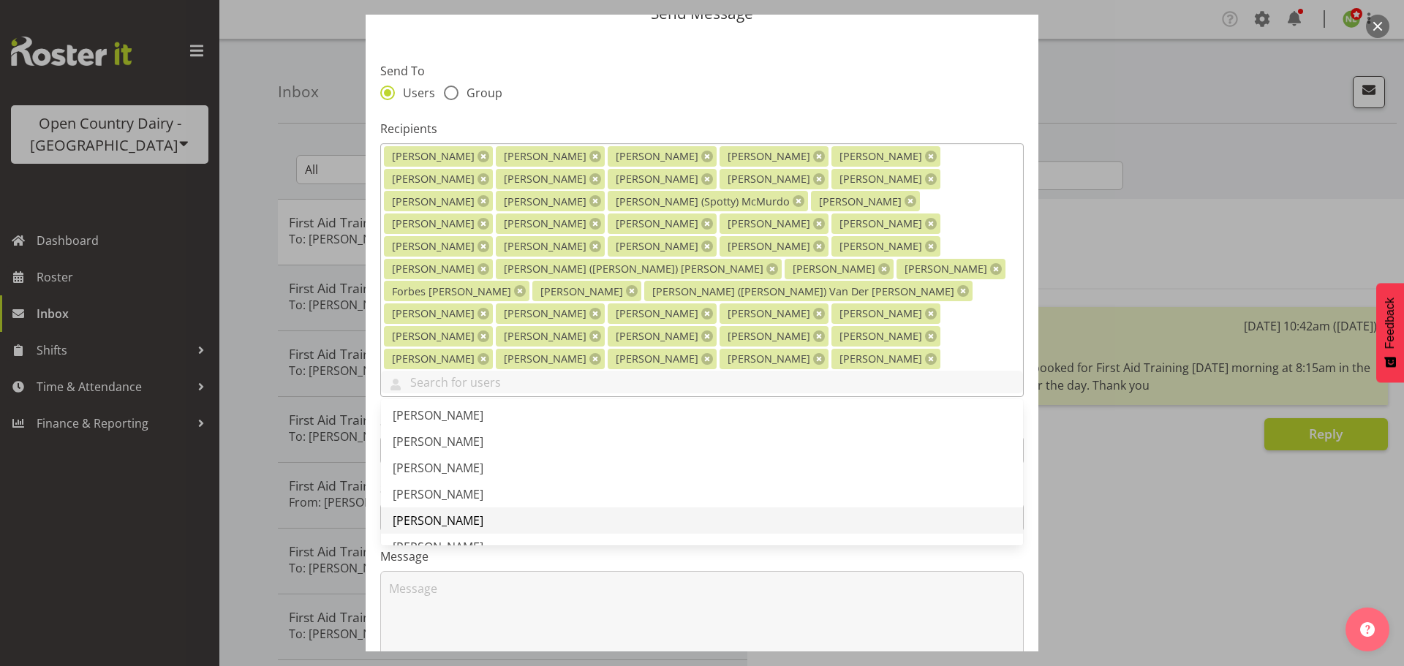
click at [433, 513] on span "[PERSON_NAME]" at bounding box center [438, 521] width 91 height 16
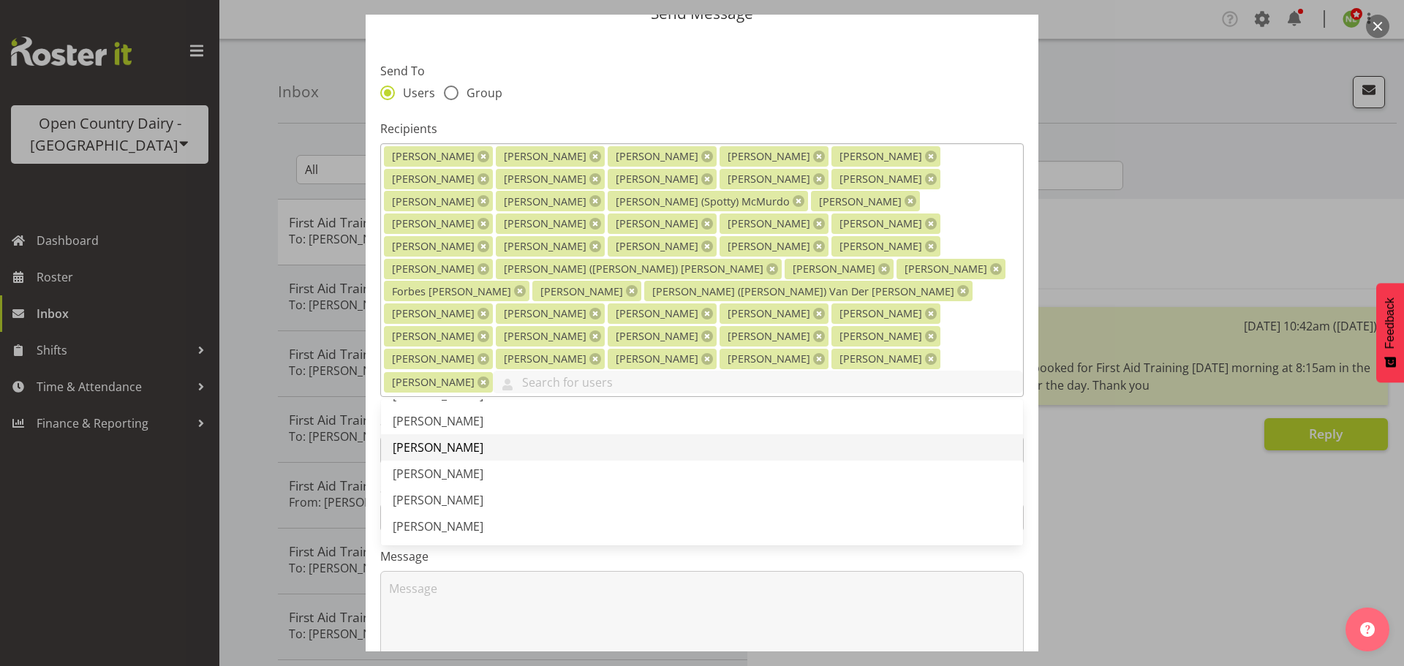
scroll to position [2340, 0]
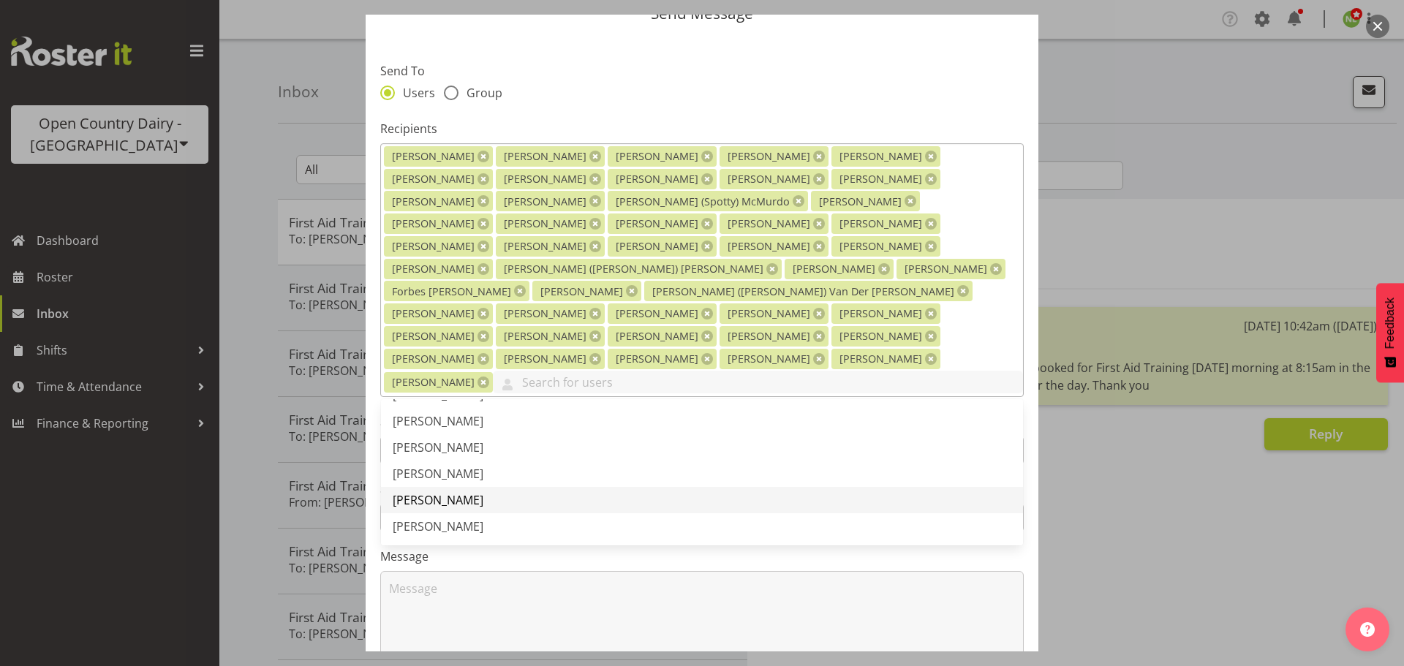
click at [452, 492] on span "[PERSON_NAME]" at bounding box center [438, 500] width 91 height 16
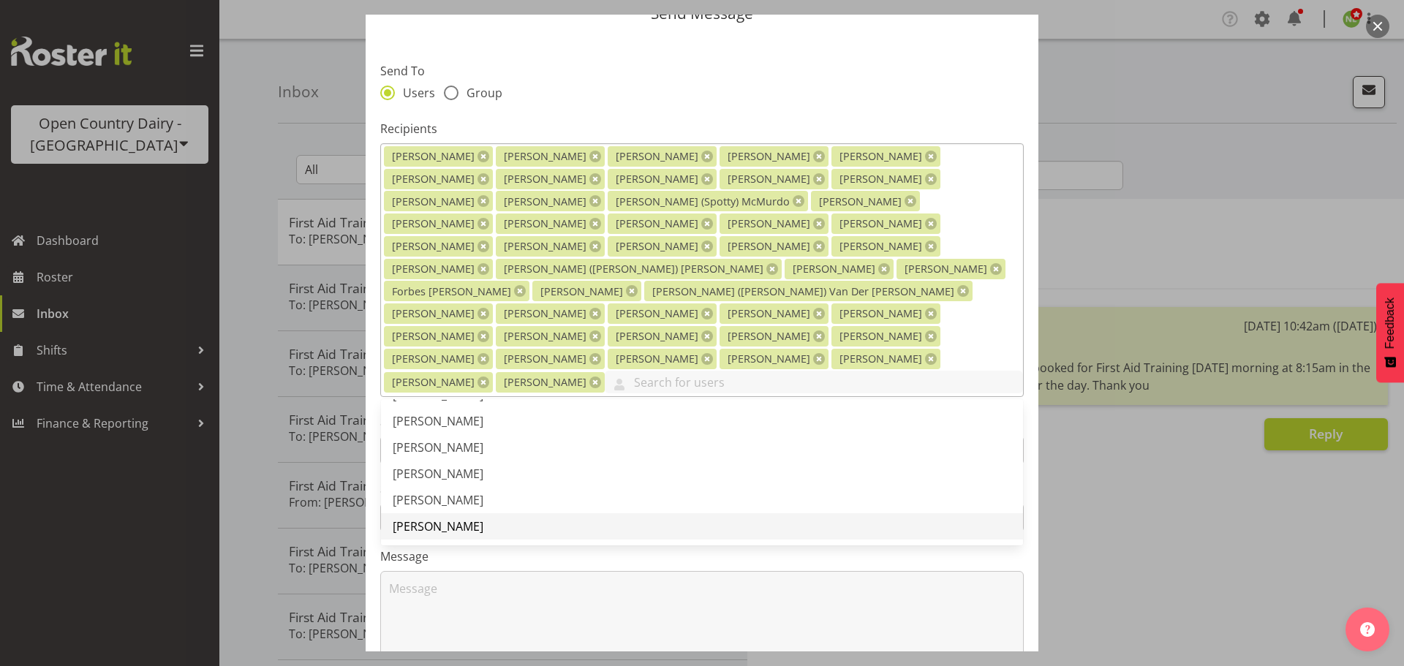
click at [445, 518] on span "[PERSON_NAME]" at bounding box center [438, 526] width 91 height 16
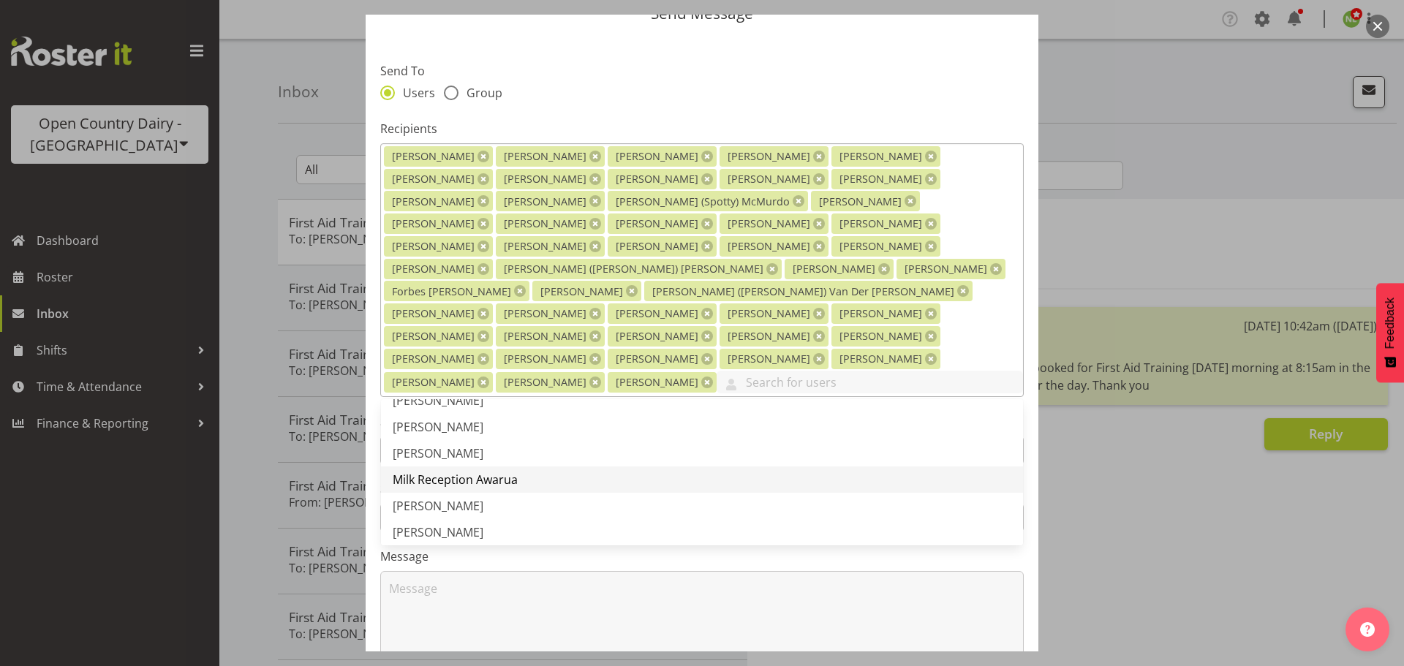
scroll to position [2486, 0]
click at [447, 477] on span "[PERSON_NAME]" at bounding box center [438, 485] width 91 height 16
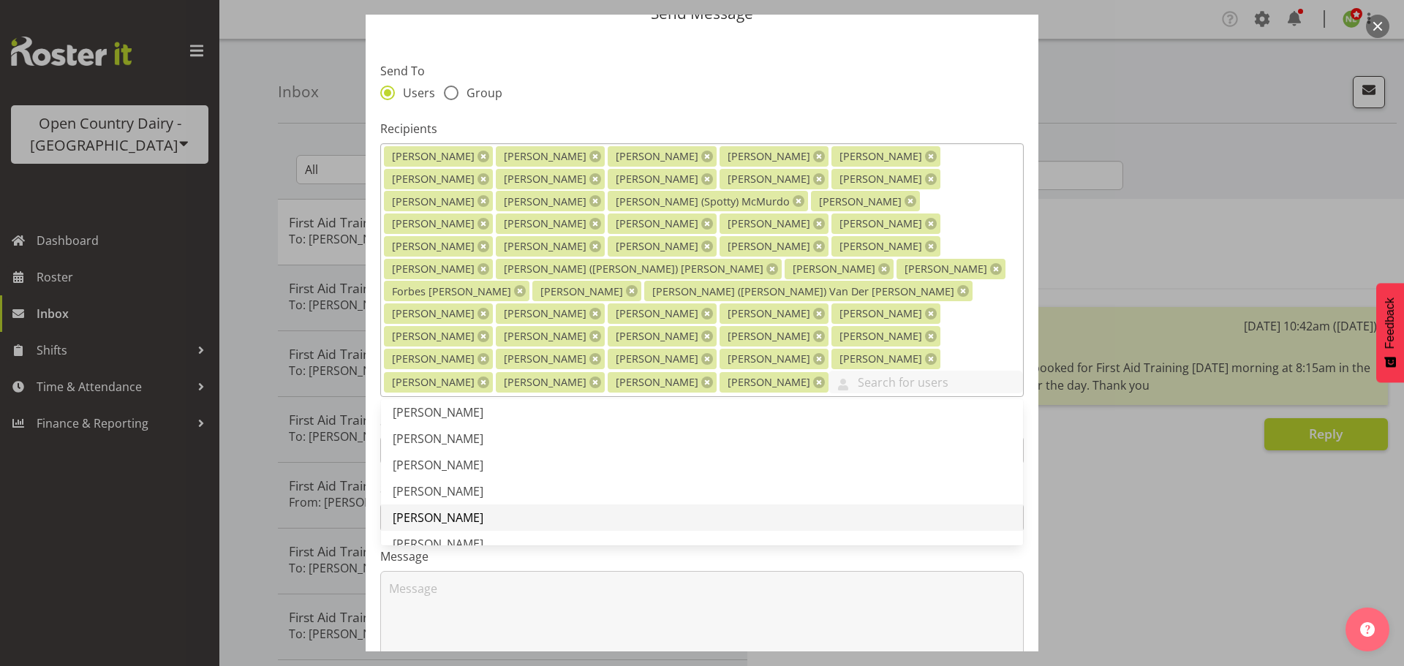
click at [447, 510] on span "[PERSON_NAME]" at bounding box center [438, 518] width 91 height 16
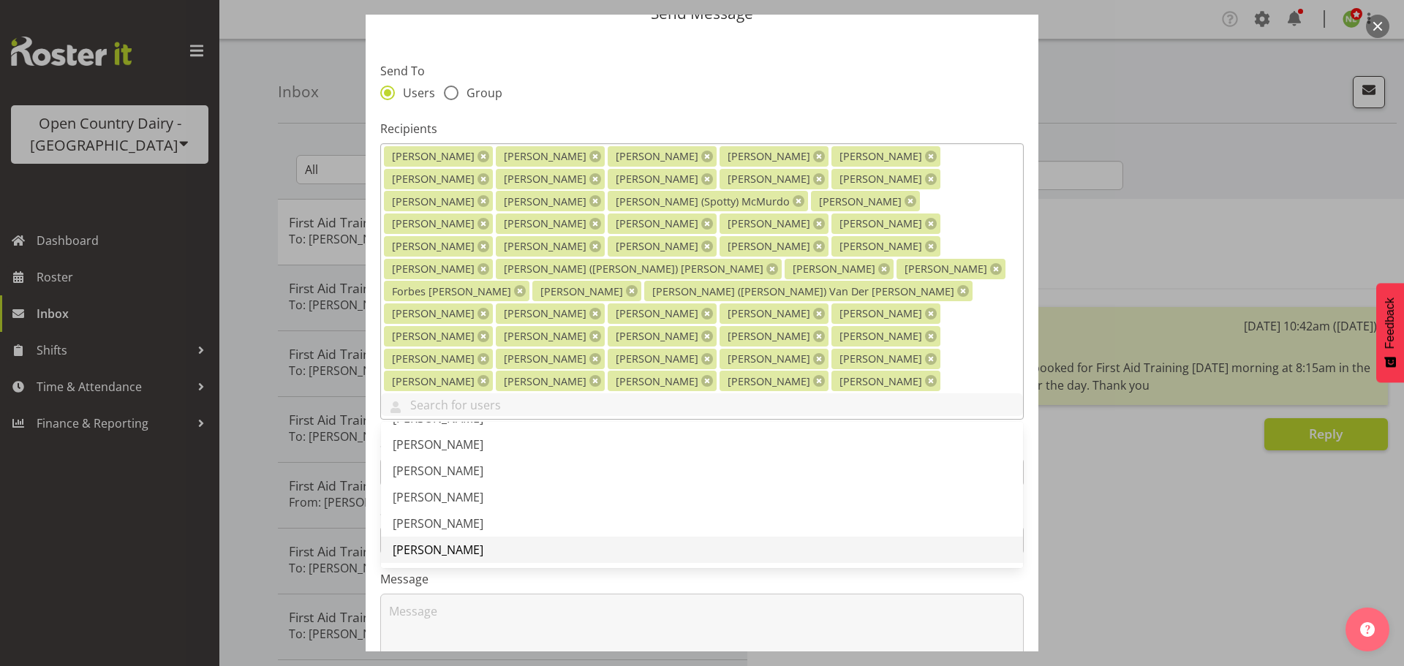
scroll to position [2705, 0]
click at [451, 465] on span "[PERSON_NAME]" at bounding box center [438, 473] width 91 height 16
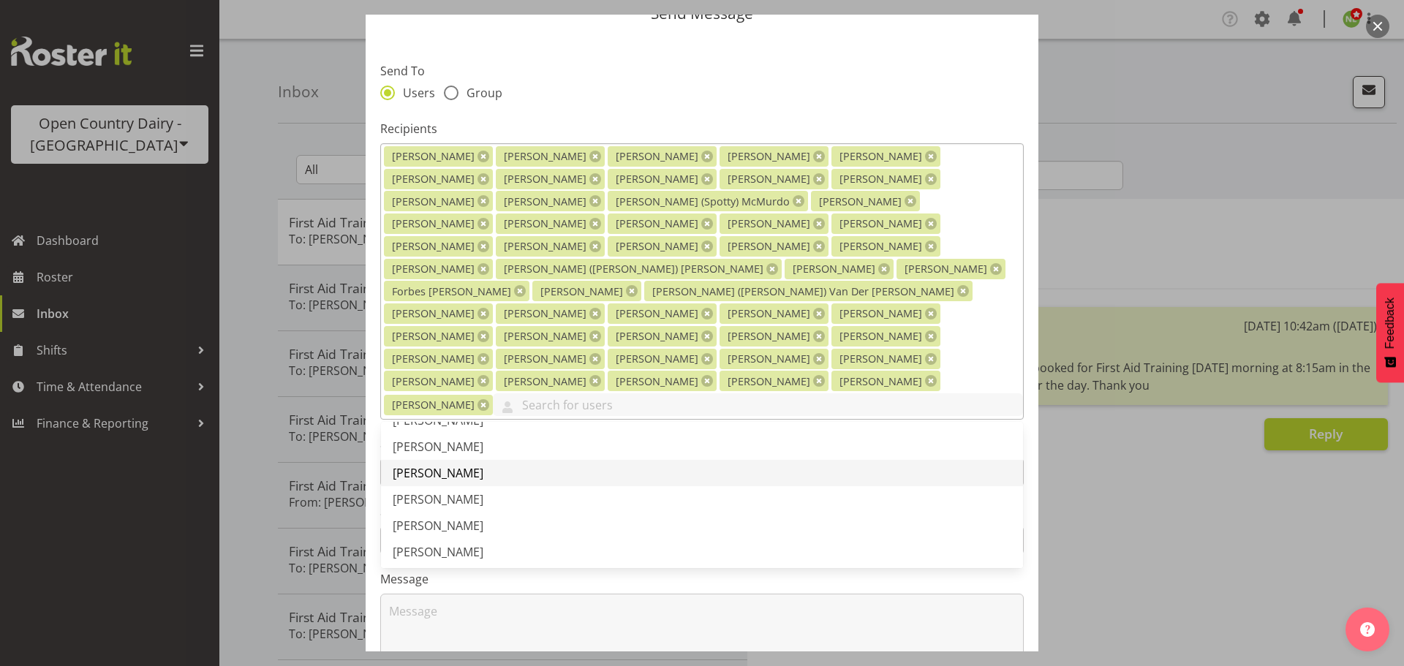
scroll to position [2632, 0]
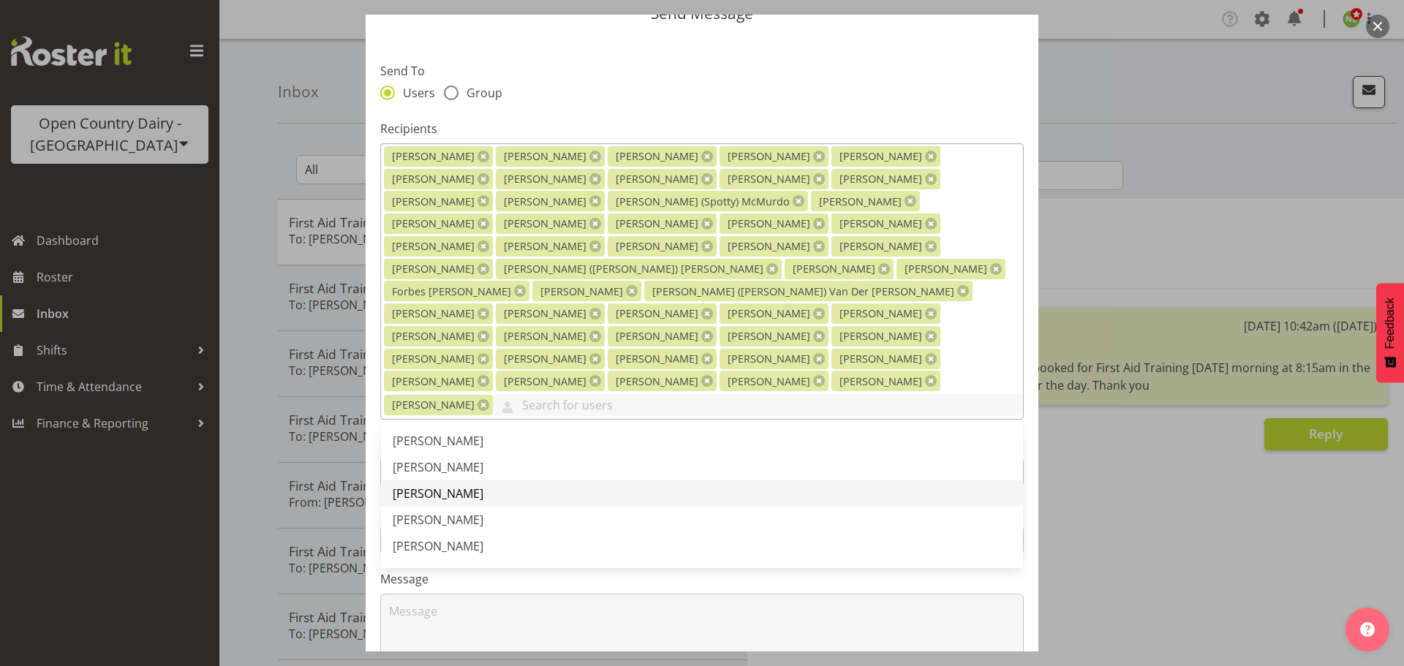
click at [460, 485] on span "[PERSON_NAME]" at bounding box center [438, 493] width 91 height 16
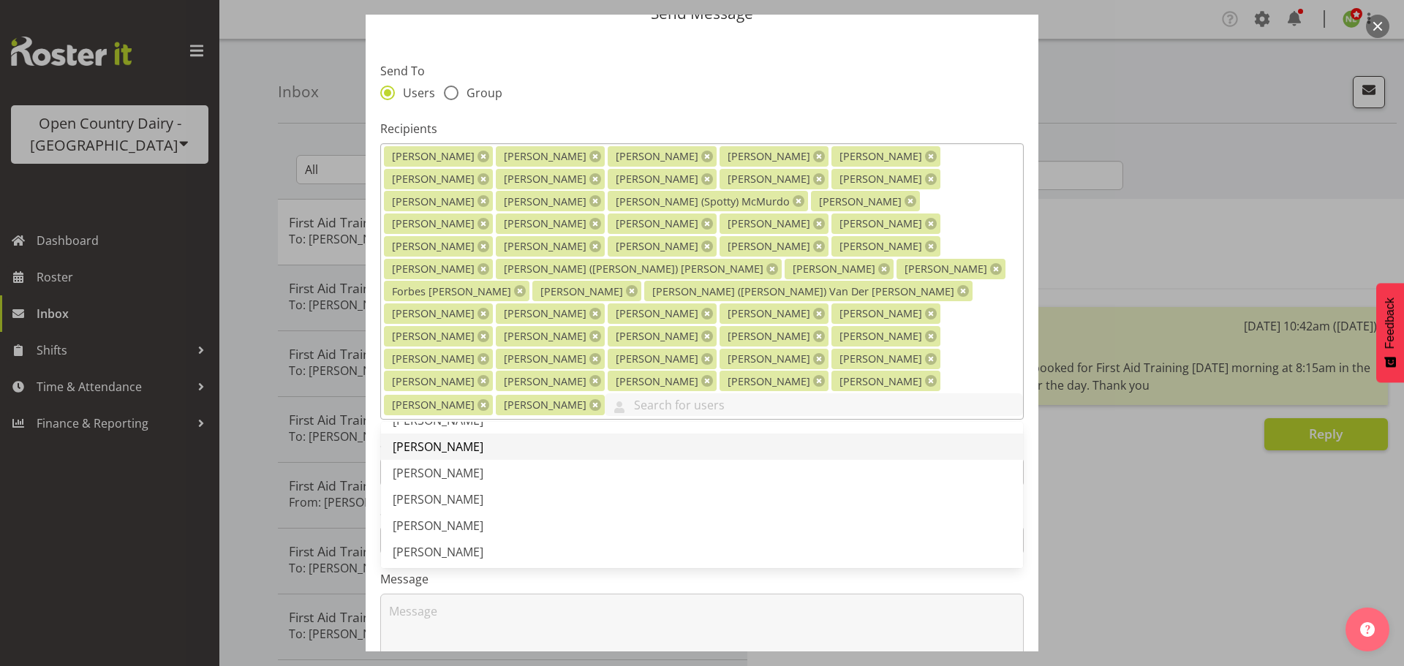
scroll to position [2705, 0]
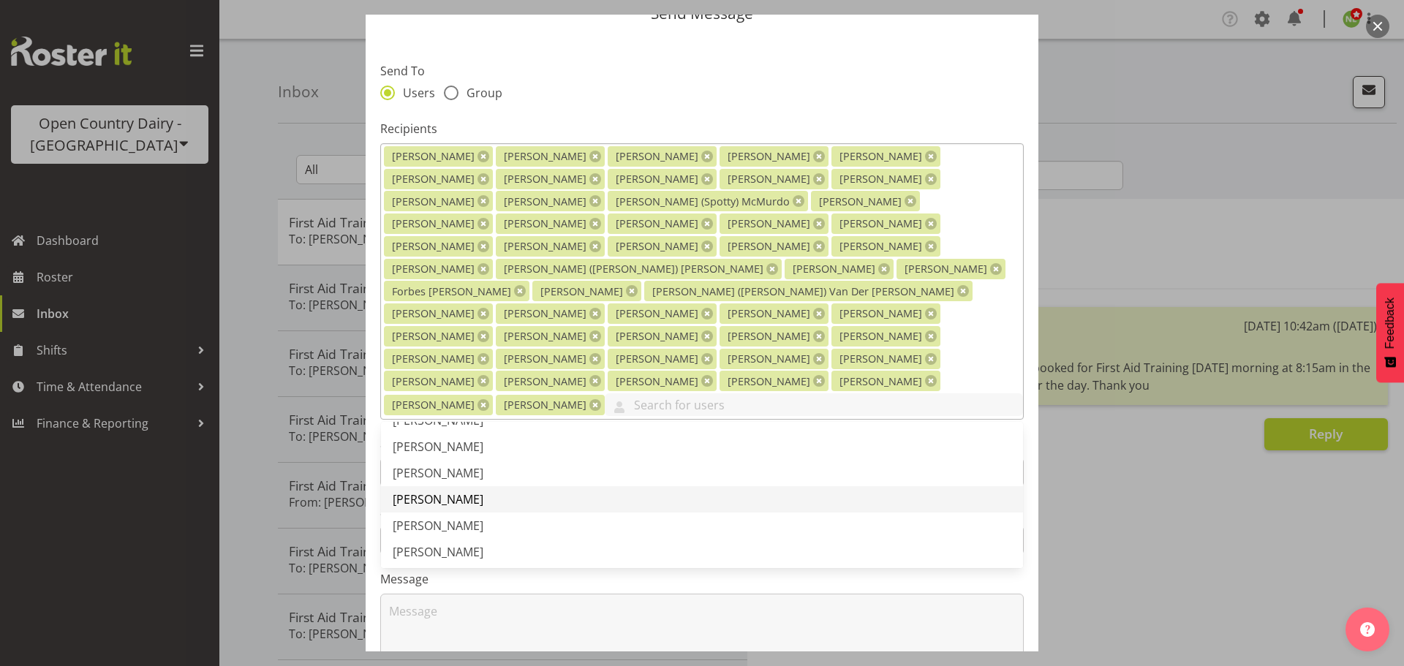
click at [445, 491] on span "[PERSON_NAME]" at bounding box center [438, 499] width 91 height 16
click at [447, 497] on span "[PERSON_NAME]" at bounding box center [438, 505] width 91 height 16
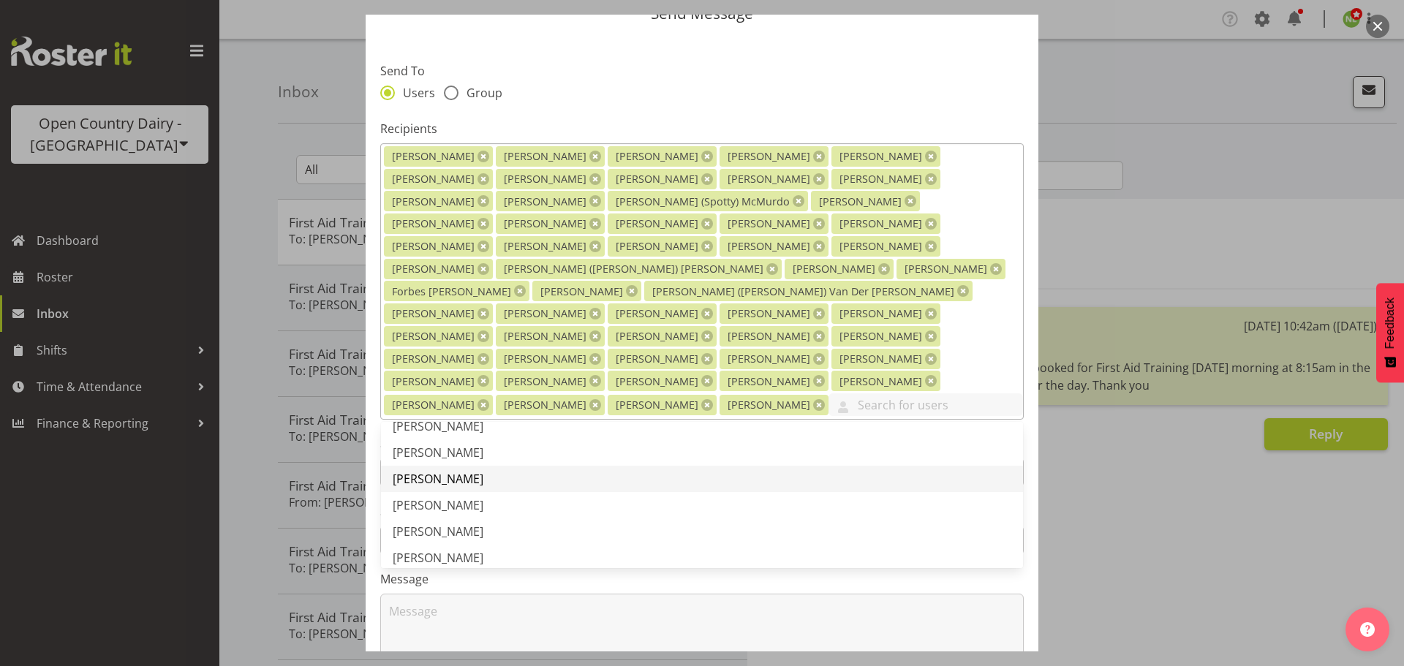
click at [450, 471] on span "[PERSON_NAME]" at bounding box center [438, 479] width 91 height 16
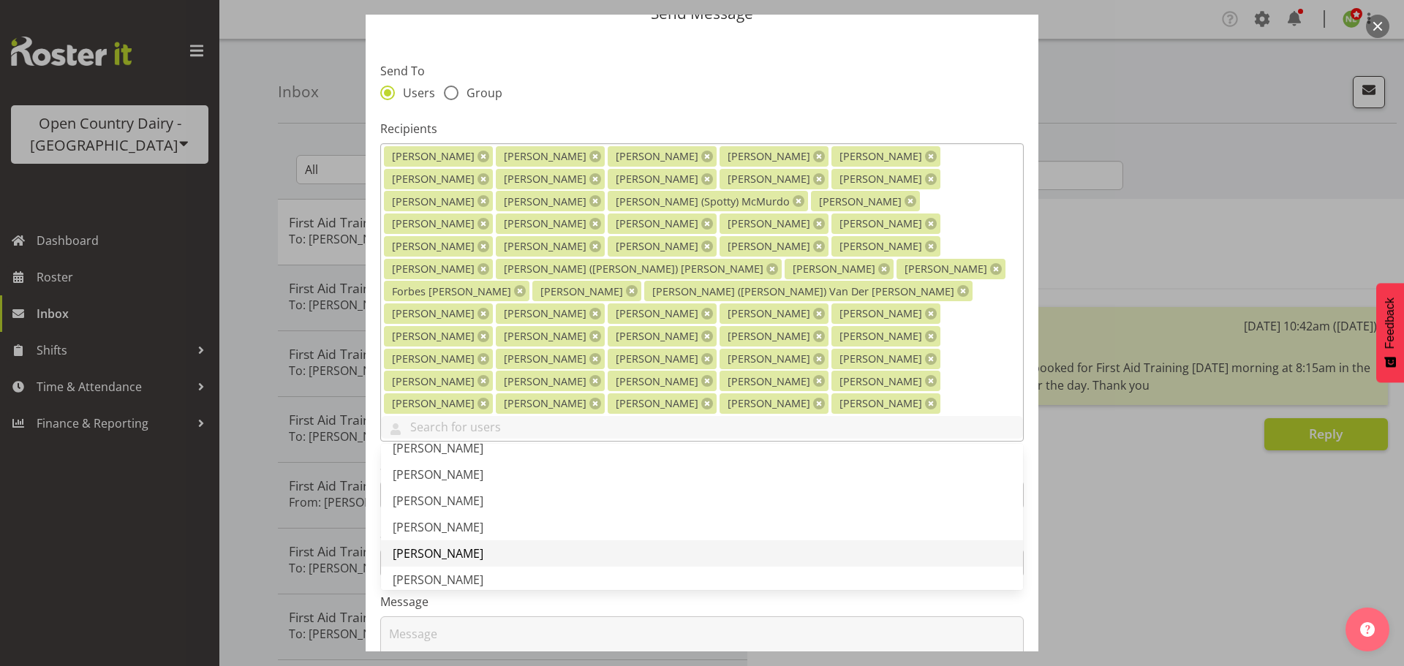
click at [453, 545] on span "[PERSON_NAME]" at bounding box center [438, 553] width 91 height 16
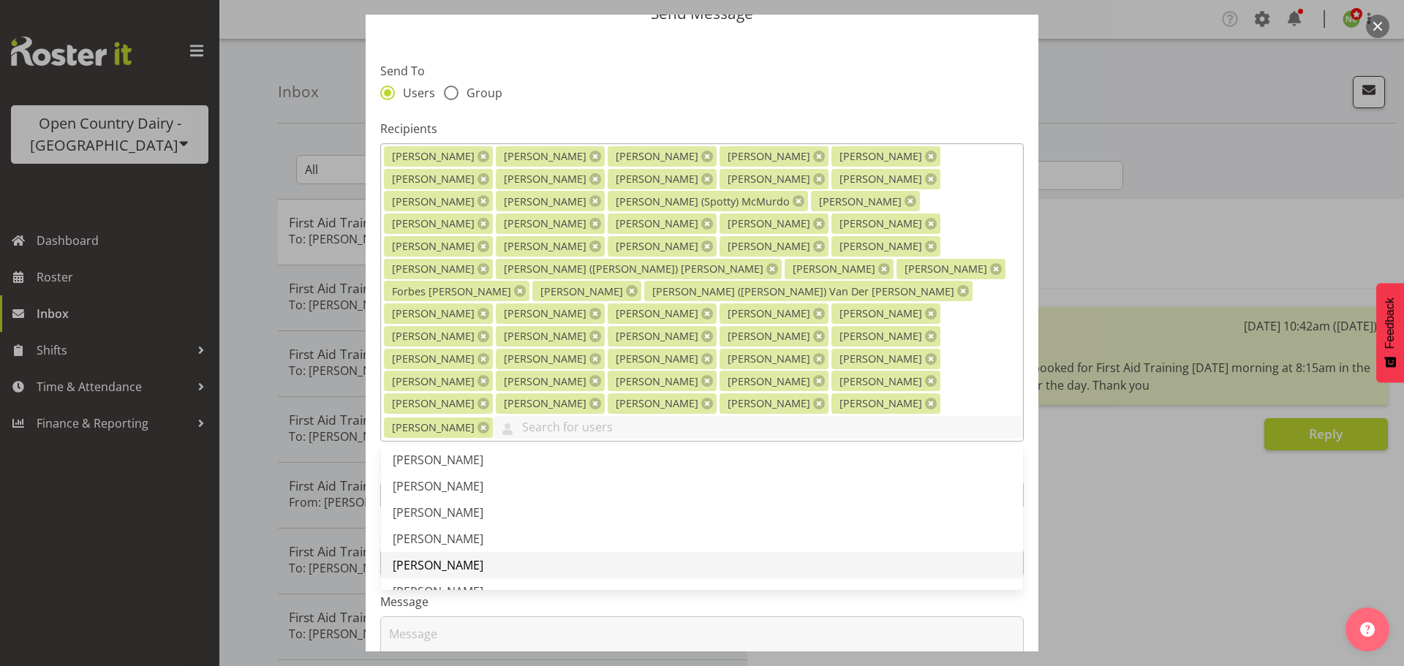
scroll to position [2925, 0]
click at [445, 504] on span "[PERSON_NAME]" at bounding box center [438, 512] width 91 height 16
click at [436, 557] on span "[PERSON_NAME]" at bounding box center [438, 565] width 91 height 16
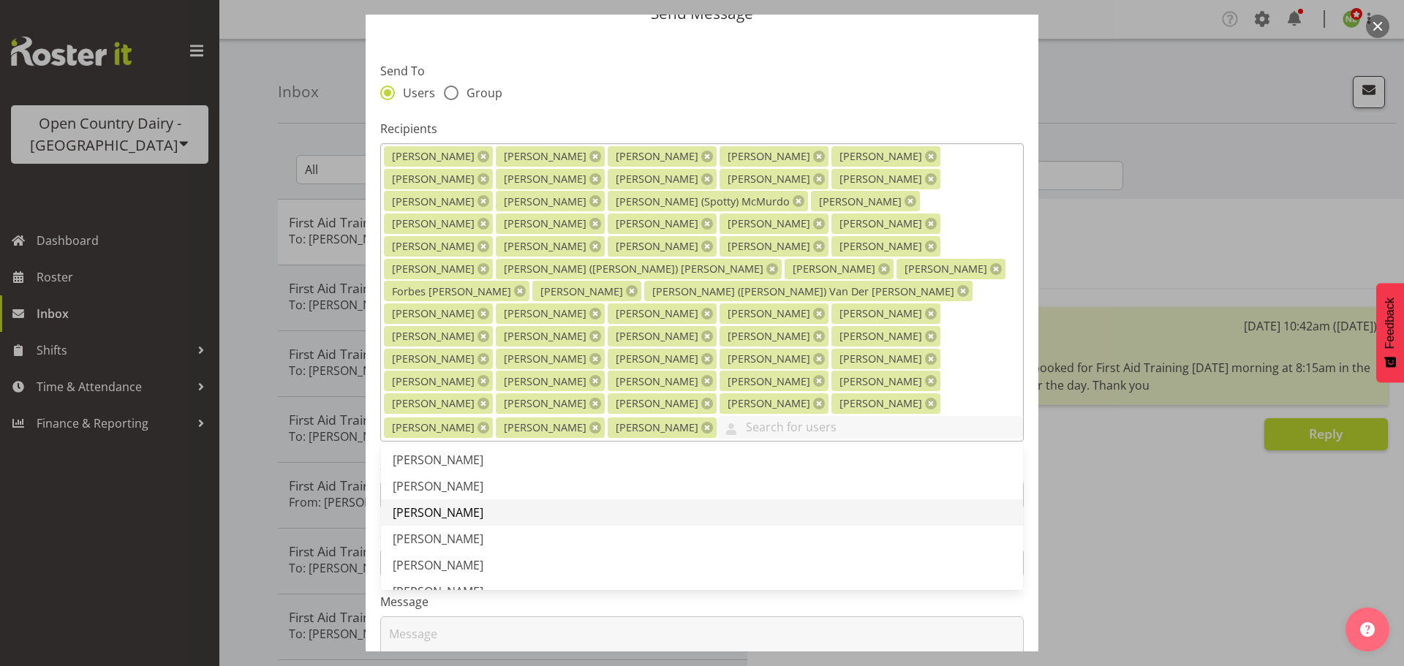
scroll to position [2998, 0]
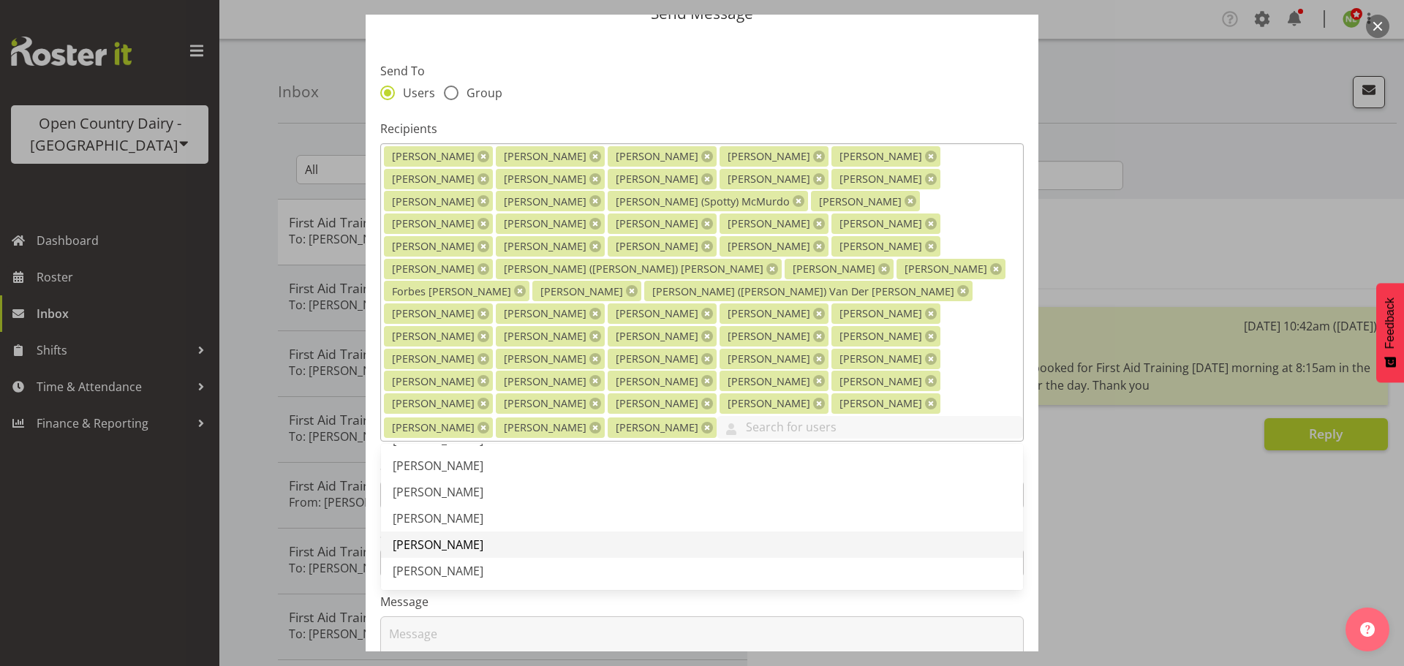
click at [450, 537] on span "[PERSON_NAME]" at bounding box center [438, 545] width 91 height 16
click at [436, 516] on span "[PERSON_NAME]" at bounding box center [438, 524] width 91 height 16
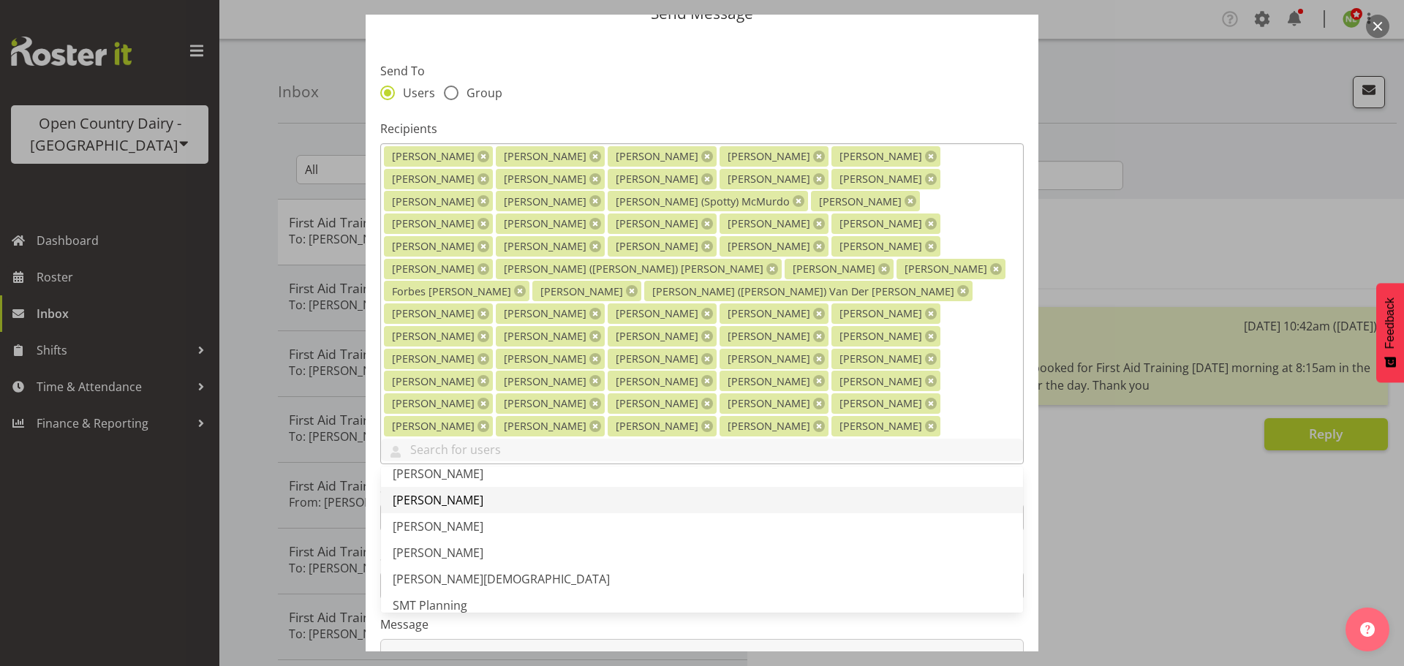
scroll to position [3144, 0]
click at [456, 492] on span "[PERSON_NAME]" at bounding box center [438, 500] width 91 height 16
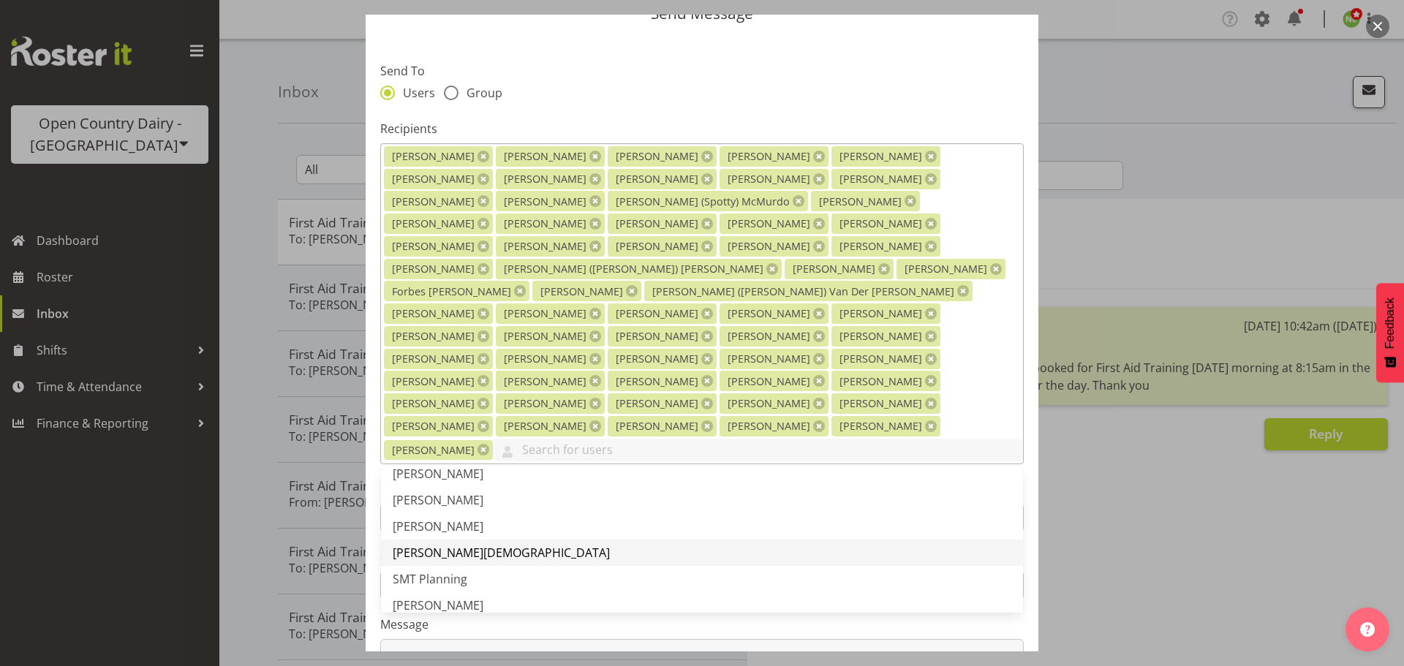
click at [432, 545] on span "[PERSON_NAME][DEMOGRAPHIC_DATA]" at bounding box center [501, 553] width 217 height 16
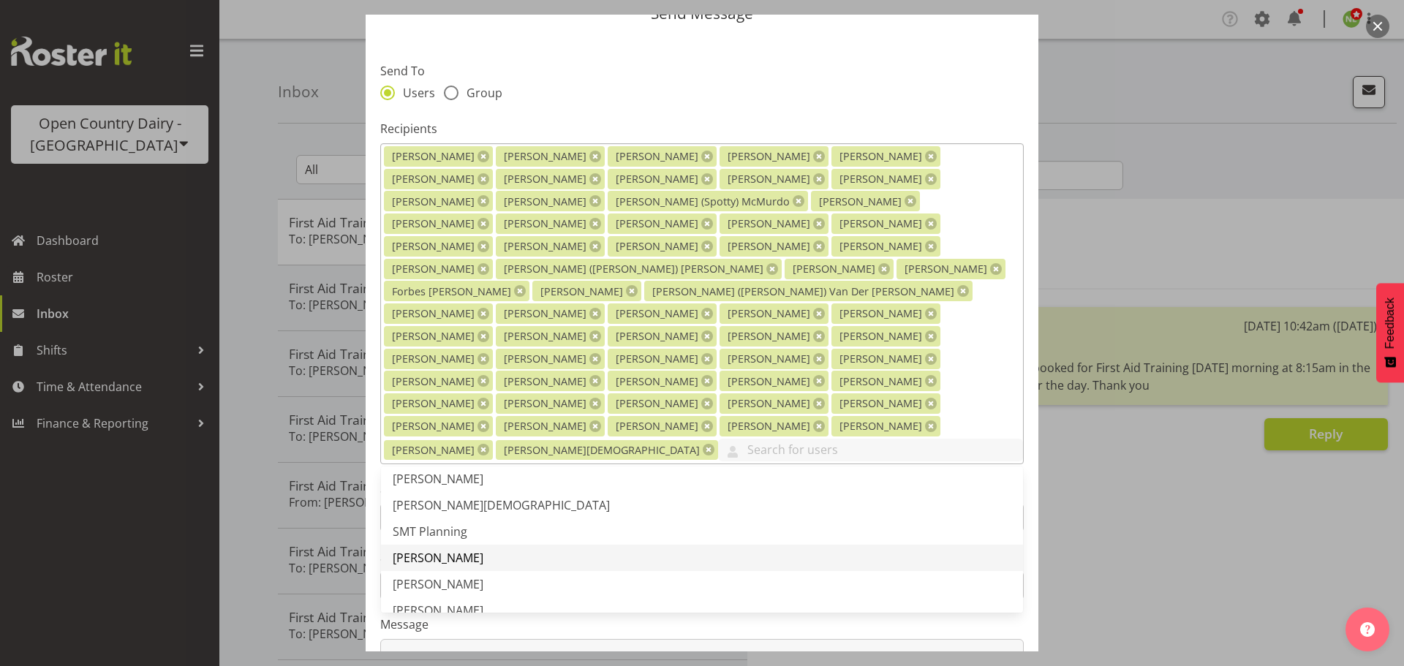
scroll to position [3217, 0]
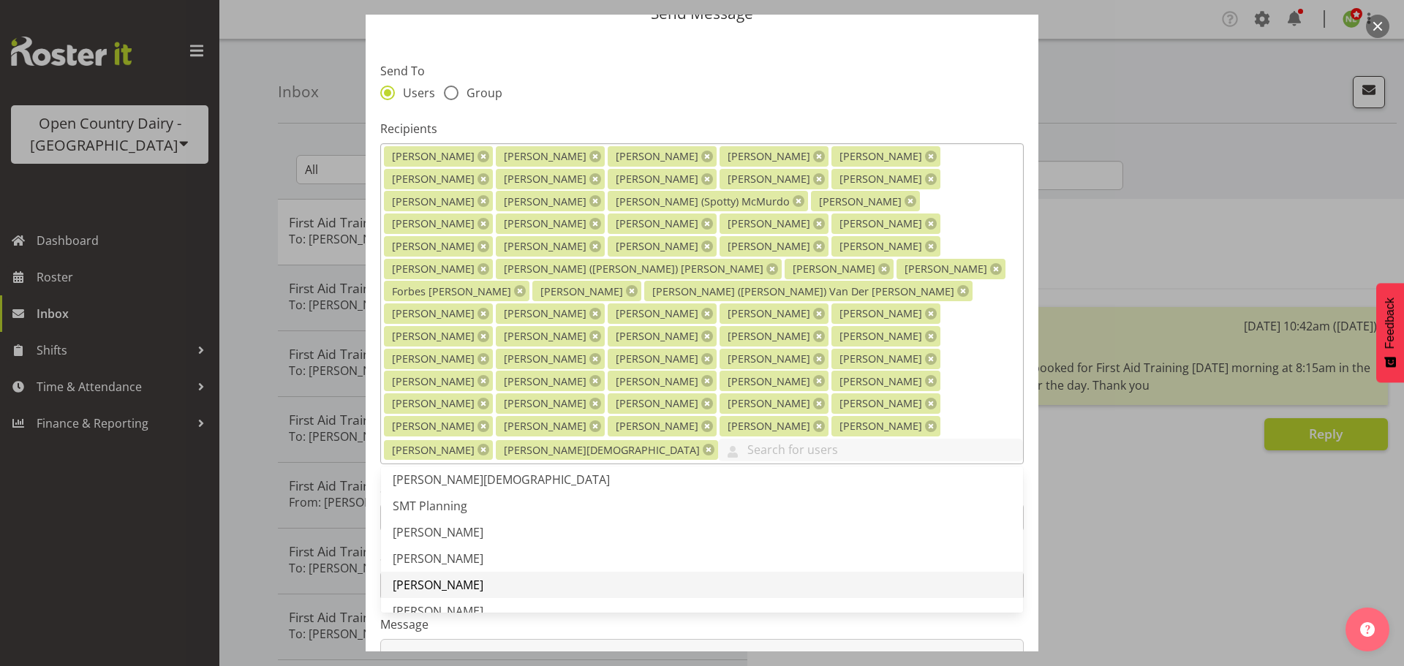
click at [421, 577] on span "[PERSON_NAME]" at bounding box center [438, 585] width 91 height 16
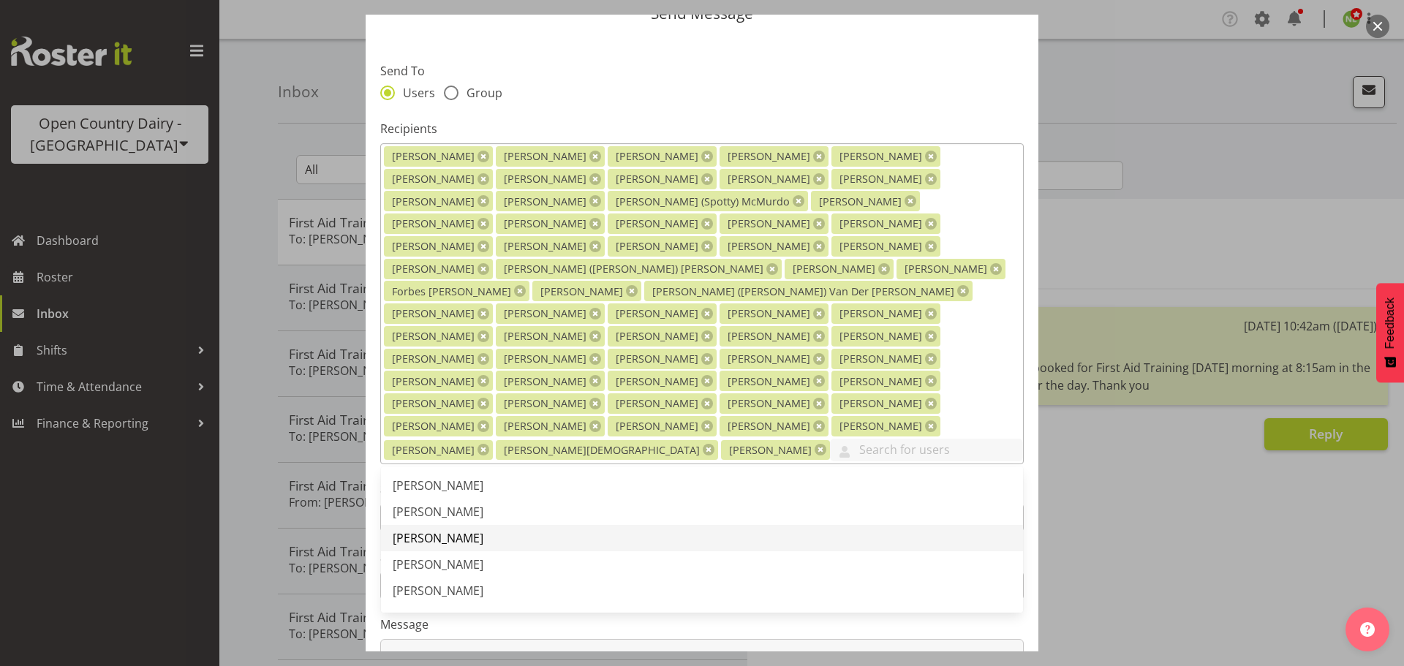
click at [437, 530] on span "[PERSON_NAME]" at bounding box center [438, 538] width 91 height 16
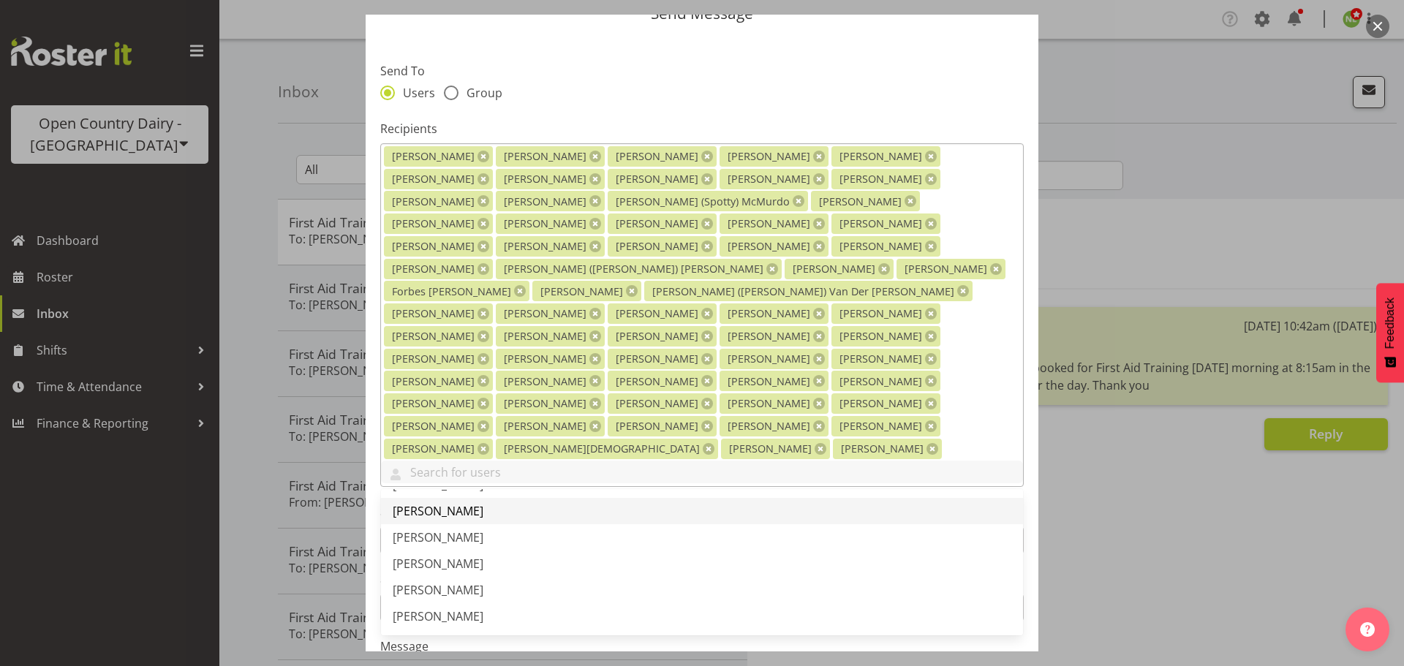
scroll to position [3363, 0]
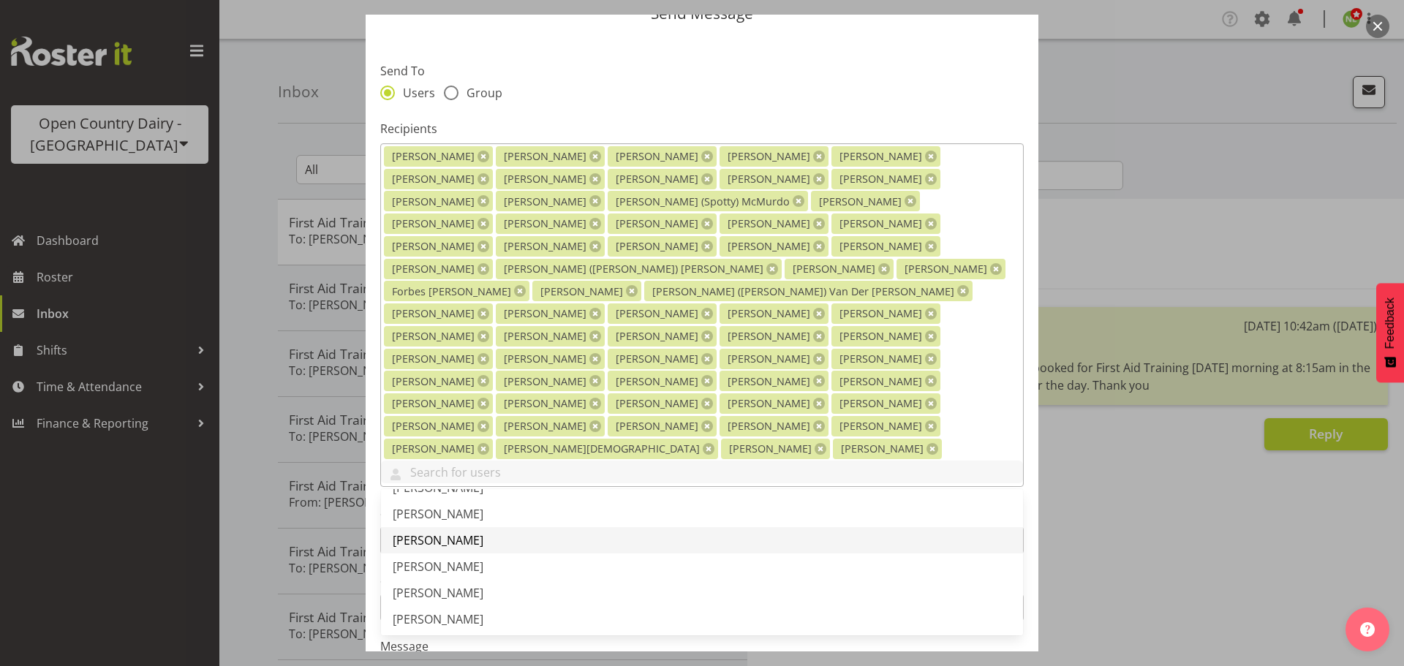
click at [444, 532] on span "[PERSON_NAME]" at bounding box center [438, 540] width 91 height 16
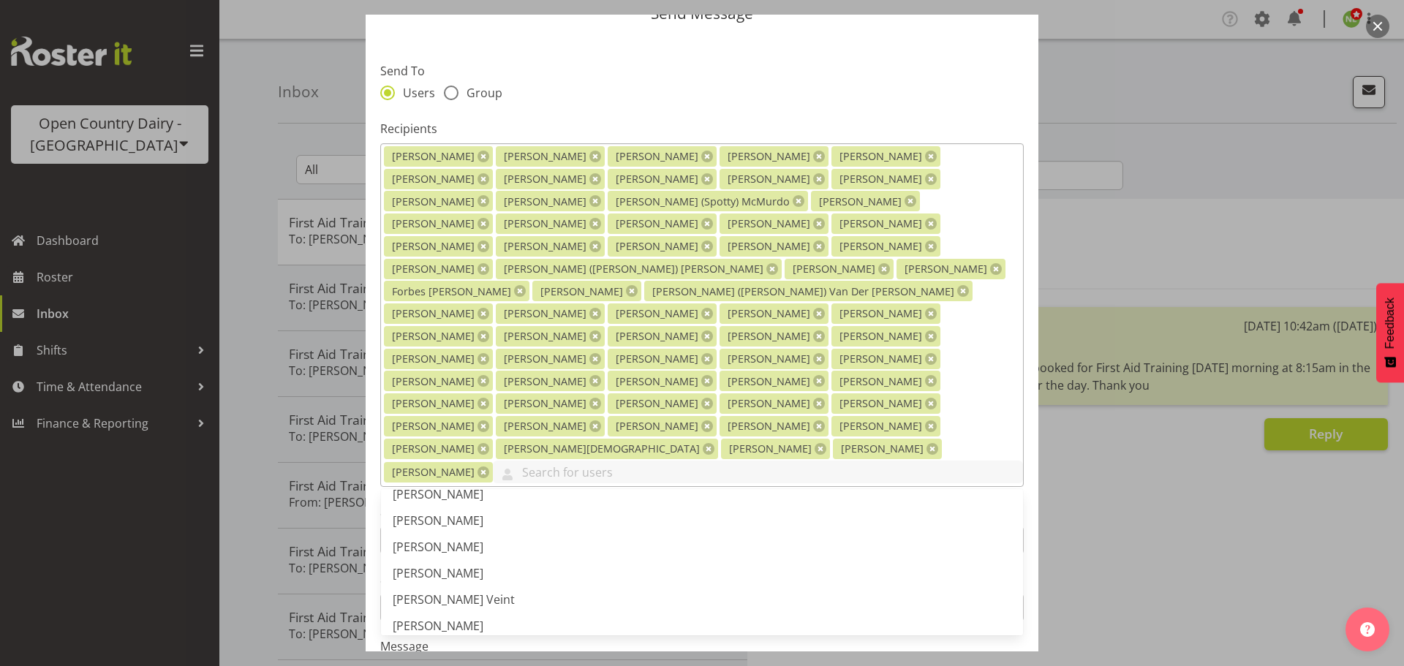
scroll to position [3436, 0]
click at [436, 485] on span "[PERSON_NAME]" at bounding box center [438, 493] width 91 height 16
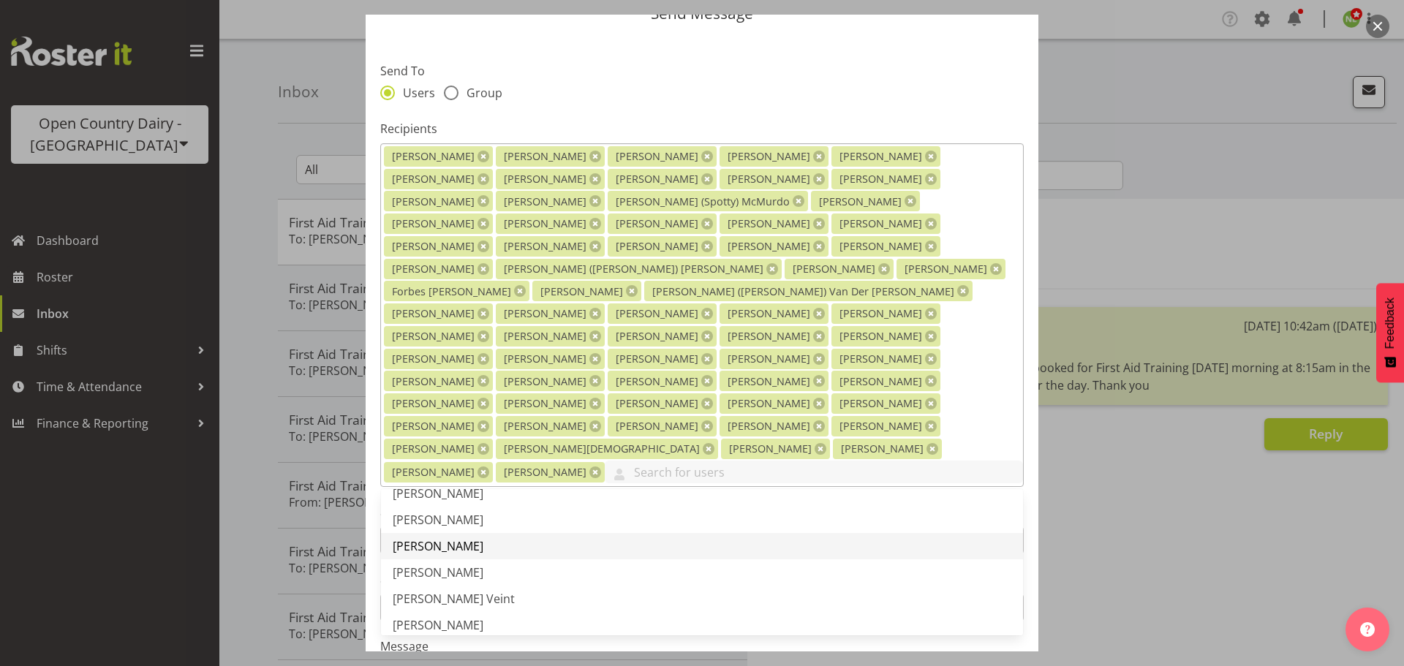
click at [434, 538] on span "[PERSON_NAME]" at bounding box center [438, 546] width 91 height 16
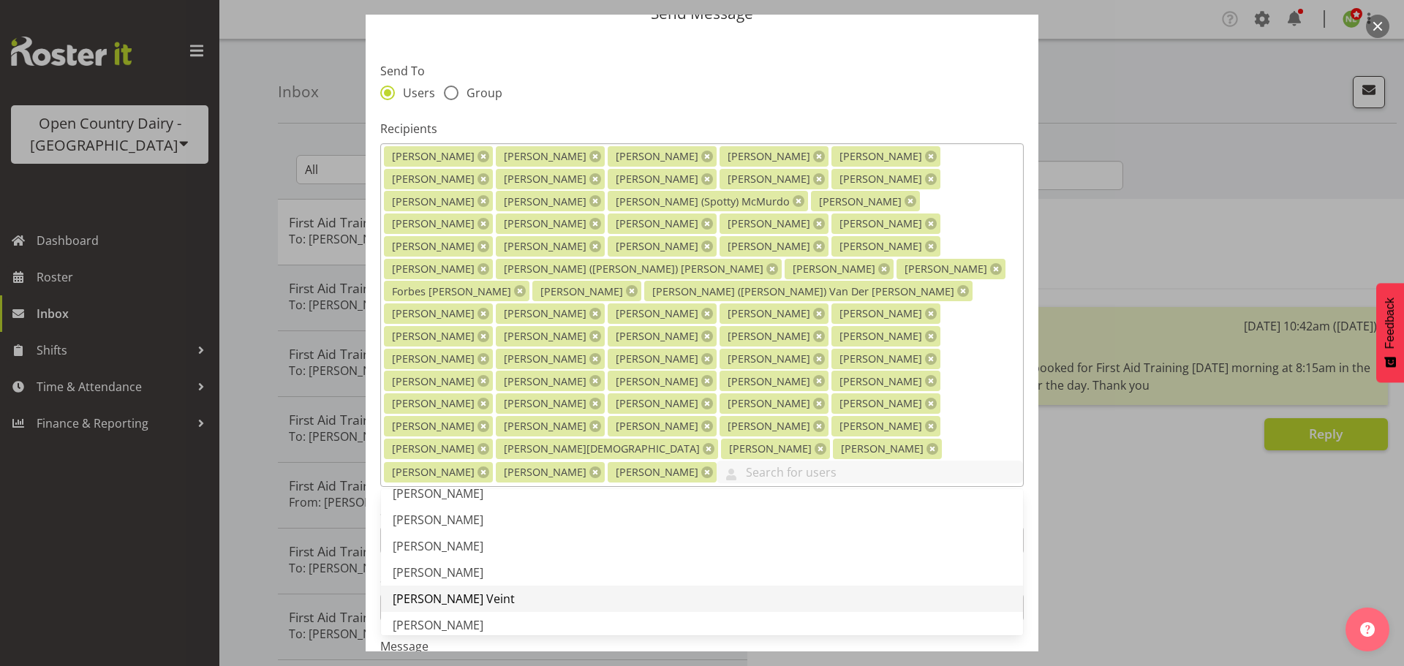
click at [436, 591] on span "[PERSON_NAME] Veint" at bounding box center [454, 599] width 122 height 16
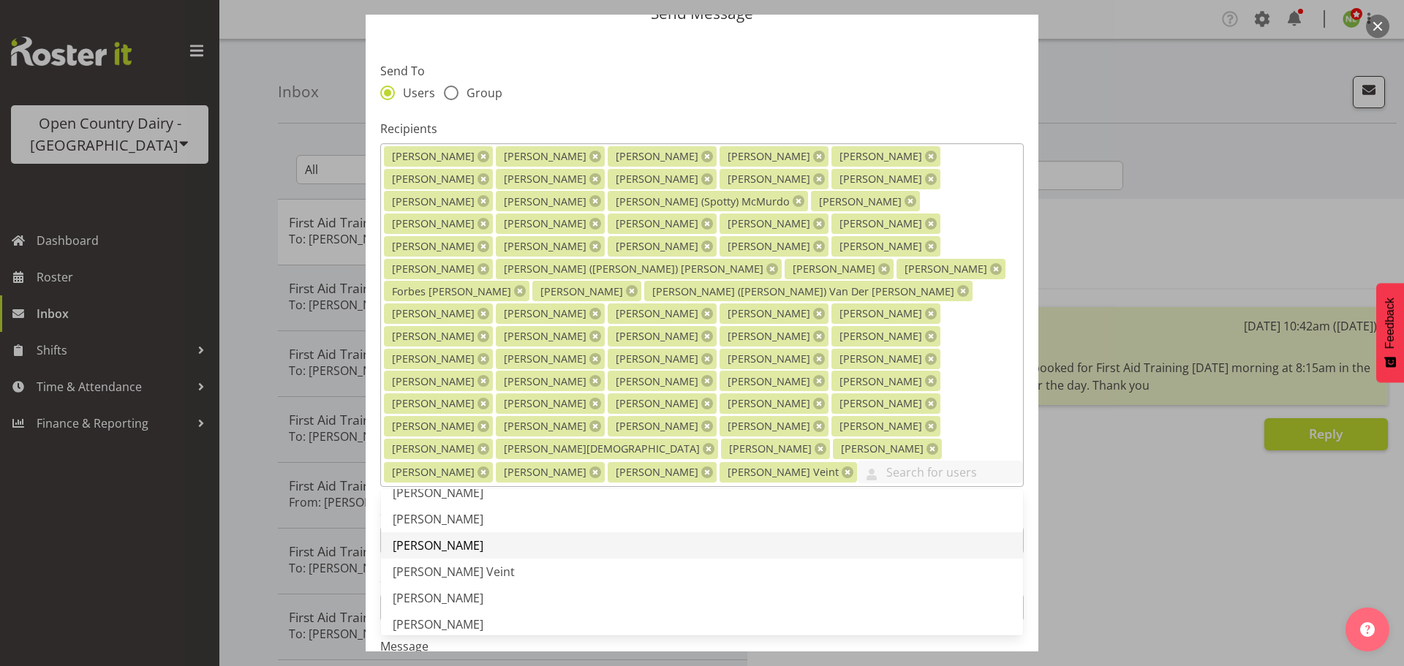
scroll to position [3510, 0]
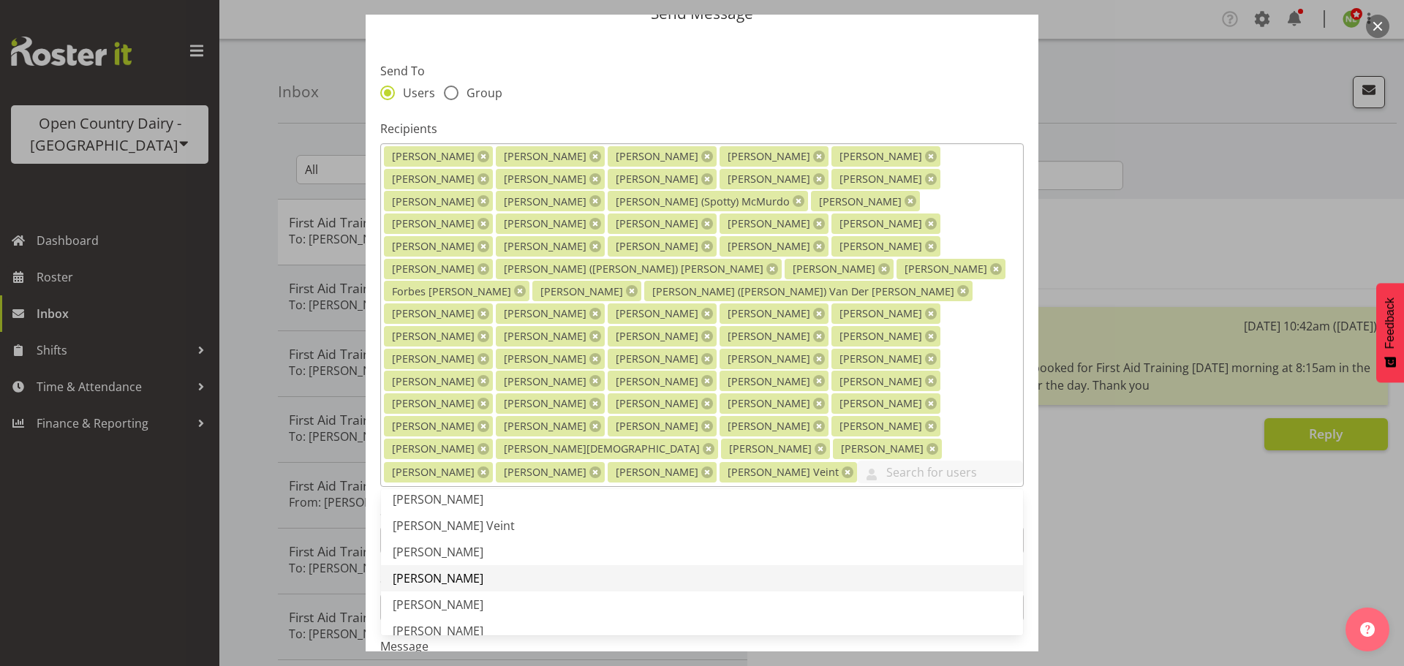
click at [434, 570] on span "[PERSON_NAME]" at bounding box center [438, 578] width 91 height 16
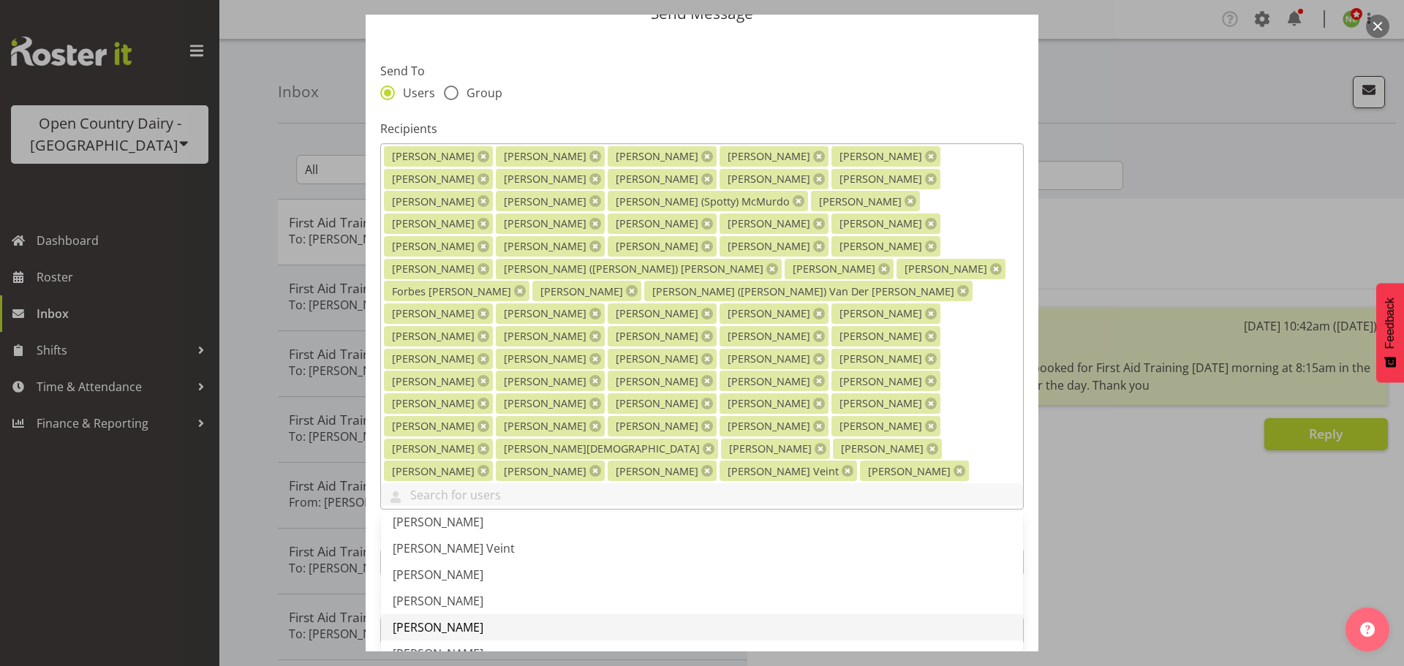
click at [428, 619] on span "[PERSON_NAME]" at bounding box center [438, 627] width 91 height 16
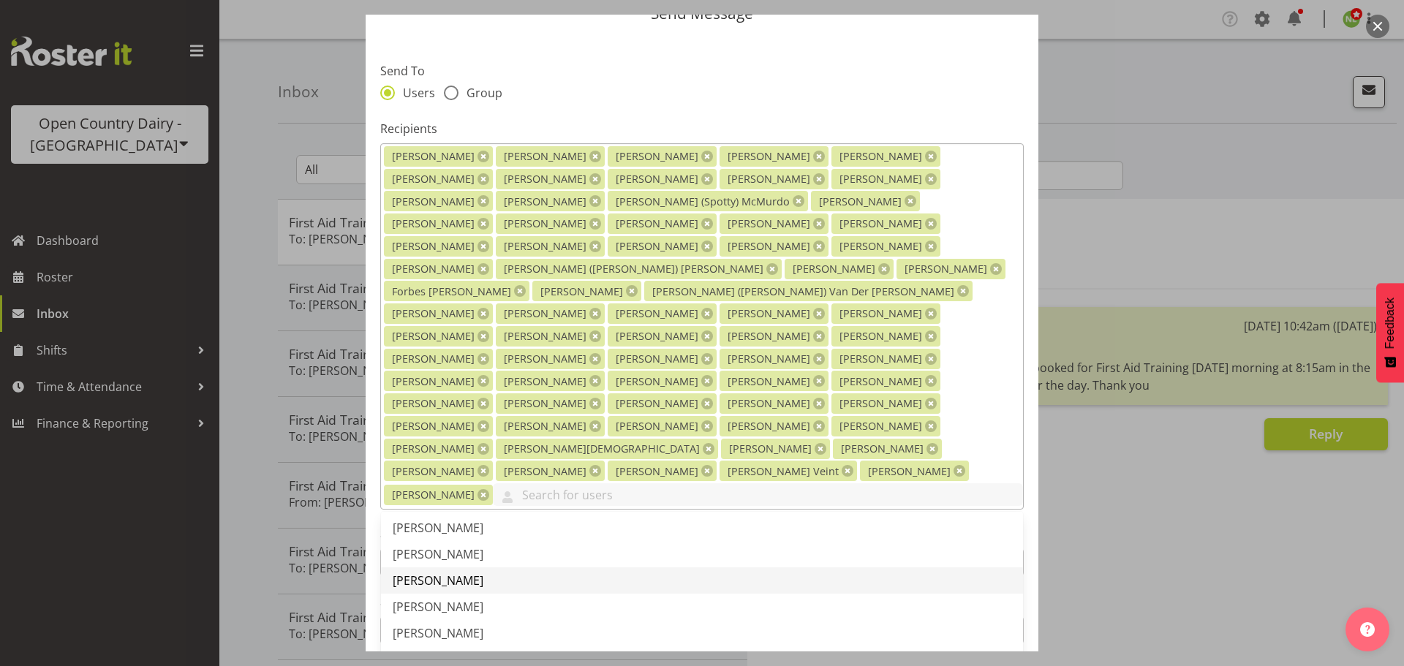
click at [453, 572] on span "[PERSON_NAME]" at bounding box center [438, 580] width 91 height 16
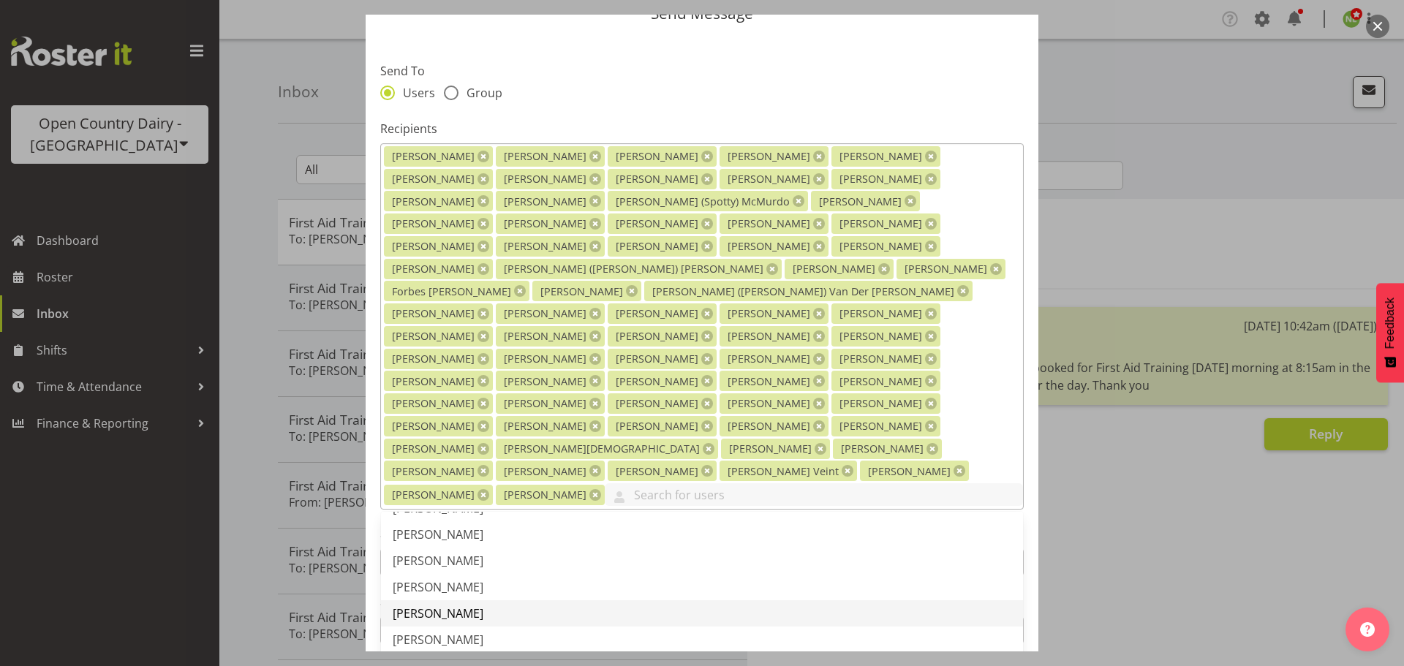
scroll to position [3656, 0]
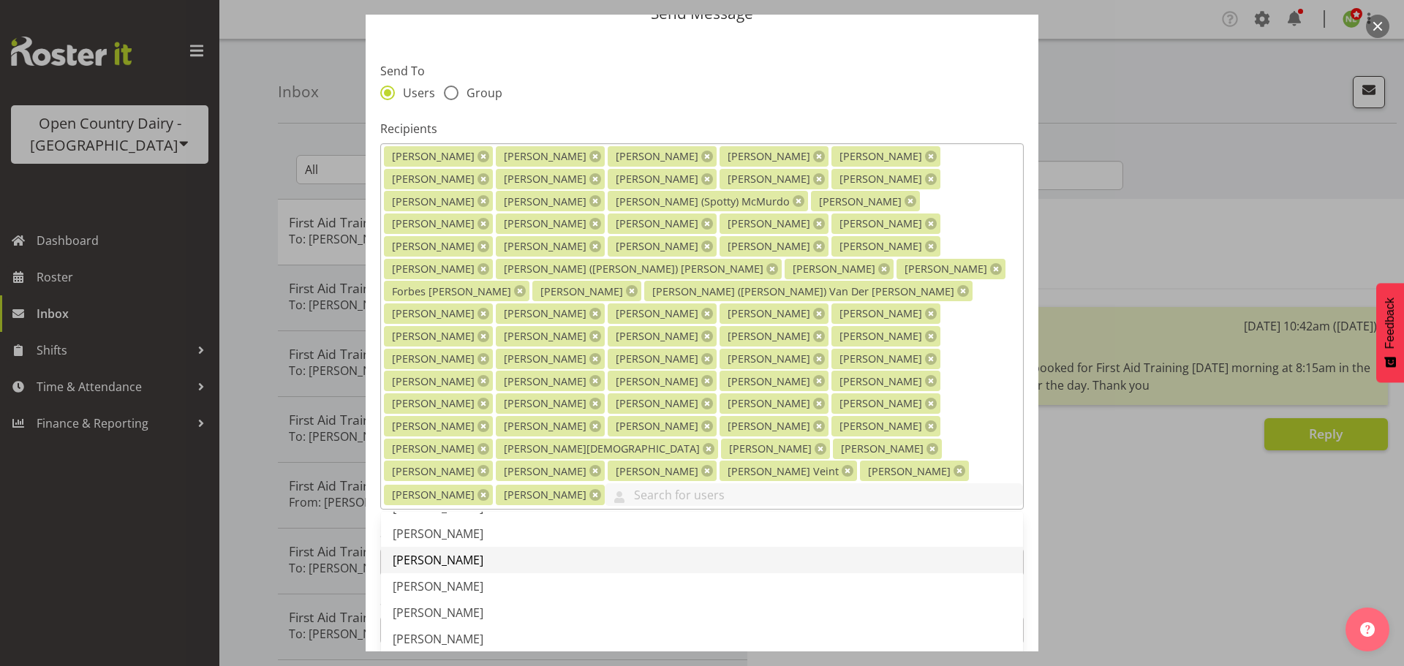
click at [442, 552] on span "[PERSON_NAME]" at bounding box center [438, 560] width 91 height 16
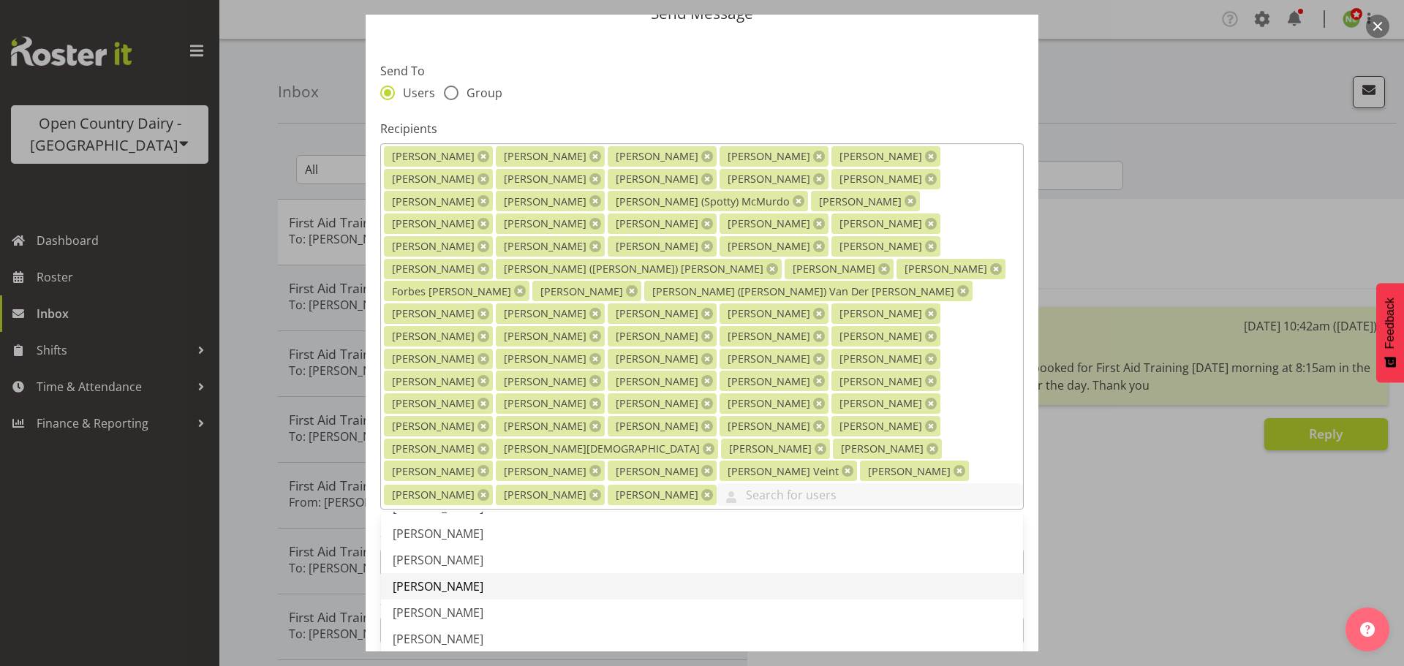
click at [437, 578] on span "[PERSON_NAME]" at bounding box center [438, 586] width 91 height 16
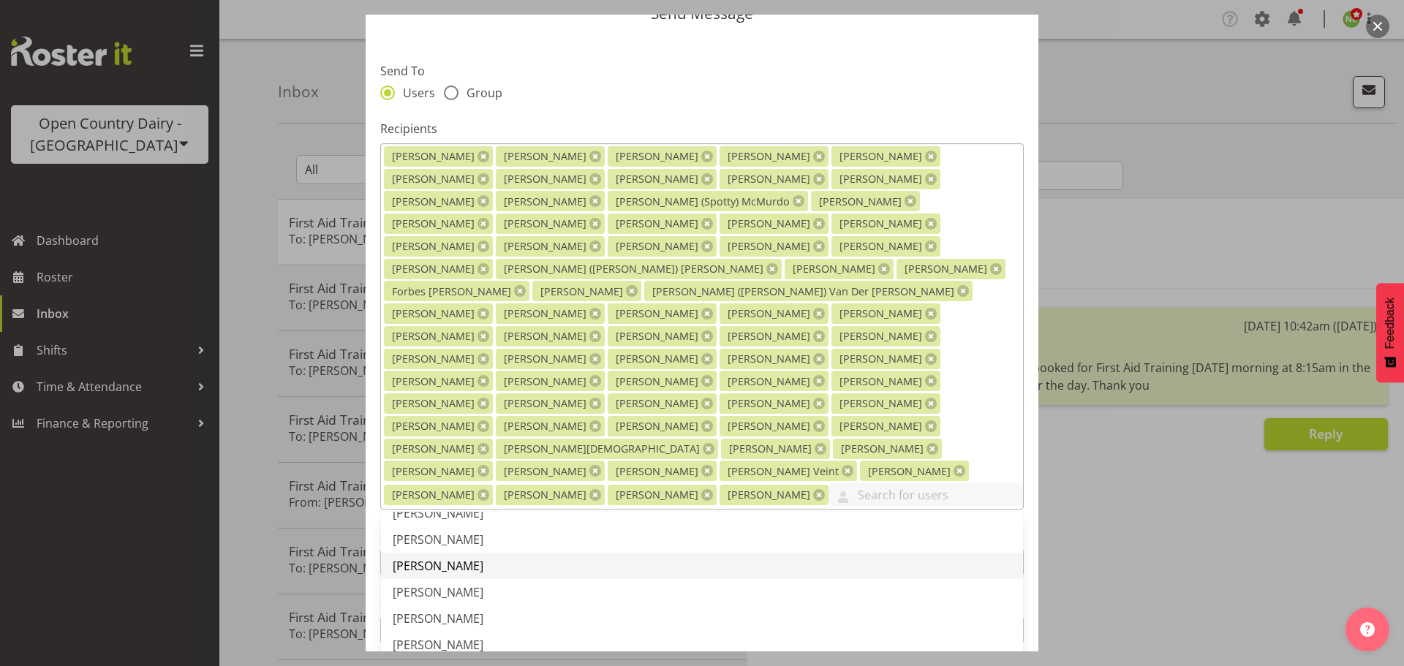
click at [434, 558] on span "[PERSON_NAME]" at bounding box center [438, 566] width 91 height 16
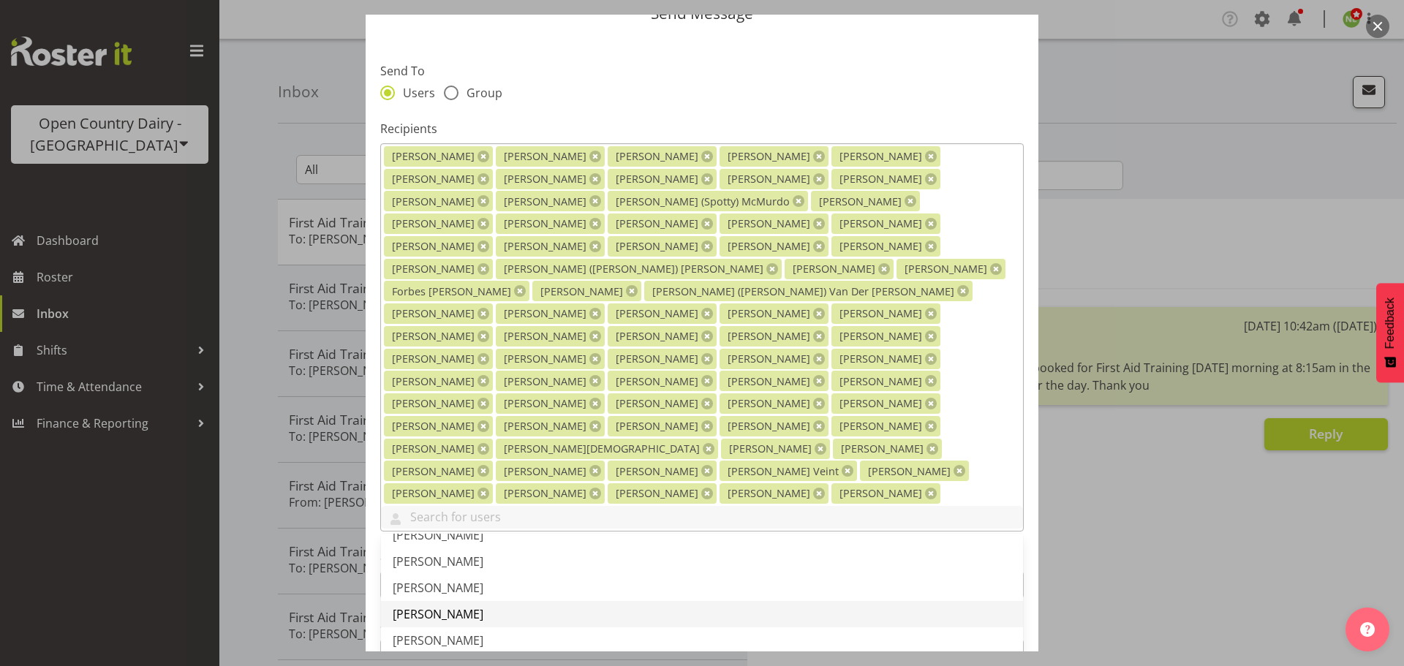
click at [434, 606] on span "[PERSON_NAME]" at bounding box center [438, 614] width 91 height 16
click at [576, 99] on div "Users Group" at bounding box center [701, 95] width 643 height 19
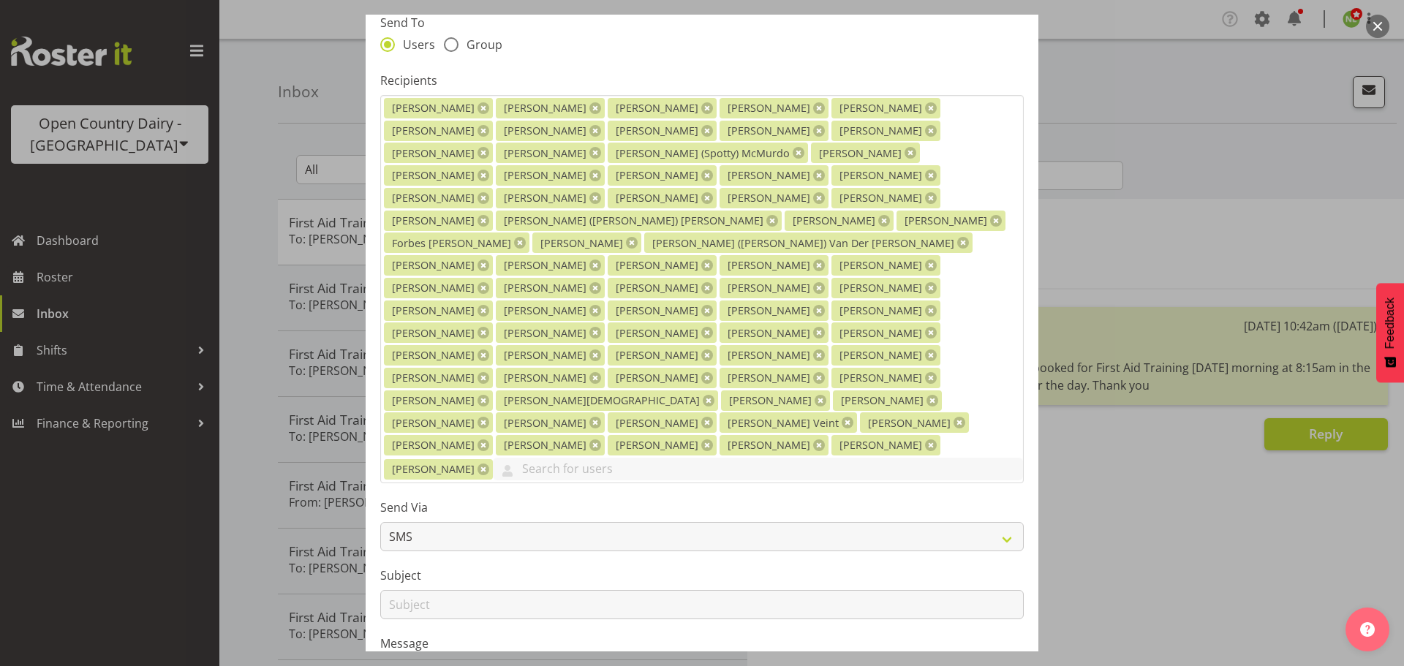
scroll to position [287, 0]
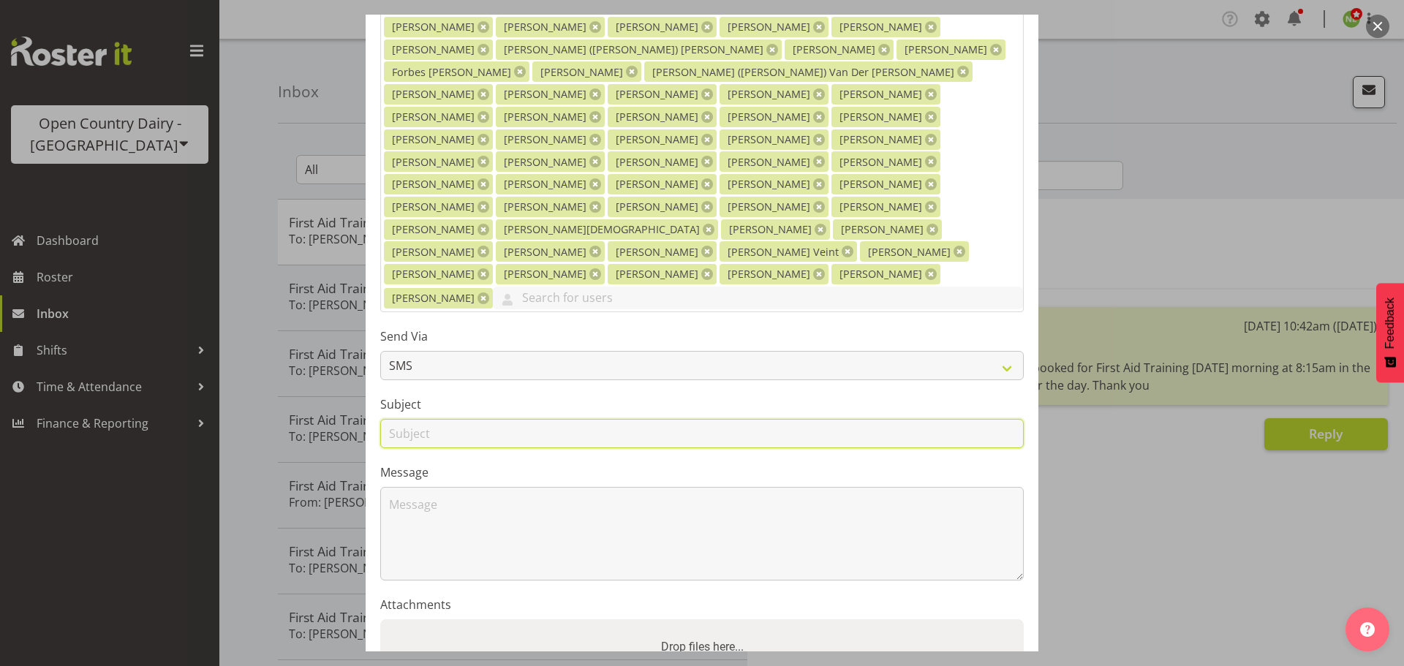
click at [431, 419] on input "text" at bounding box center [701, 433] width 643 height 29
type input "Cheese Delivery - [DATE]"
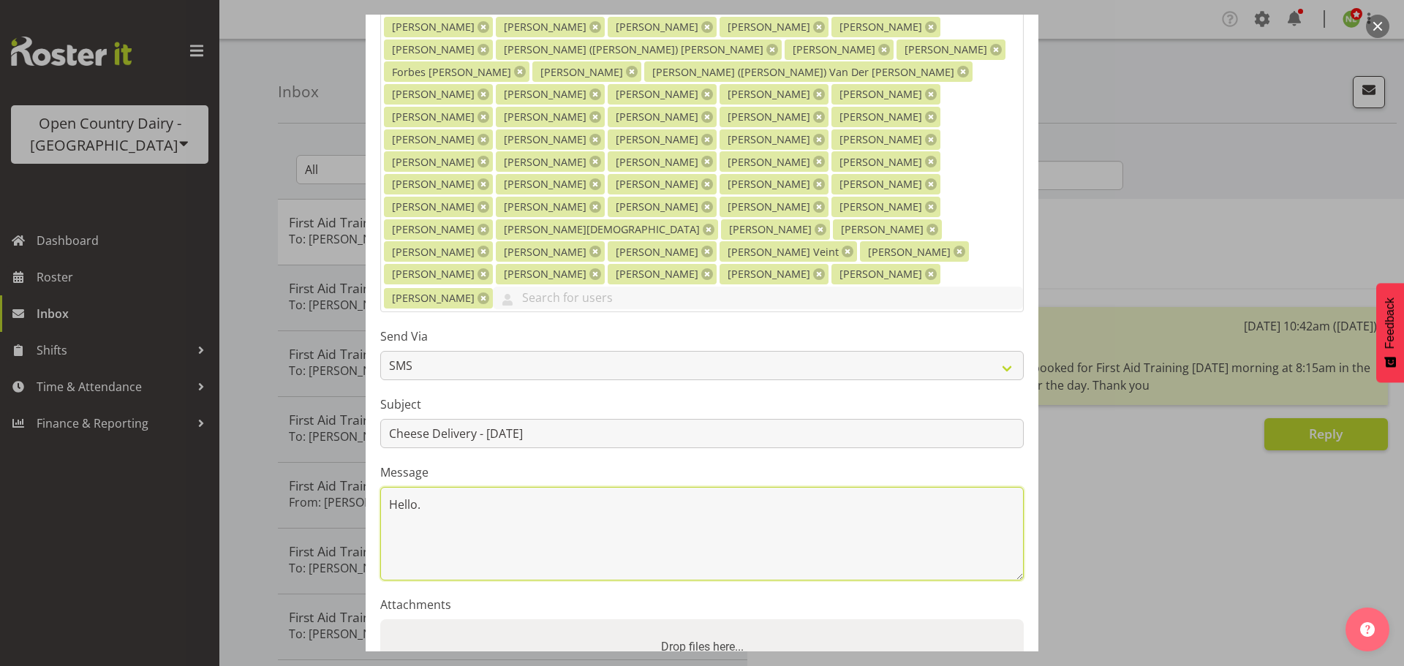
click at [485, 487] on textarea "Hello." at bounding box center [701, 534] width 643 height 94
click at [831, 487] on textarea "Hello. The cheese will be delivered to site [DATE][DATE]. This will be a" at bounding box center [701, 534] width 643 height 94
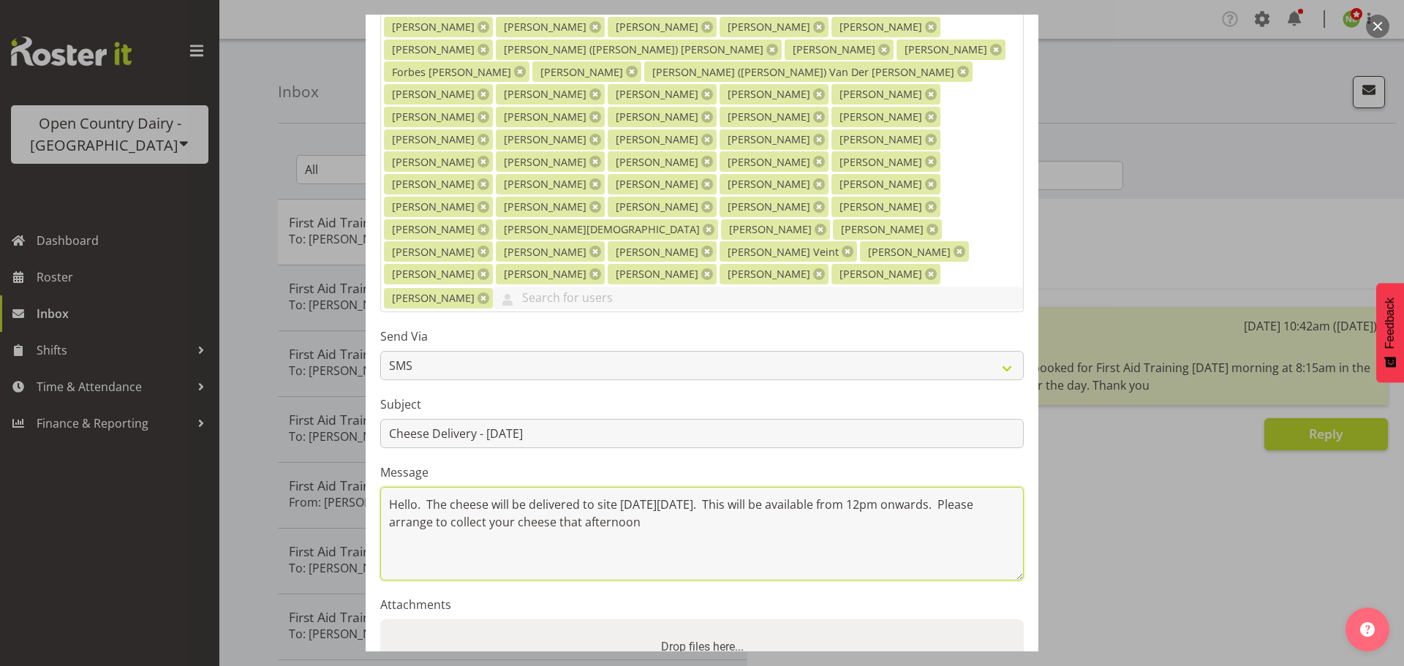
click at [692, 487] on textarea "Hello. The cheese will be delivered to site [DATE][DATE]. This will be availabl…" at bounding box center [701, 534] width 643 height 94
click at [870, 487] on textarea "Hello. The cheese will be delivered to site [DATE][DATE]. This will be availabl…" at bounding box center [701, 534] width 643 height 94
click at [834, 487] on textarea "Hello. The cheese will be delivered to site [DATE][DATE]. This will be availabl…" at bounding box center [701, 534] width 643 height 94
click at [464, 487] on textarea "Hello. The cheese will be delivered to site [DATE][DATE]. This will be availabl…" at bounding box center [701, 534] width 643 height 94
click at [762, 487] on textarea "Hello. The cheese will be delivered to site [DATE][DATE]. This will be availabl…" at bounding box center [701, 534] width 643 height 94
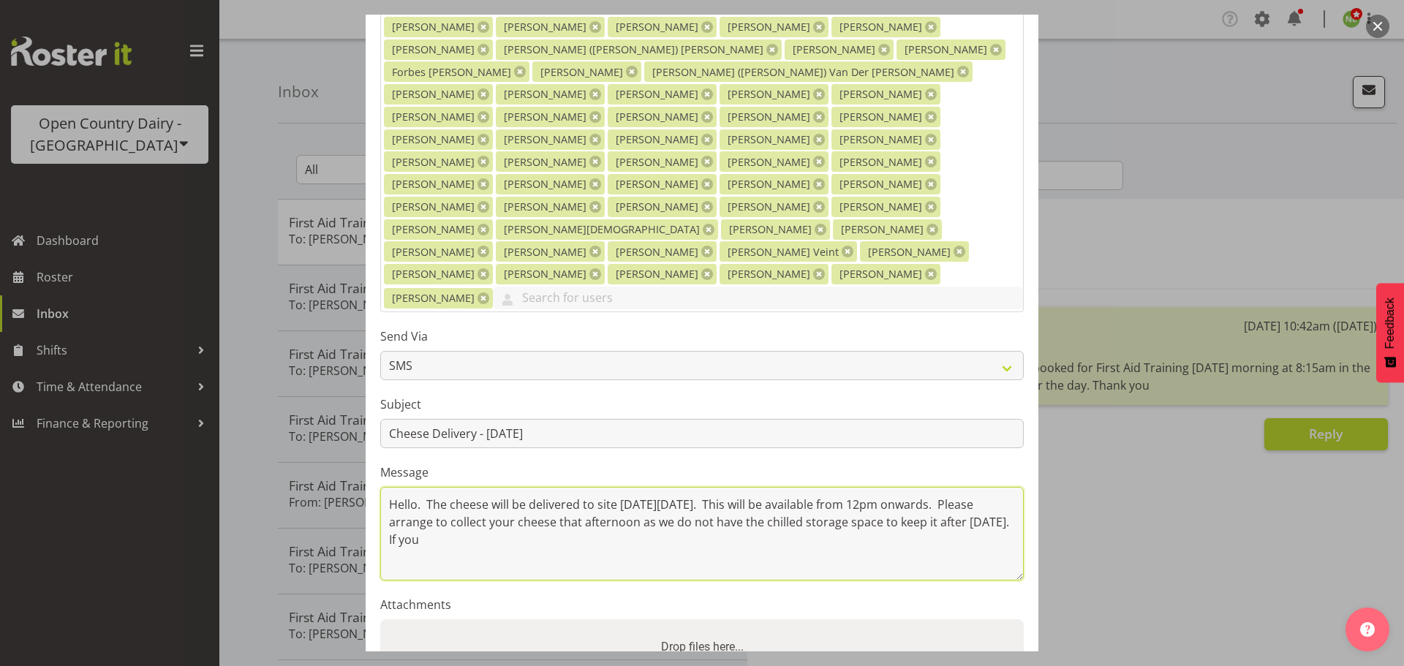
click at [786, 487] on textarea "Hello. The cheese will be delivered to site [DATE][DATE]. This will be availabl…" at bounding box center [701, 534] width 643 height 94
click at [874, 487] on textarea "Hello. The cheese will be delivered to site [DATE][DATE]. This will be availabl…" at bounding box center [701, 534] width 643 height 94
drag, startPoint x: 946, startPoint y: 438, endPoint x: 959, endPoint y: 438, distance: 12.4
click at [947, 487] on textarea "Hello. The cheese will be delivered to site [DATE][DATE]. This will be availabl…" at bounding box center [701, 534] width 643 height 94
drag, startPoint x: 978, startPoint y: 436, endPoint x: 964, endPoint y: 443, distance: 15.7
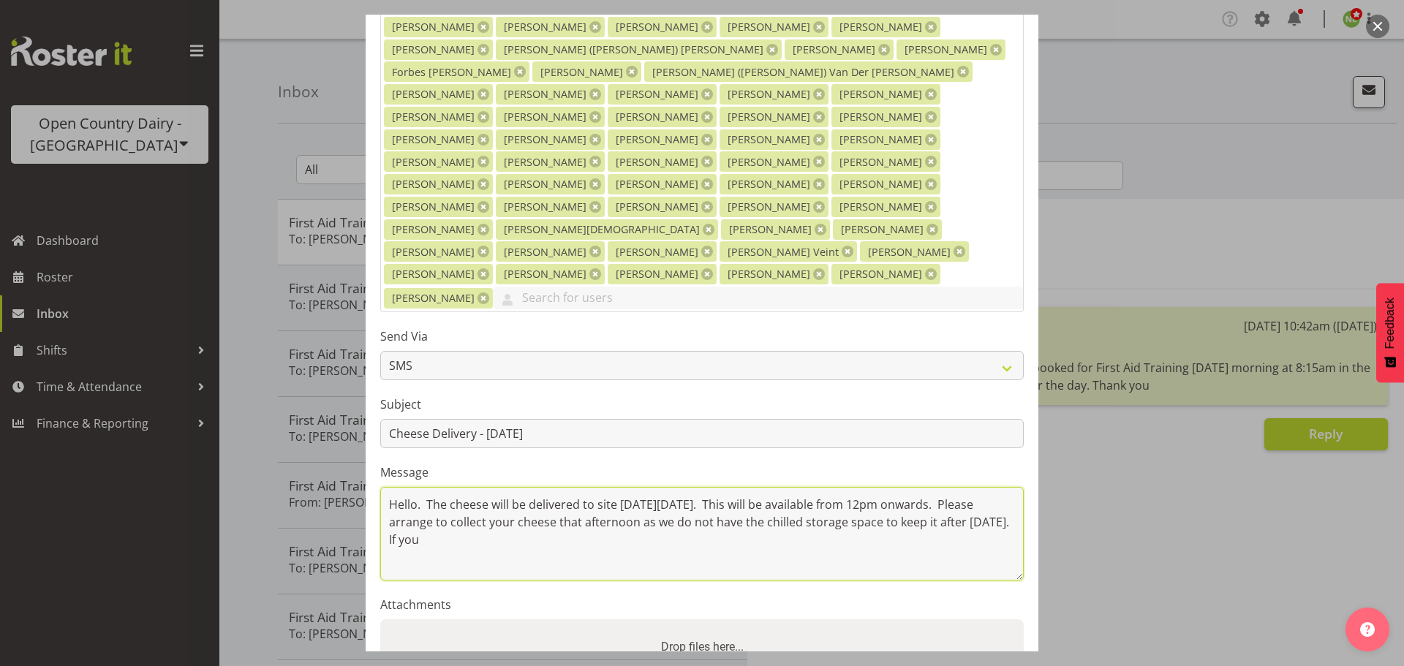
click at [979, 487] on textarea "Hello. The cheese will be delivered to site [DATE][DATE]. This will be availabl…" at bounding box center [701, 534] width 643 height 94
click at [406, 487] on textarea "Hello. The cheese will be delivered to site [DATE][DATE]. This will be availabl…" at bounding box center [701, 534] width 643 height 94
click at [474, 487] on textarea "Hello. The cheese will be delivered to site [DATE][DATE]. This will be availabl…" at bounding box center [701, 534] width 643 height 94
click at [529, 487] on textarea "Hello. The cheese will be delivered to site [DATE][DATE]. This will be availabl…" at bounding box center [701, 534] width 643 height 94
drag, startPoint x: 562, startPoint y: 454, endPoint x: 603, endPoint y: 455, distance: 41.7
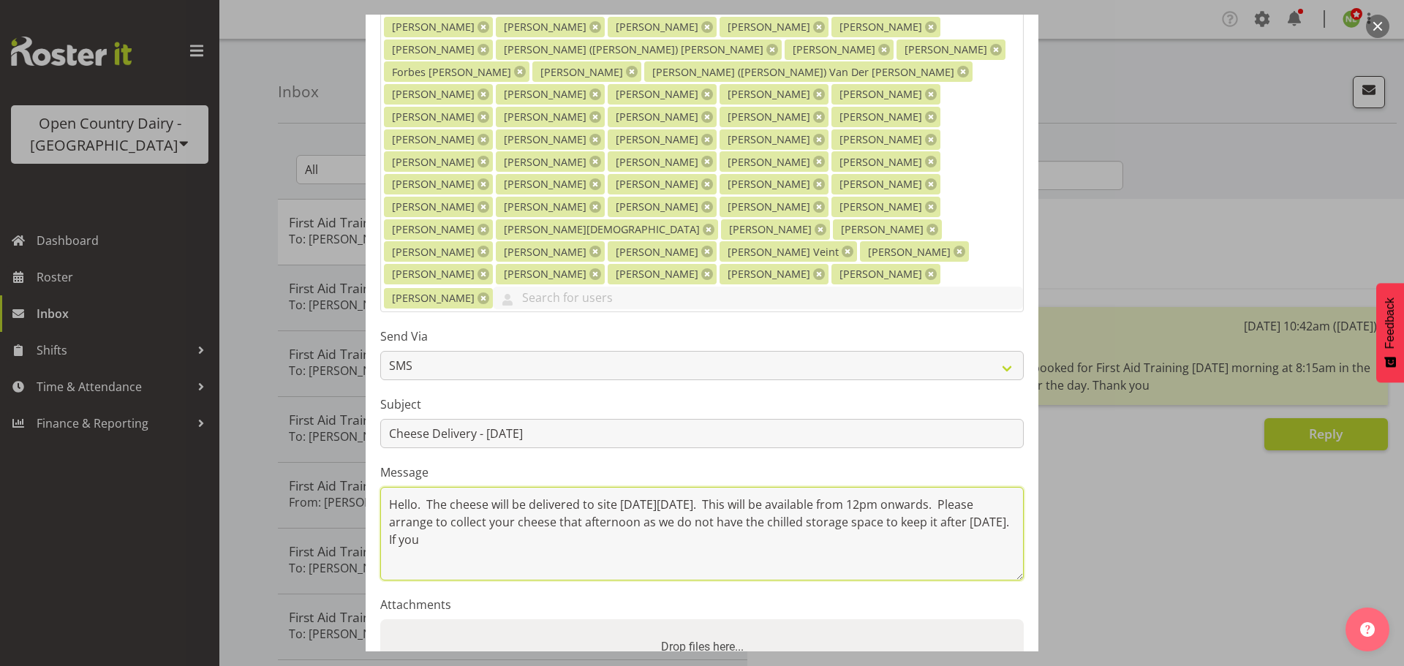
click at [562, 487] on textarea "Hello. The cheese will be delivered to site [DATE][DATE]. This will be availabl…" at bounding box center [701, 534] width 643 height 94
click at [602, 487] on textarea "Hello. The cheese will be delivered to site [DATE][DATE]. This will be availabl…" at bounding box center [701, 534] width 643 height 94
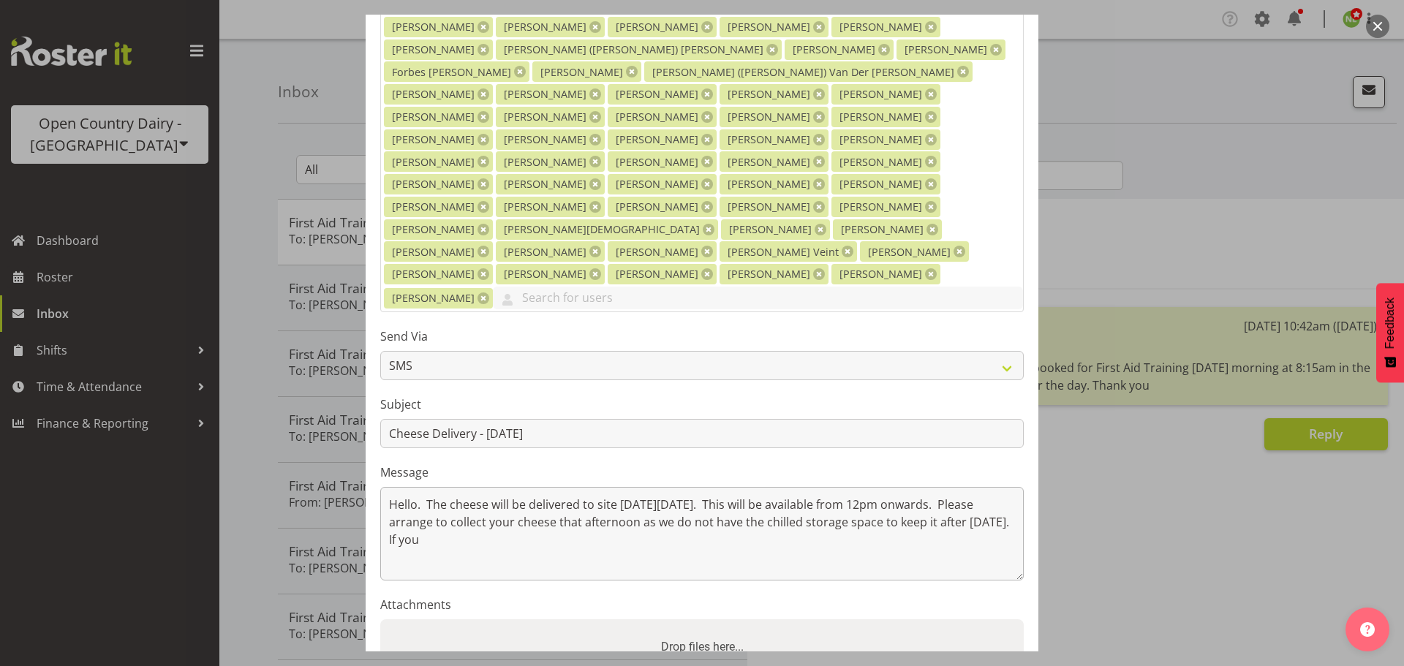
drag, startPoint x: 630, startPoint y: 455, endPoint x: 643, endPoint y: 455, distance: 13.9
click at [630, 487] on textarea "Hello. The cheese will be delivered to site [DATE][DATE]. This will be availabl…" at bounding box center [701, 534] width 643 height 94
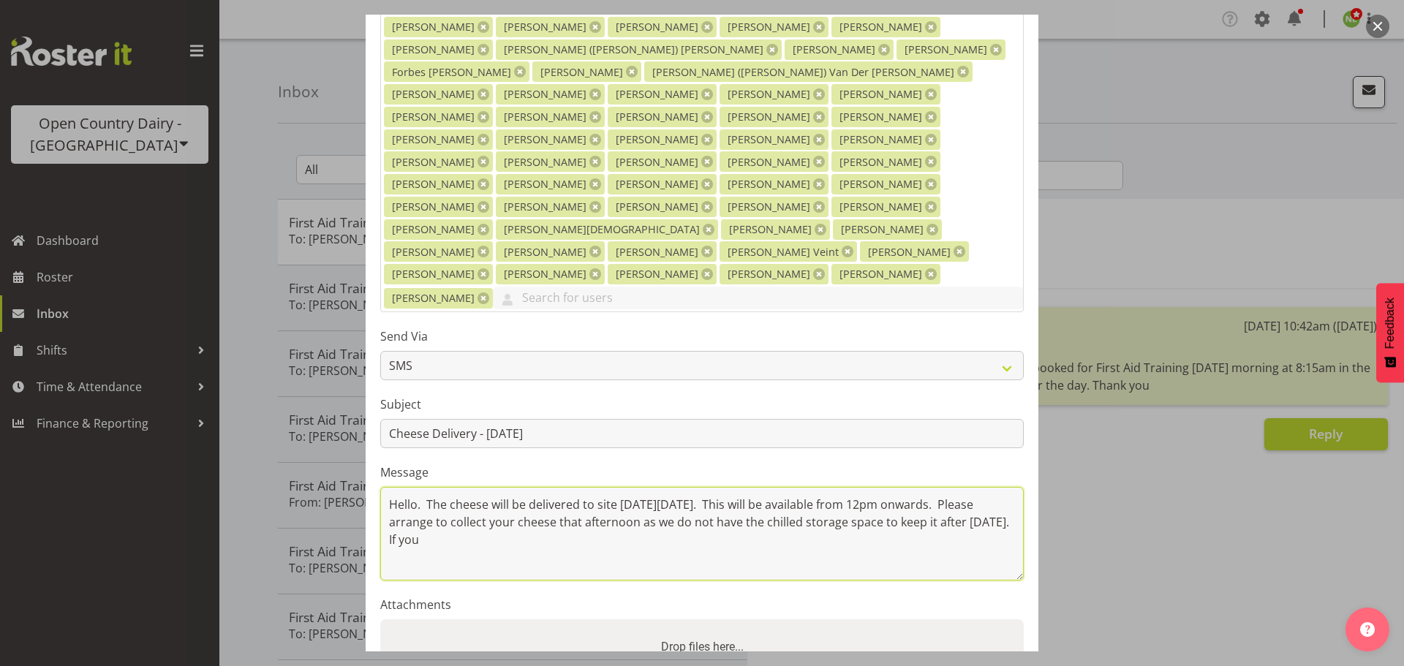
click at [684, 487] on textarea "Hello. The cheese will be delivered to site [DATE][DATE]. This will be availabl…" at bounding box center [701, 534] width 643 height 94
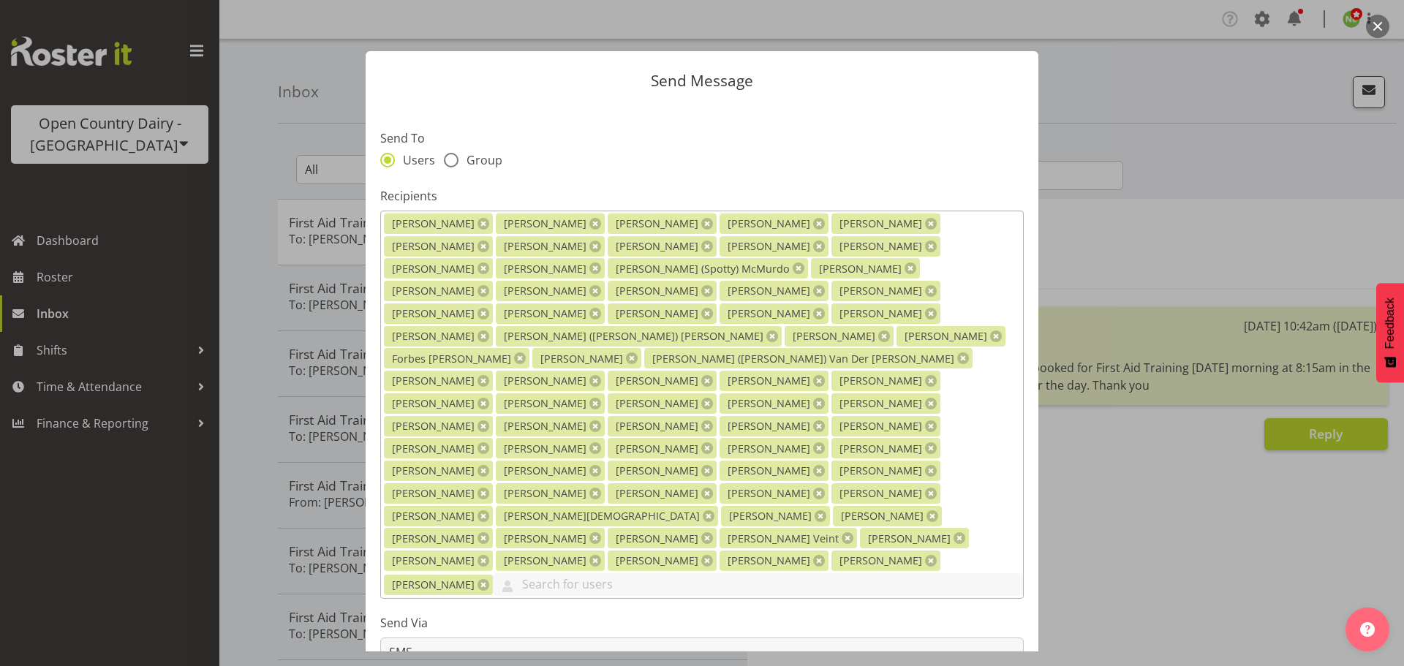
scroll to position [292, 0]
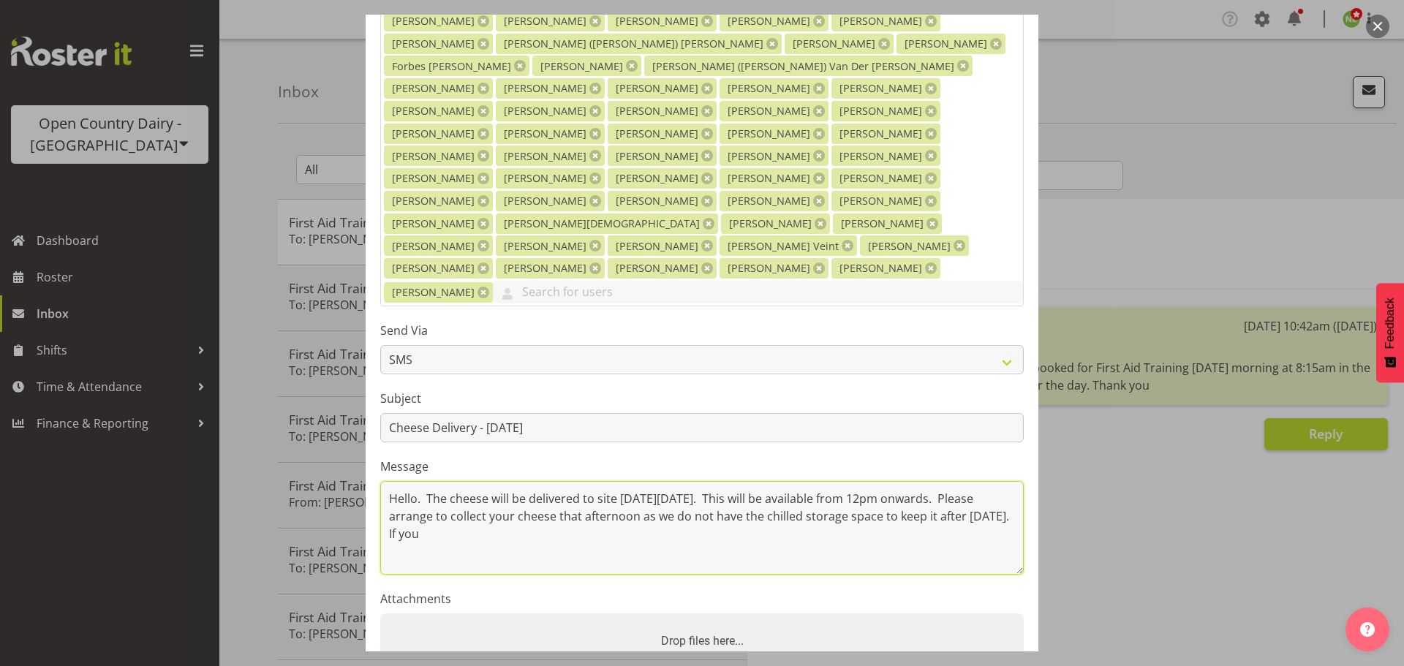
click at [487, 481] on textarea "Hello. The cheese will be delivered to site [DATE][DATE]. This will be availabl…" at bounding box center [701, 528] width 643 height 94
click at [592, 481] on textarea "Hello. The cheese will be delivered to site [DATE][DATE]. This will be availabl…" at bounding box center [701, 528] width 643 height 94
click at [669, 481] on textarea "Hello. The cheese will be delivered to site [DATE][DATE]. This will be availabl…" at bounding box center [701, 528] width 643 height 94
drag, startPoint x: 591, startPoint y: 450, endPoint x: 602, endPoint y: 458, distance: 14.2
click at [591, 481] on textarea "Hello. The cheese will be delivered to site [DATE][DATE]. This will be availabl…" at bounding box center [701, 528] width 643 height 94
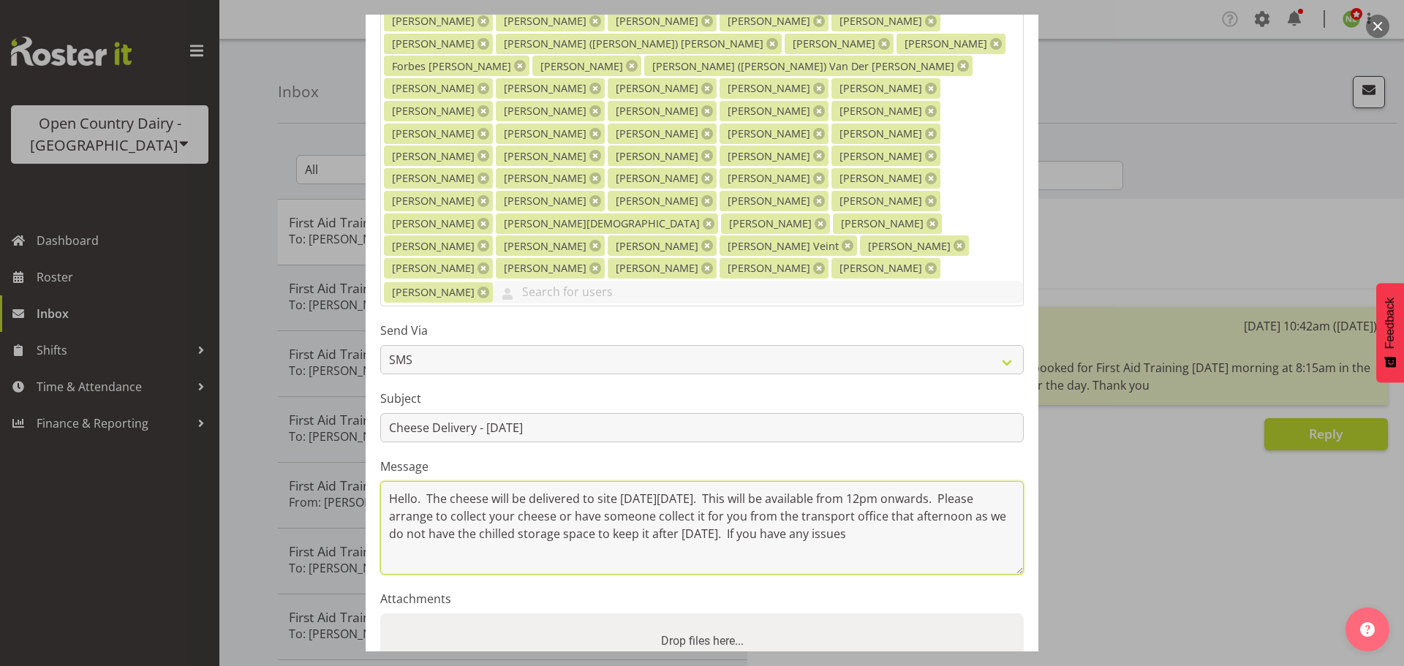
click at [921, 481] on textarea "Hello. The cheese will be delivered to site [DATE][DATE]. This will be availabl…" at bounding box center [701, 528] width 643 height 94
click at [760, 481] on textarea "Hello. The cheese will be delivered to site [DATE][DATE]. This will be availabl…" at bounding box center [701, 528] width 643 height 94
click at [904, 481] on textarea "Hello. The cheese will be delivered to site [DATE][DATE]. This will be availabl…" at bounding box center [701, 528] width 643 height 94
click at [428, 481] on textarea "Hello. The cheese will be delivered to site [DATE][DATE]. This will be availabl…" at bounding box center [701, 528] width 643 height 94
click at [898, 481] on textarea "Hello. The cheese will be delivered to site [DATE][DATE]. This will be availabl…" at bounding box center [701, 528] width 643 height 94
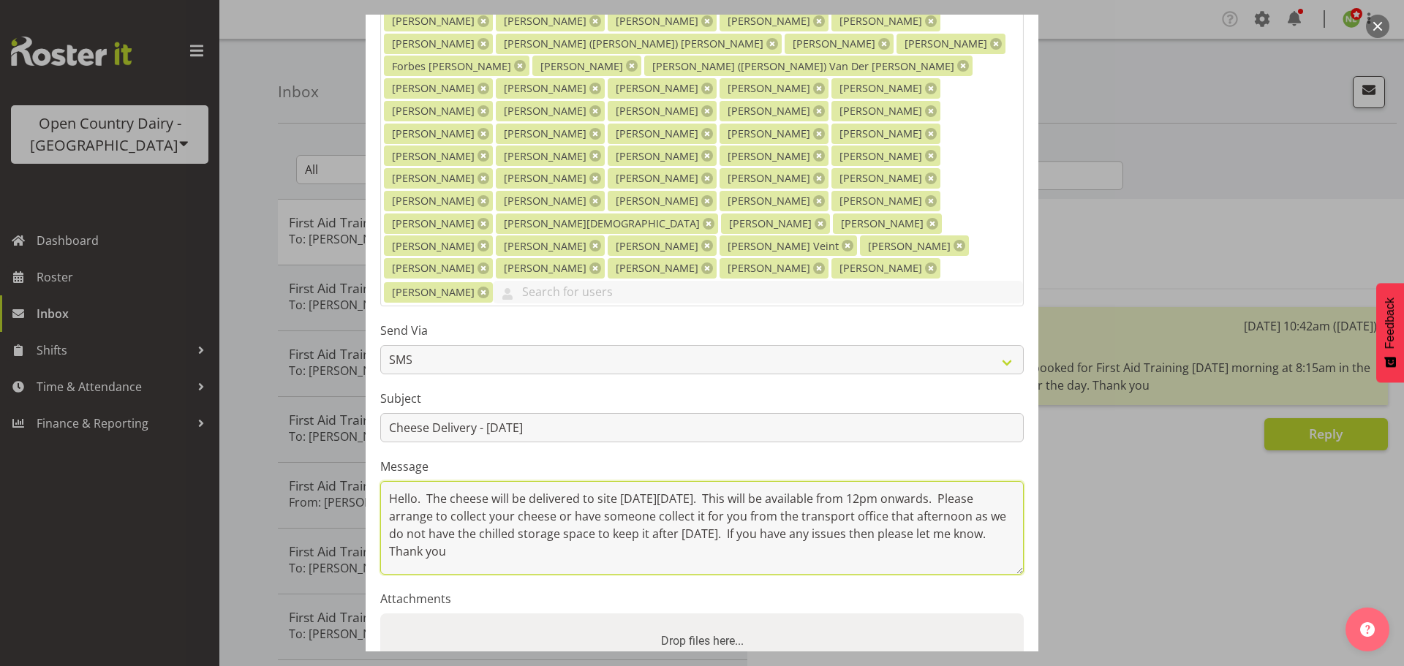
click at [427, 481] on textarea "Hello. The cheese will be delivered to site [DATE][DATE]. This will be availabl…" at bounding box center [701, 528] width 643 height 94
click at [504, 481] on textarea "Hello. The cheese will be delivered to site [DATE][DATE]. This will be availabl…" at bounding box center [701, 528] width 643 height 94
type textarea "Hello. The cheese will be delivered to site [DATE][DATE]. This will be availabl…"
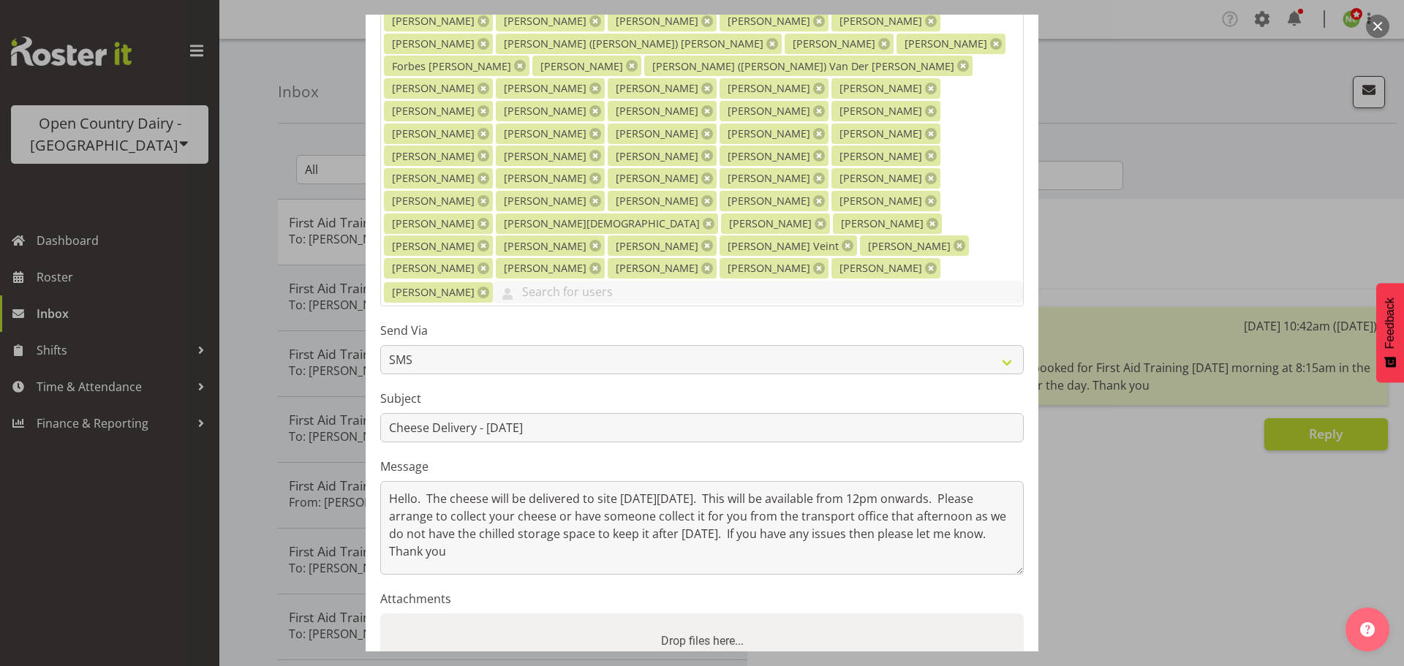
click at [540, 390] on label "Subject" at bounding box center [701, 399] width 643 height 18
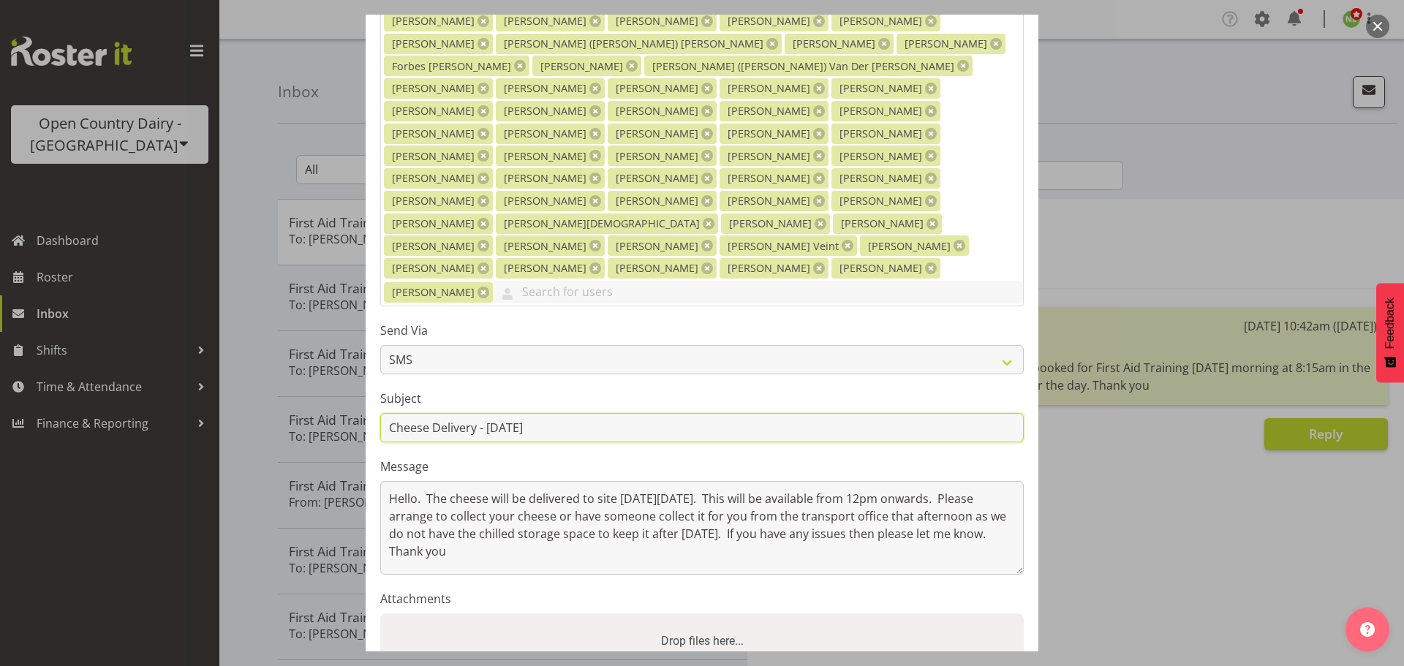
click at [551, 413] on input "Cheese Delivery - [DATE]" at bounding box center [701, 427] width 643 height 29
type input "Cheese Delivery - [DATE]!!"
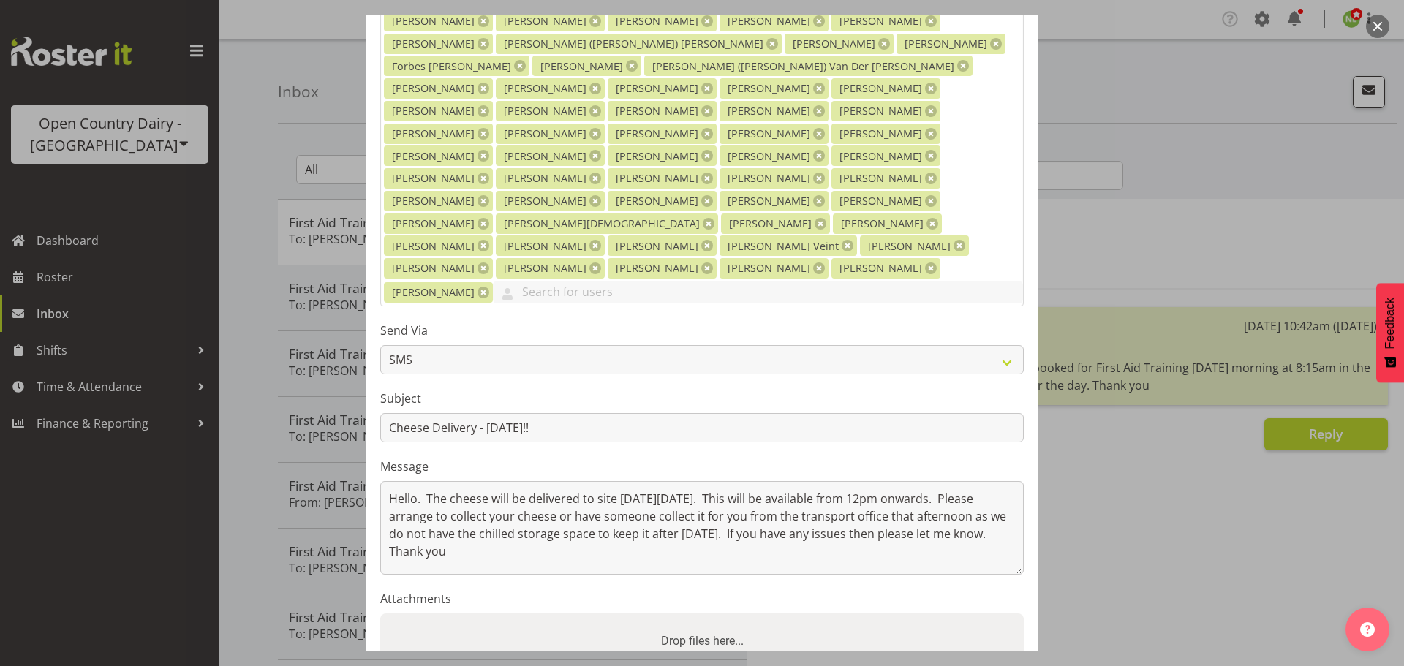
click at [544, 385] on section "Send To Users Group Recipients [PERSON_NAME] [PERSON_NAME] [PERSON_NAME] [PERSO…" at bounding box center [702, 264] width 673 height 907
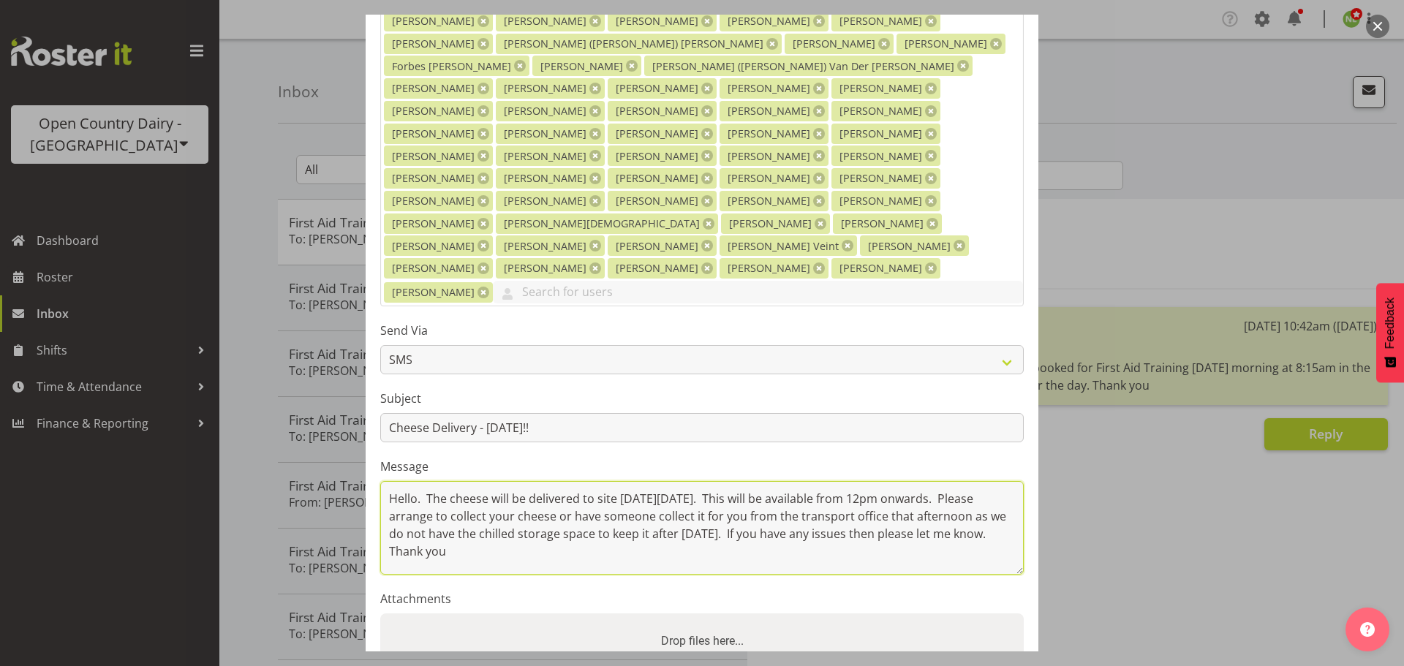
click at [918, 481] on textarea "Hello. The cheese will be delivered to site [DATE][DATE]. This will be availabl…" at bounding box center [701, 528] width 643 height 94
click at [492, 490] on textarea "Hello. The cheese will be delivered to site [DATE][DATE]. This will be availabl…" at bounding box center [701, 528] width 643 height 94
drag, startPoint x: 426, startPoint y: 432, endPoint x: 444, endPoint y: 439, distance: 18.7
click at [426, 481] on textarea "Hello. The cheese will be delivered to site [DATE][DATE]. This will be availabl…" at bounding box center [701, 528] width 643 height 94
click at [991, 481] on textarea "Hello. The cheese will be delivered to site [DATE][DATE]. This will be availabl…" at bounding box center [701, 528] width 643 height 94
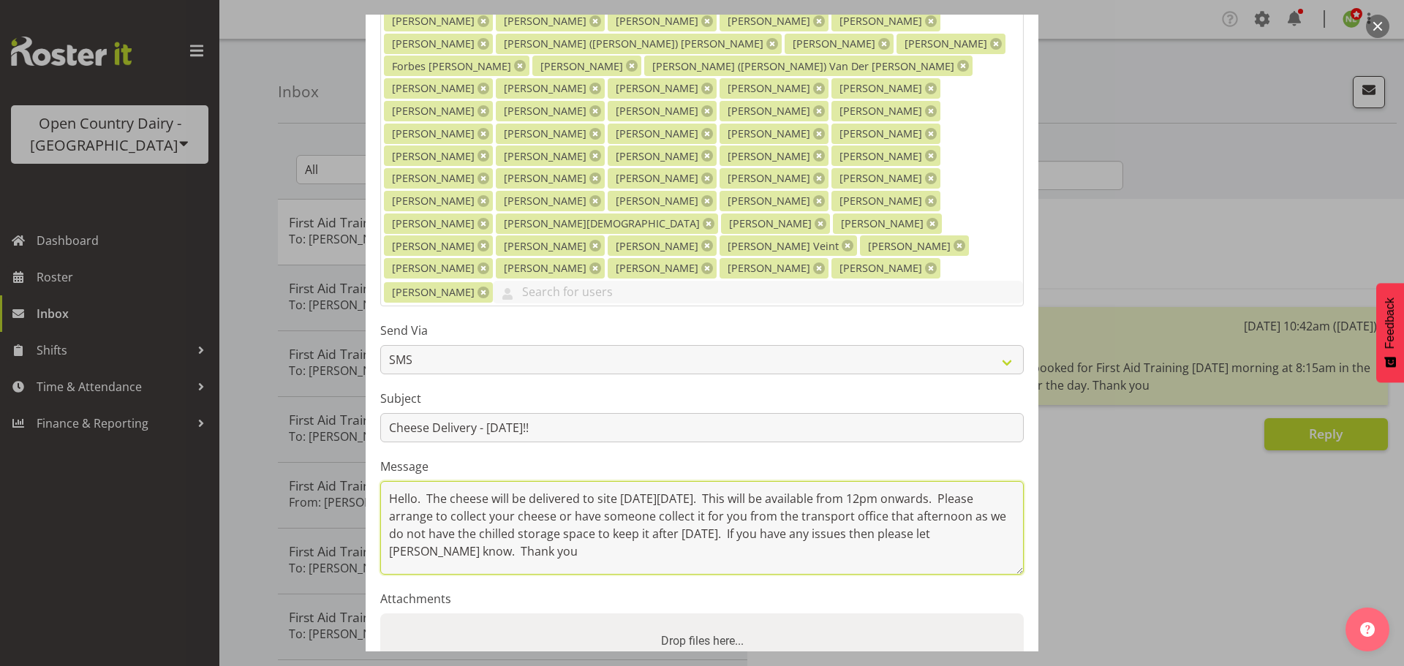
type textarea "Hello. The cheese will be delivered to site [DATE][DATE]. This will be availabl…"
click at [529, 488] on textarea "Hello. The cheese will be delivered to site [DATE][DATE]. This will be availabl…" at bounding box center [701, 528] width 643 height 94
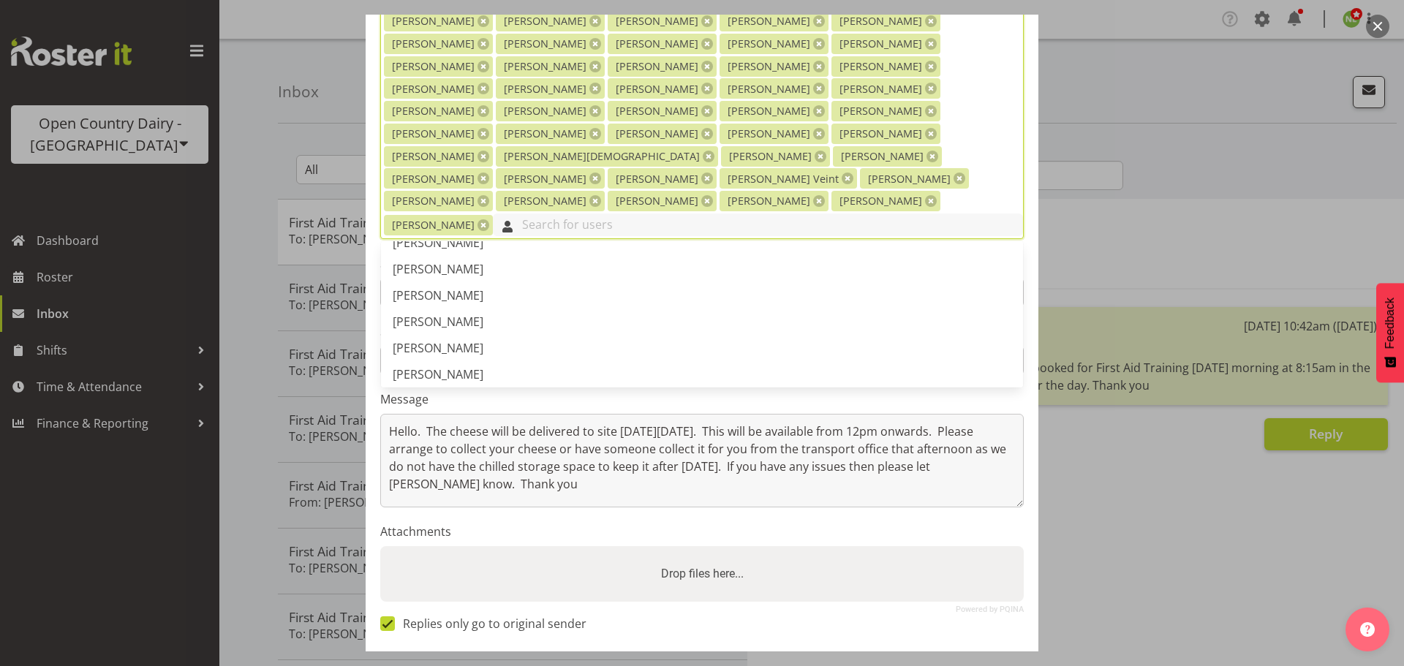
click at [578, 213] on input "text" at bounding box center [758, 224] width 530 height 23
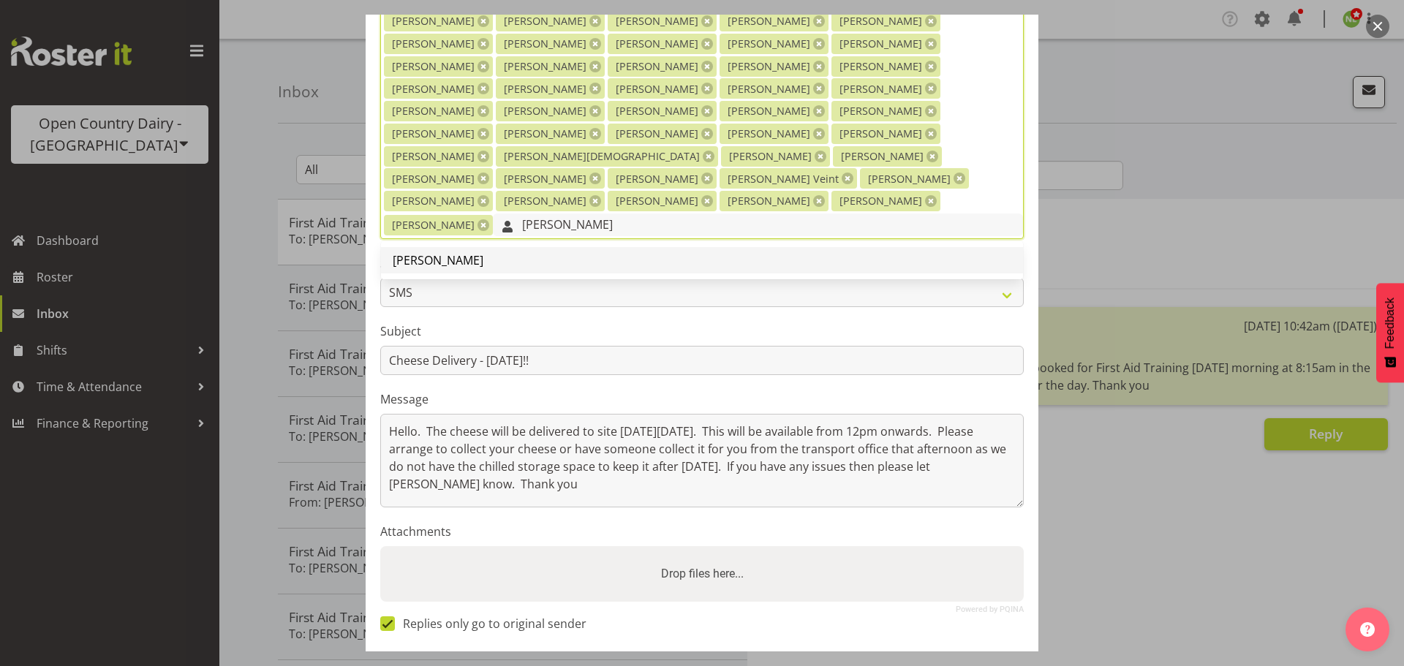
type input "[PERSON_NAME]"
click at [483, 247] on link "[PERSON_NAME]" at bounding box center [702, 260] width 642 height 26
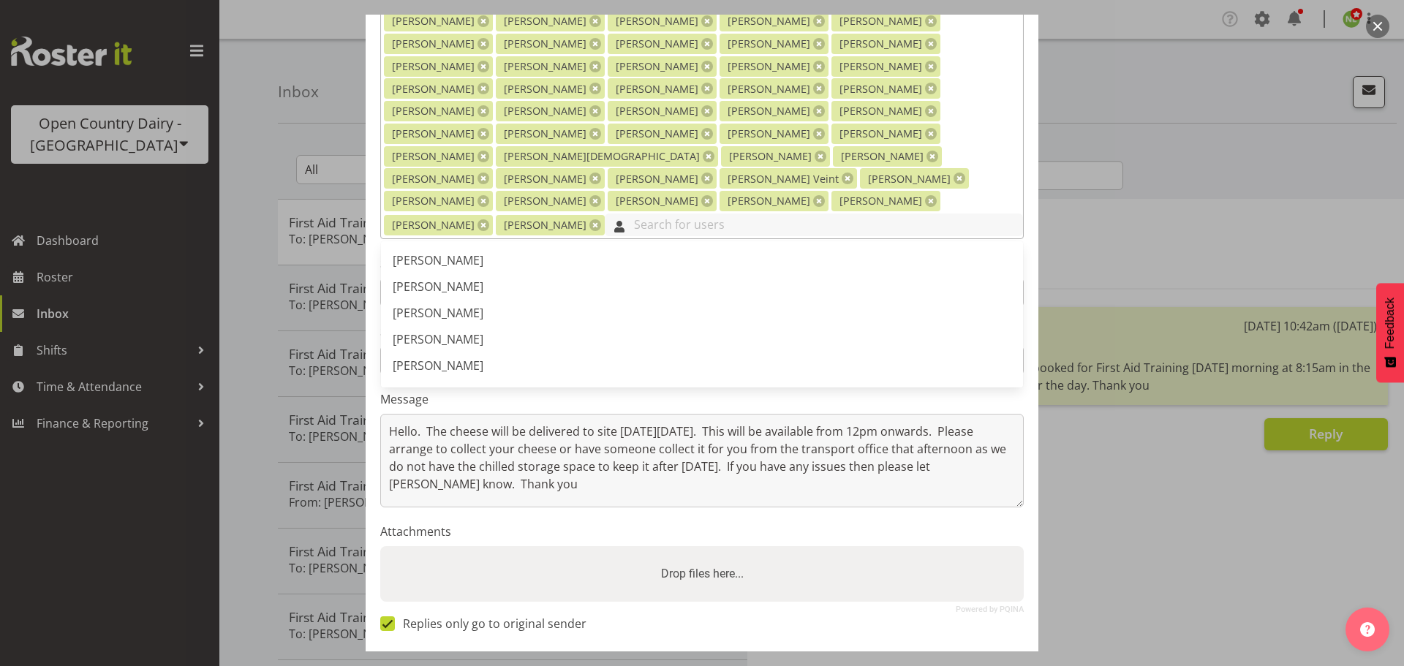
click at [681, 213] on input "text" at bounding box center [814, 224] width 418 height 23
click at [572, 390] on label "Message" at bounding box center [701, 399] width 643 height 18
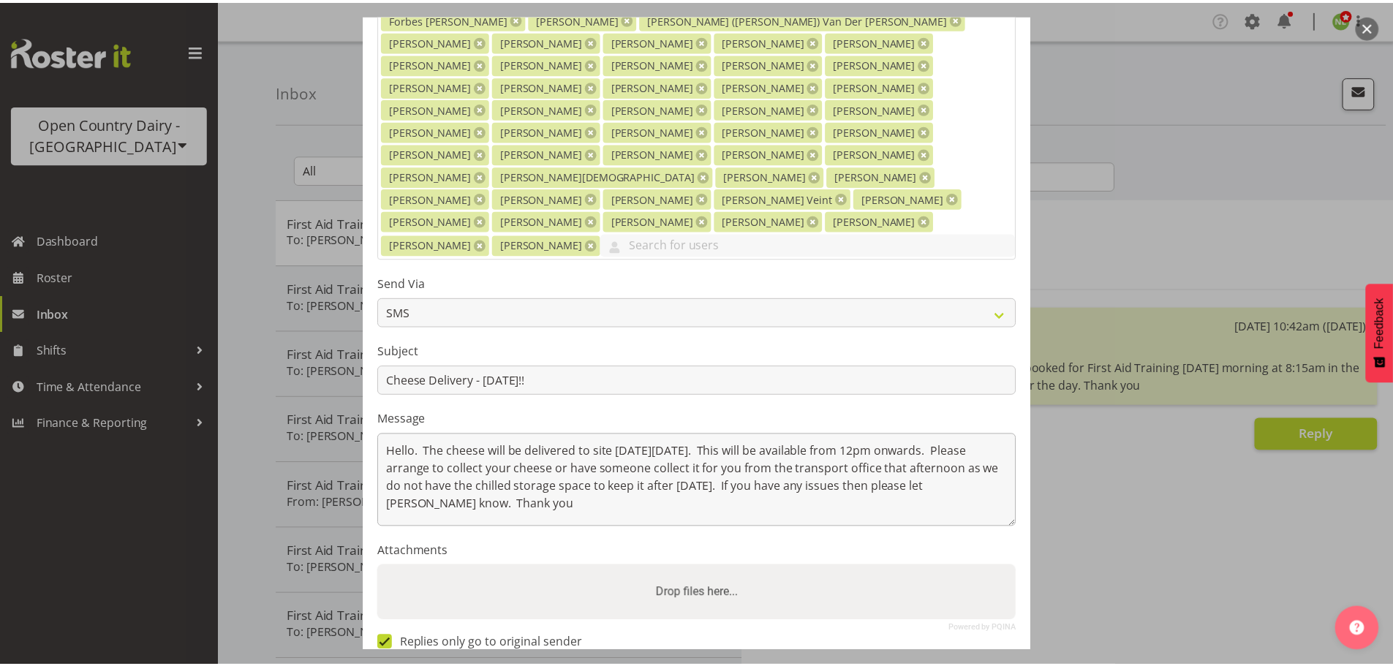
scroll to position [360, 0]
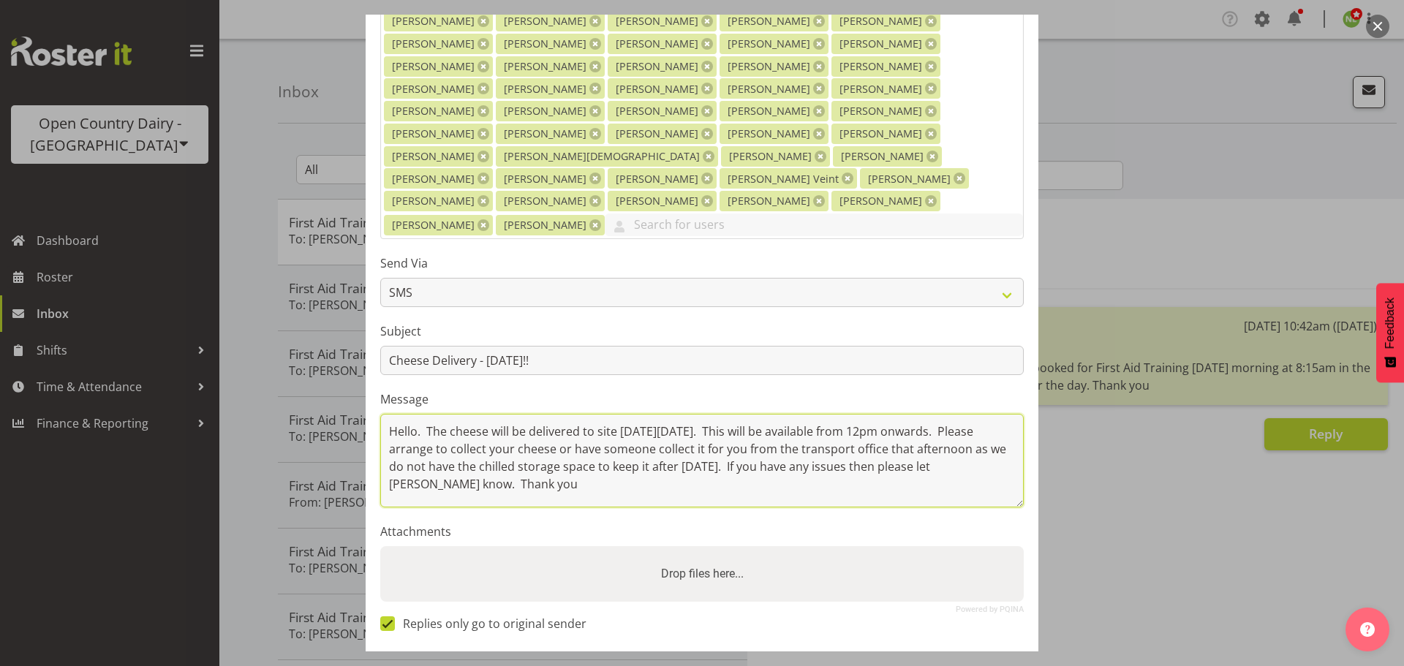
drag, startPoint x: 504, startPoint y: 419, endPoint x: 513, endPoint y: 415, distance: 9.8
click at [505, 419] on textarea "Hello. The cheese will be delivered to site [DATE][DATE]. This will be availabl…" at bounding box center [701, 461] width 643 height 94
drag, startPoint x: 510, startPoint y: 414, endPoint x: 366, endPoint y: 350, distance: 156.8
click at [366, 350] on section "Send To Users Group Recipients [PERSON_NAME] [PERSON_NAME] [PERSON_NAME] [PERSO…" at bounding box center [702, 196] width 673 height 907
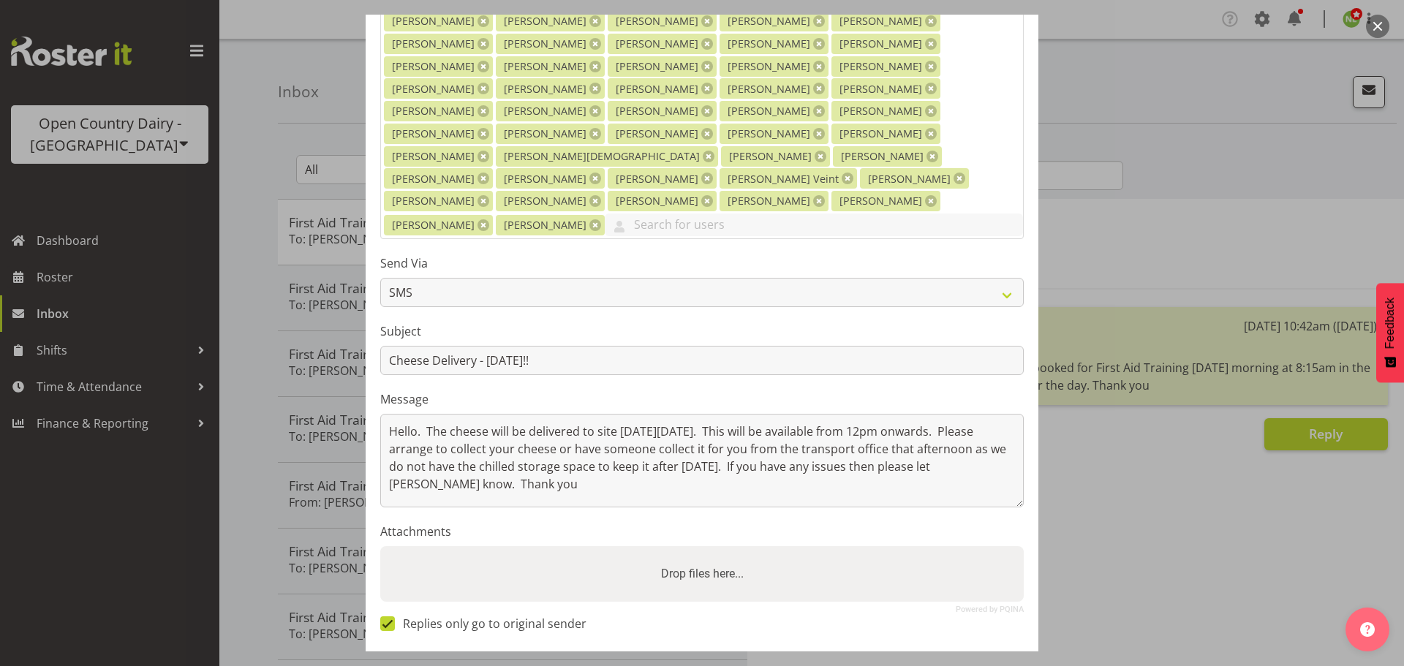
click at [1002, 616] on div "Replies only go to original sender" at bounding box center [701, 625] width 643 height 19
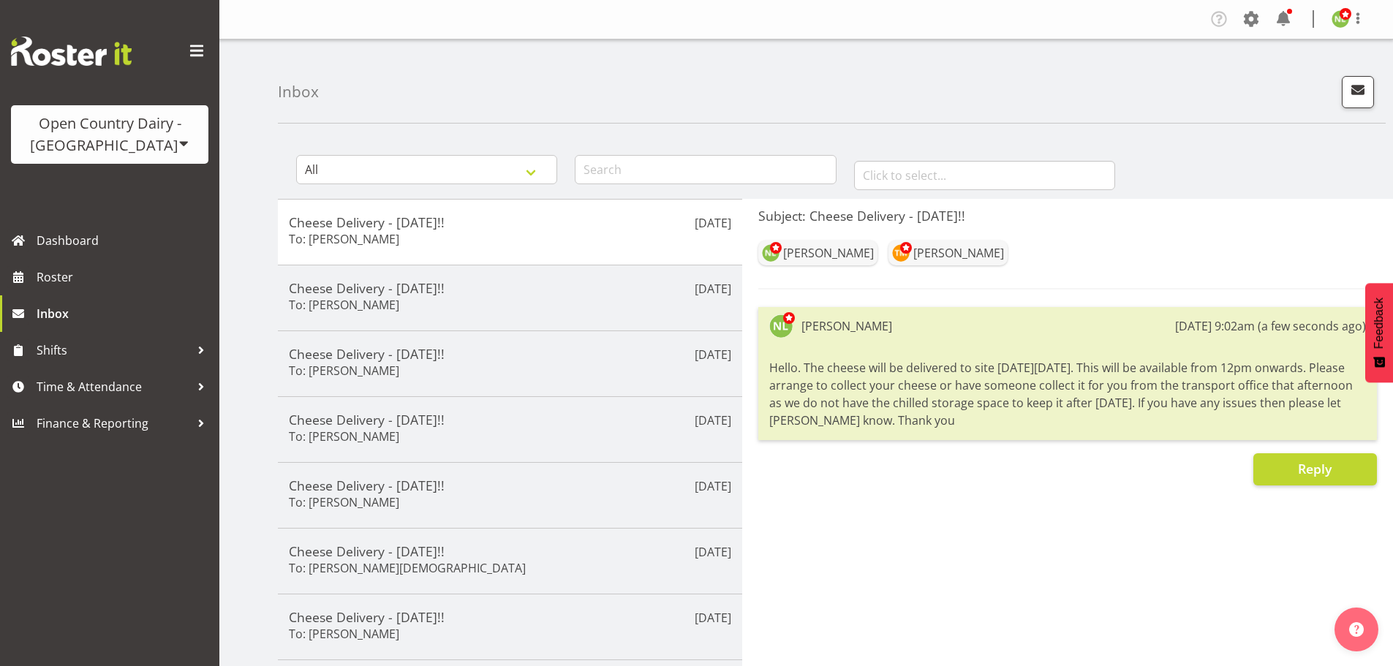
click at [776, 366] on div "Hello. The cheese will be delivered to site [DATE][DATE]. This will be availabl…" at bounding box center [1067, 394] width 597 height 78
